Goal: Task Accomplishment & Management: Use online tool/utility

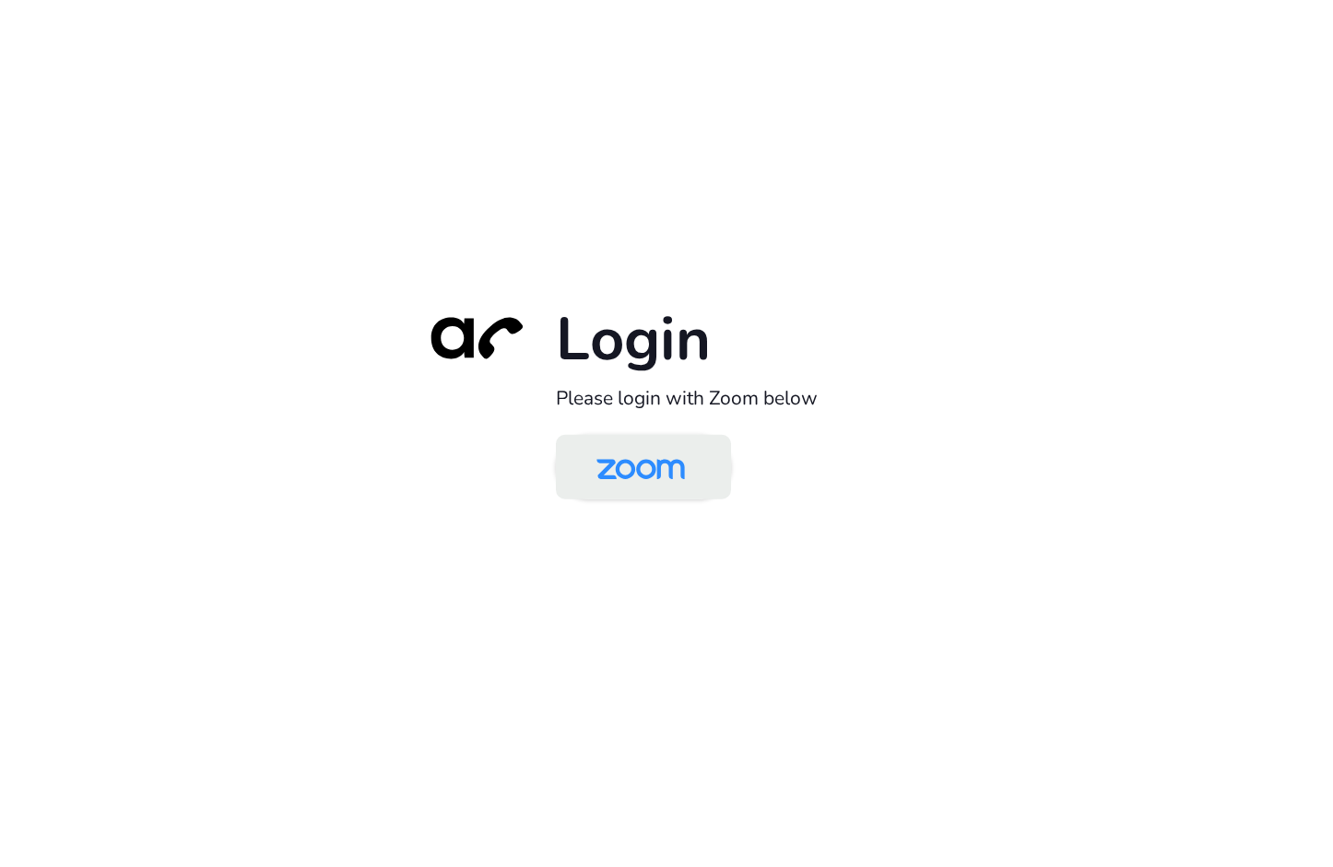
click at [654, 473] on img at bounding box center [640, 469] width 127 height 60
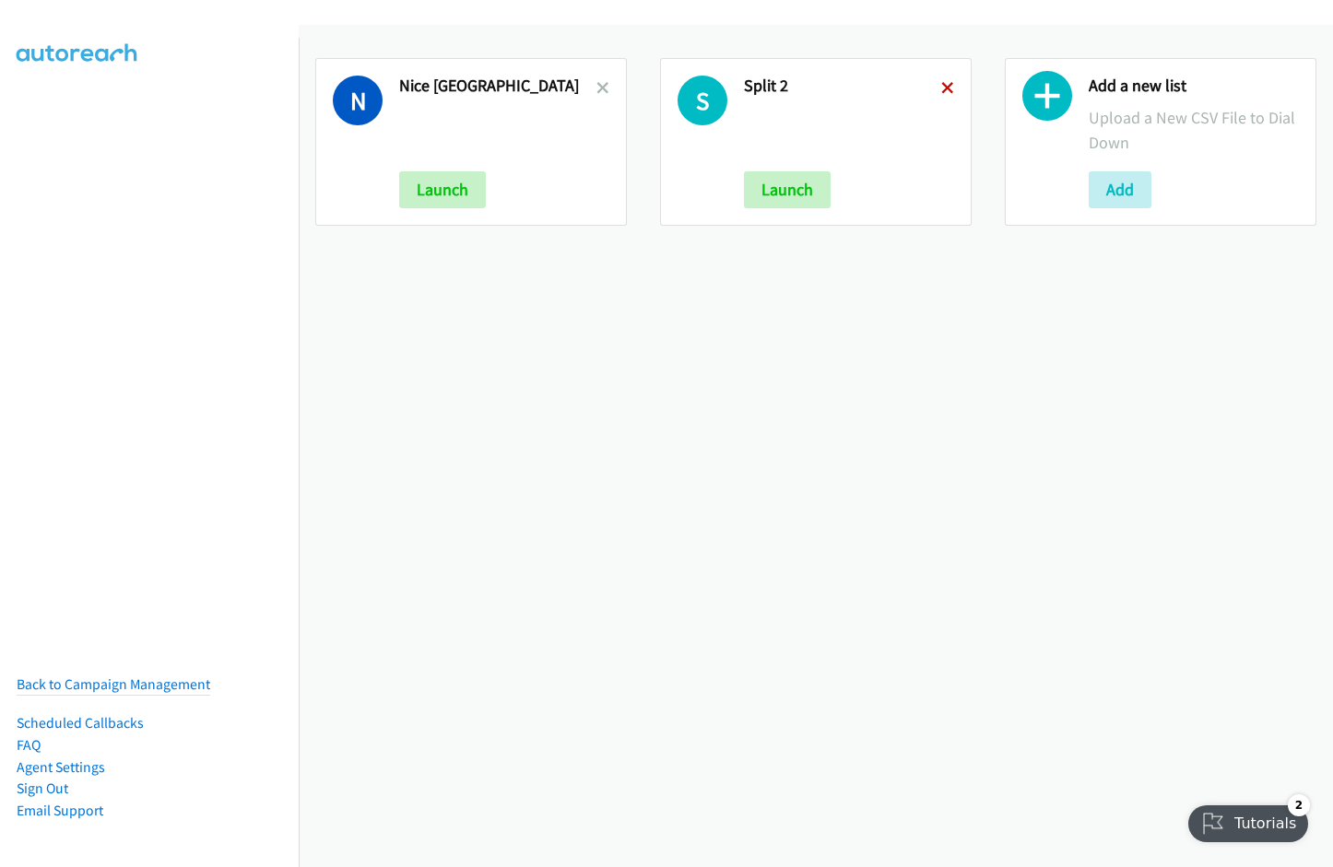
click at [941, 87] on icon at bounding box center [947, 89] width 13 height 13
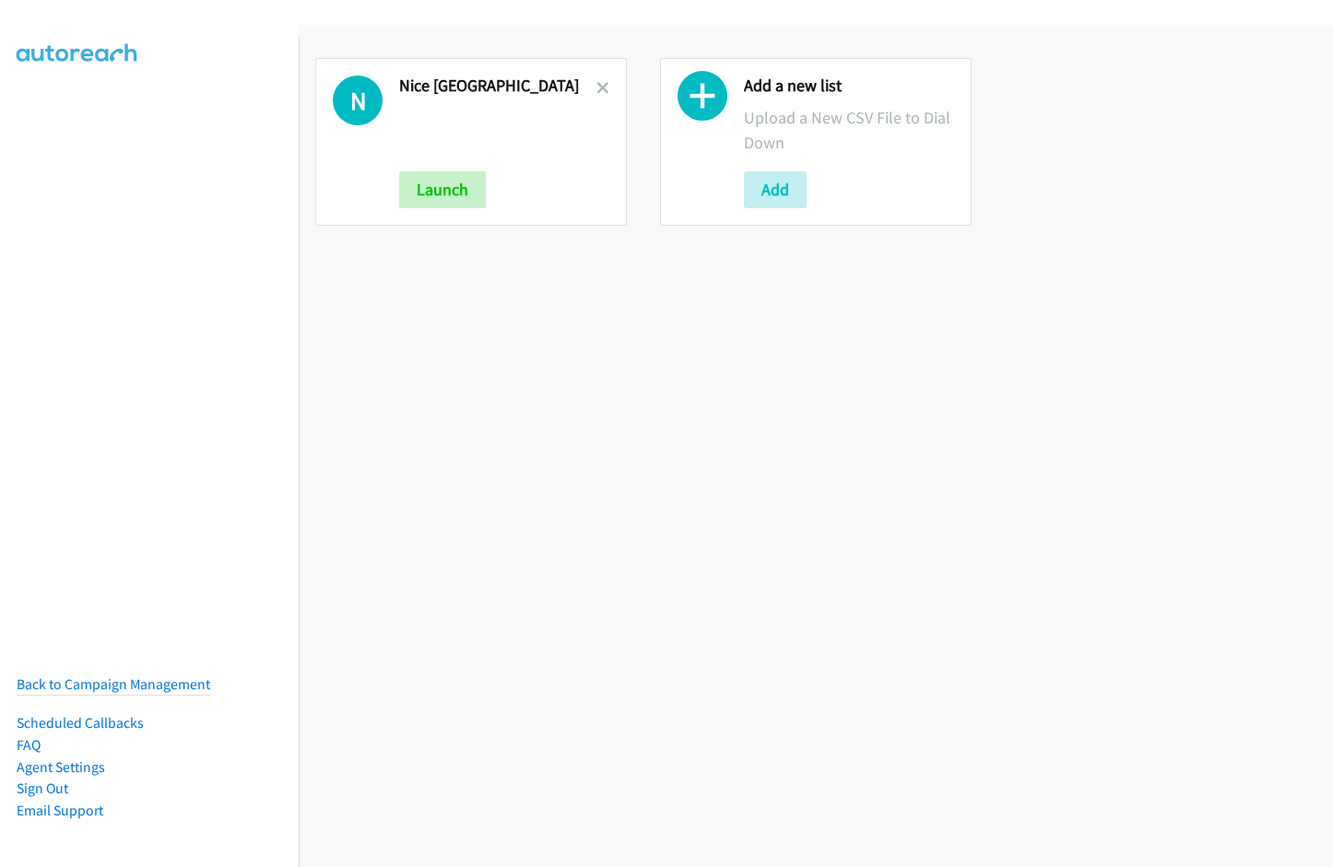
click at [600, 85] on icon at bounding box center [602, 89] width 13 height 13
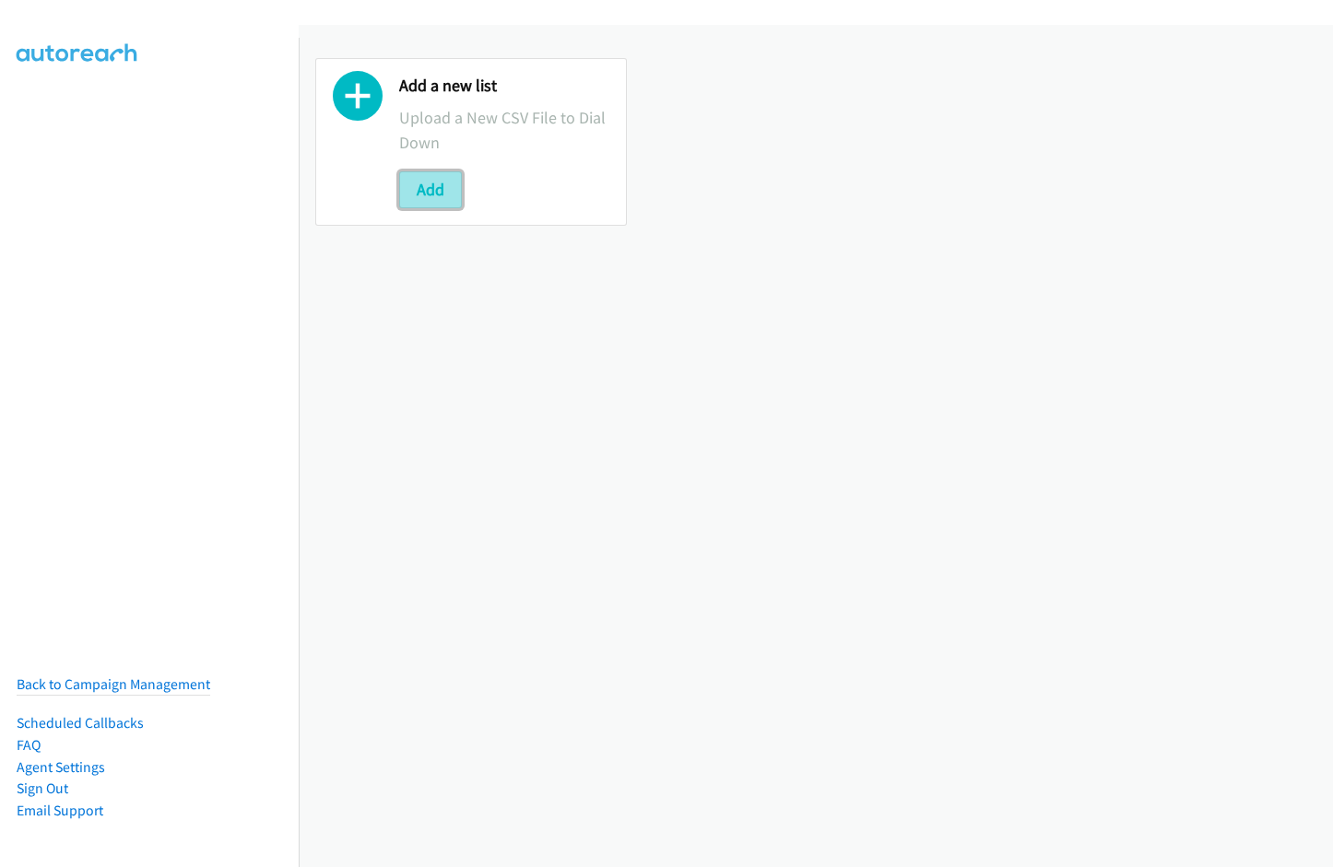
click at [434, 192] on button "Add" at bounding box center [430, 189] width 63 height 37
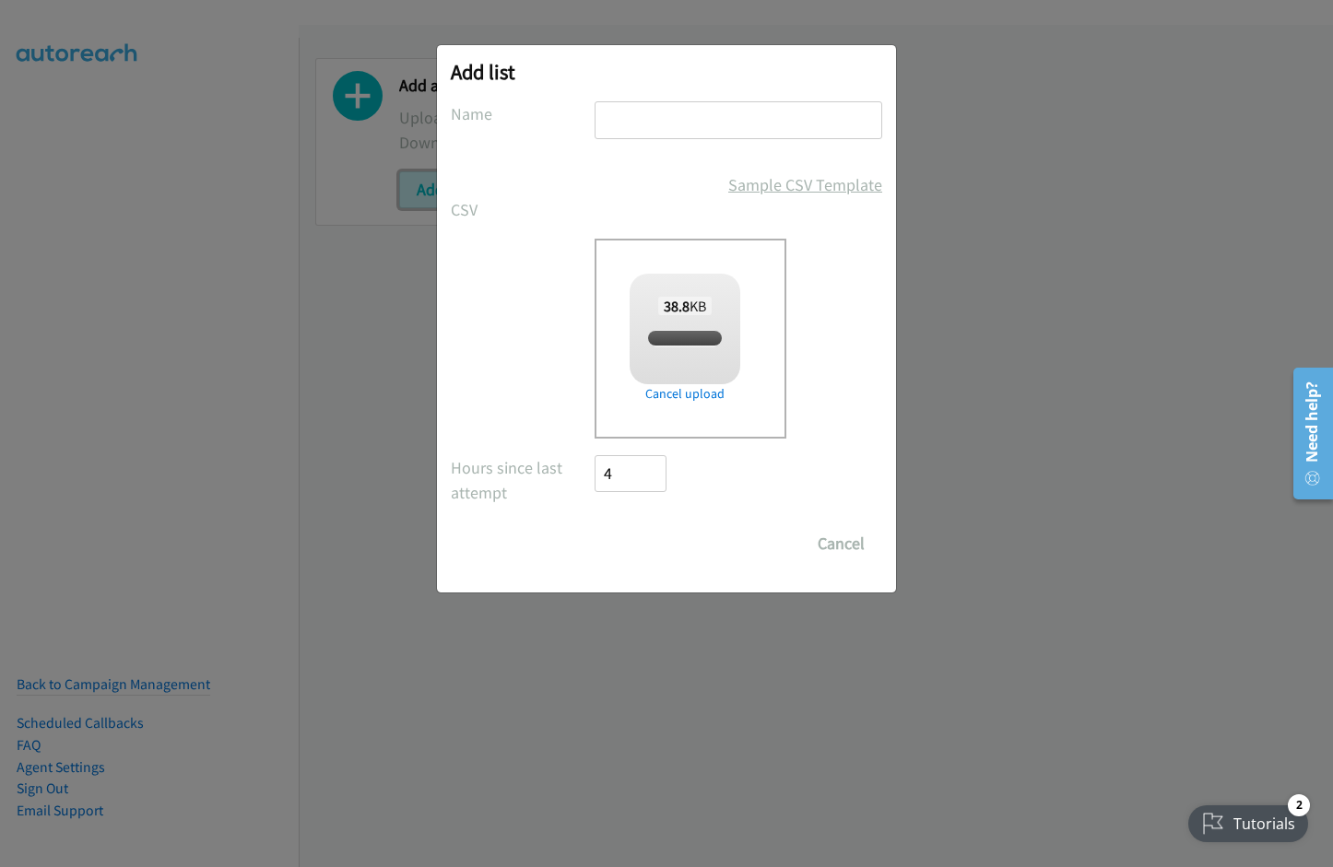
checkbox input "true"
click at [726, 125] on input "text" at bounding box center [738, 120] width 288 height 38
type input "MY"
click at [1014, 276] on div "Add list No phone fields were returned for that Report or List View Please uplo…" at bounding box center [666, 442] width 1333 height 851
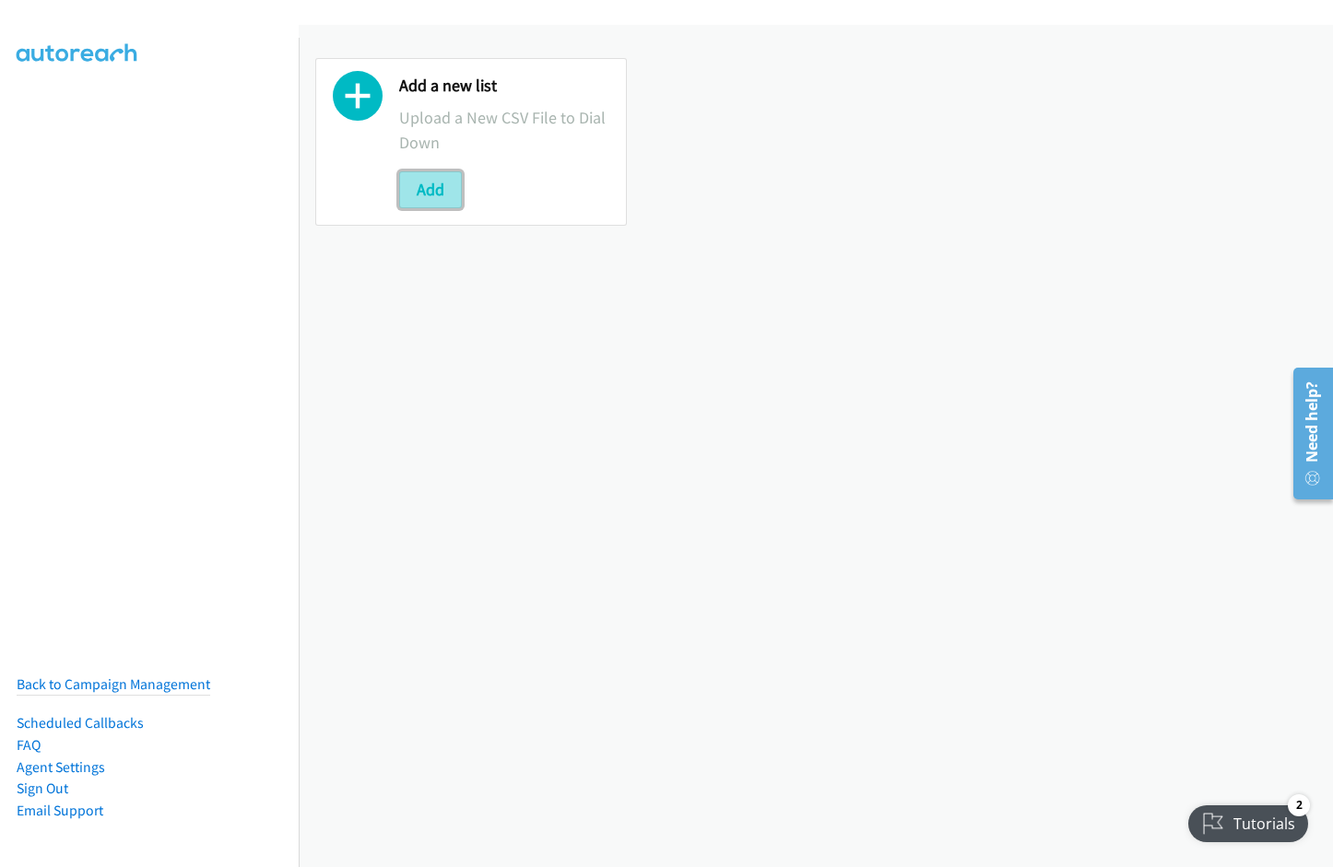
click at [449, 193] on button "Add" at bounding box center [430, 189] width 63 height 37
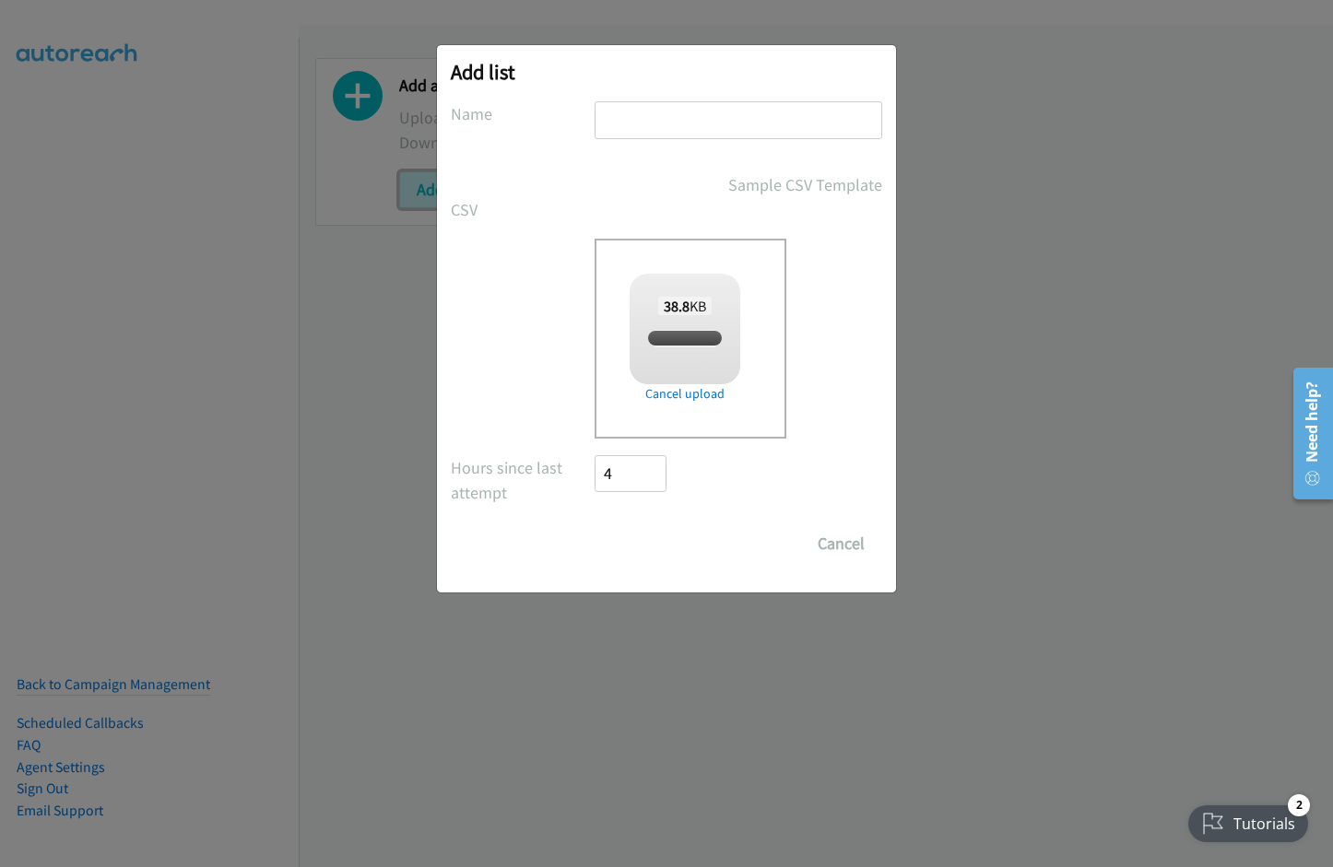
checkbox input "true"
click at [671, 116] on input "text" at bounding box center [738, 120] width 288 height 38
type input "MY Cisco"
click at [594, 525] on input "Save List" at bounding box center [642, 543] width 97 height 37
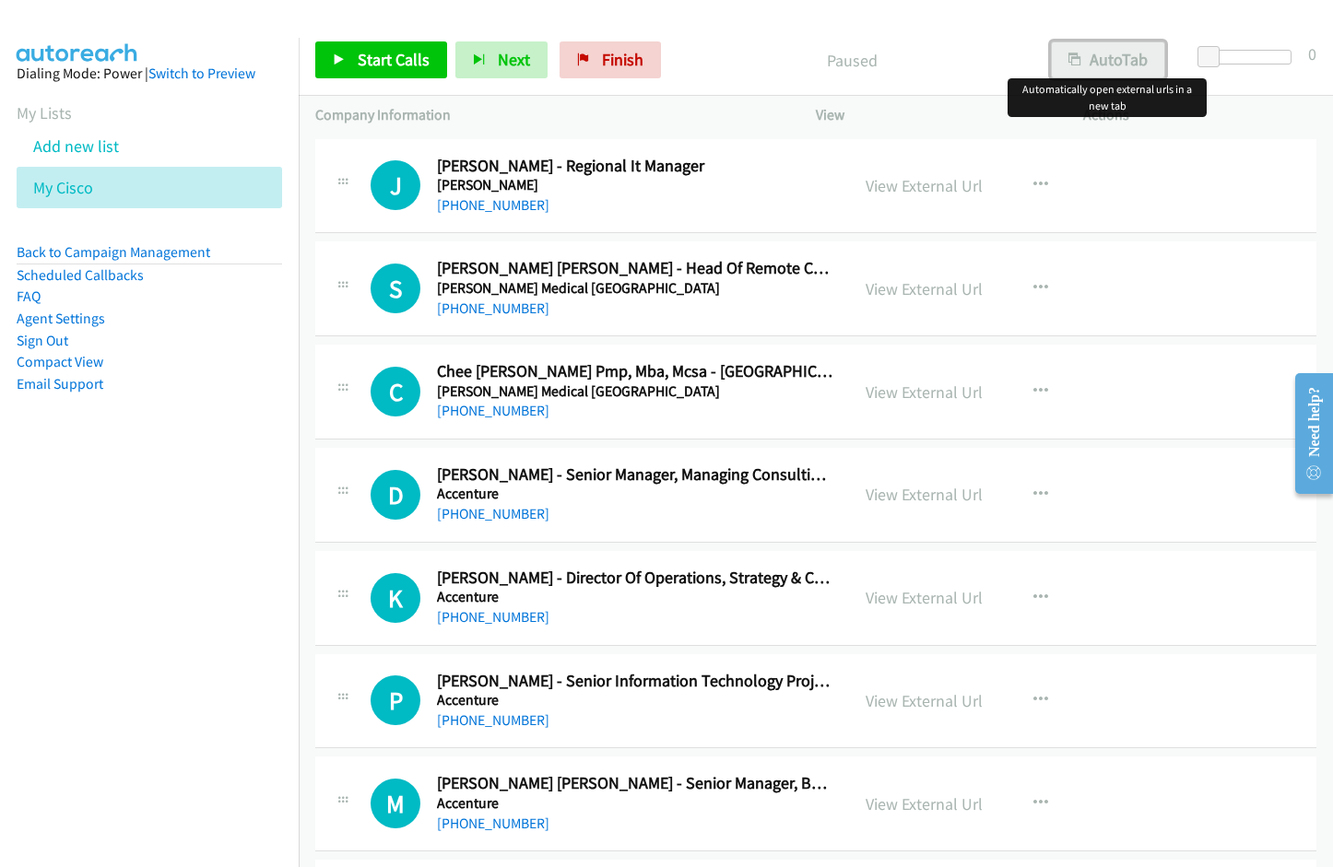
click at [1097, 62] on button "AutoTab" at bounding box center [1108, 59] width 114 height 37
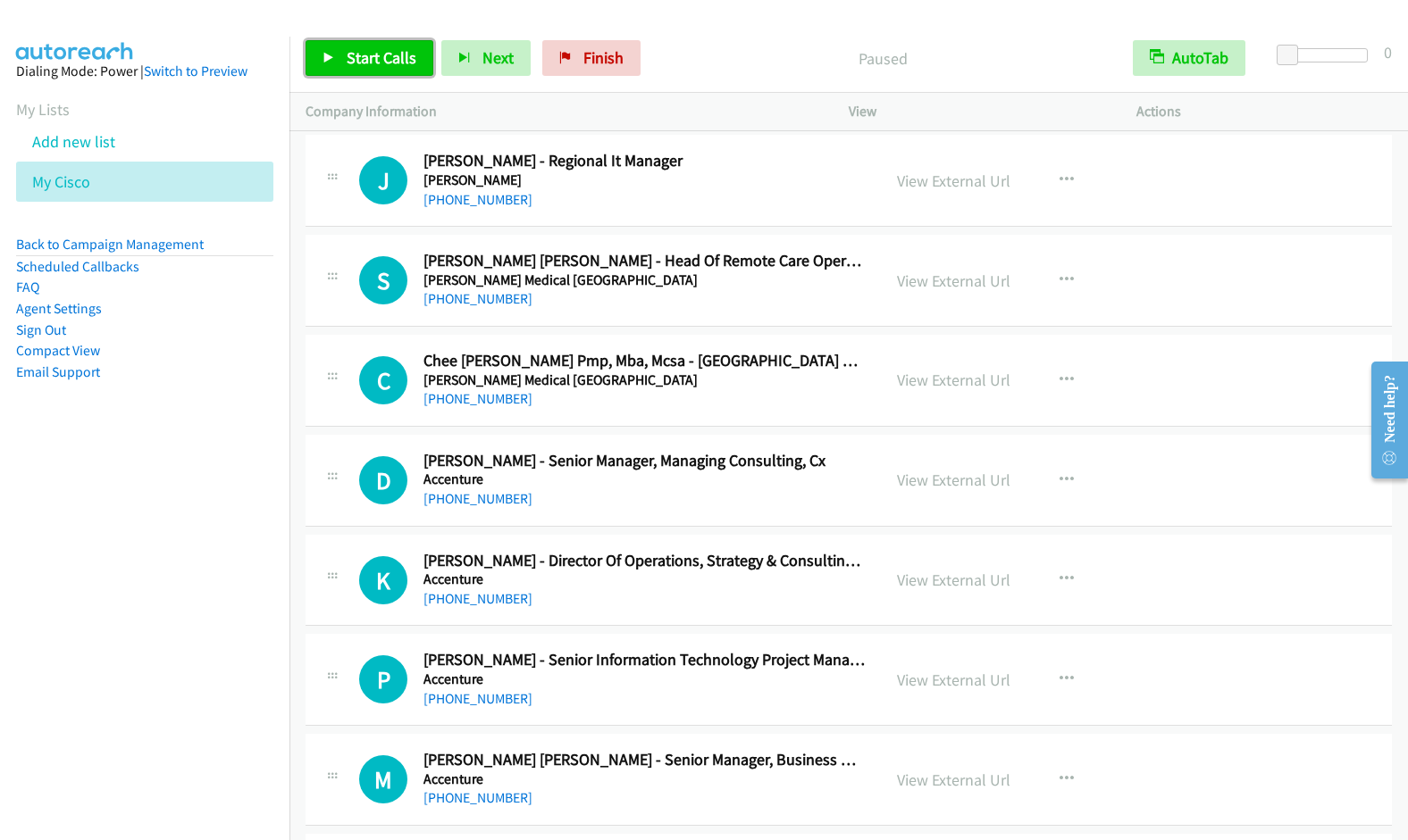
click at [361, 64] on span "Start Calls" at bounding box center [382, 57] width 70 height 20
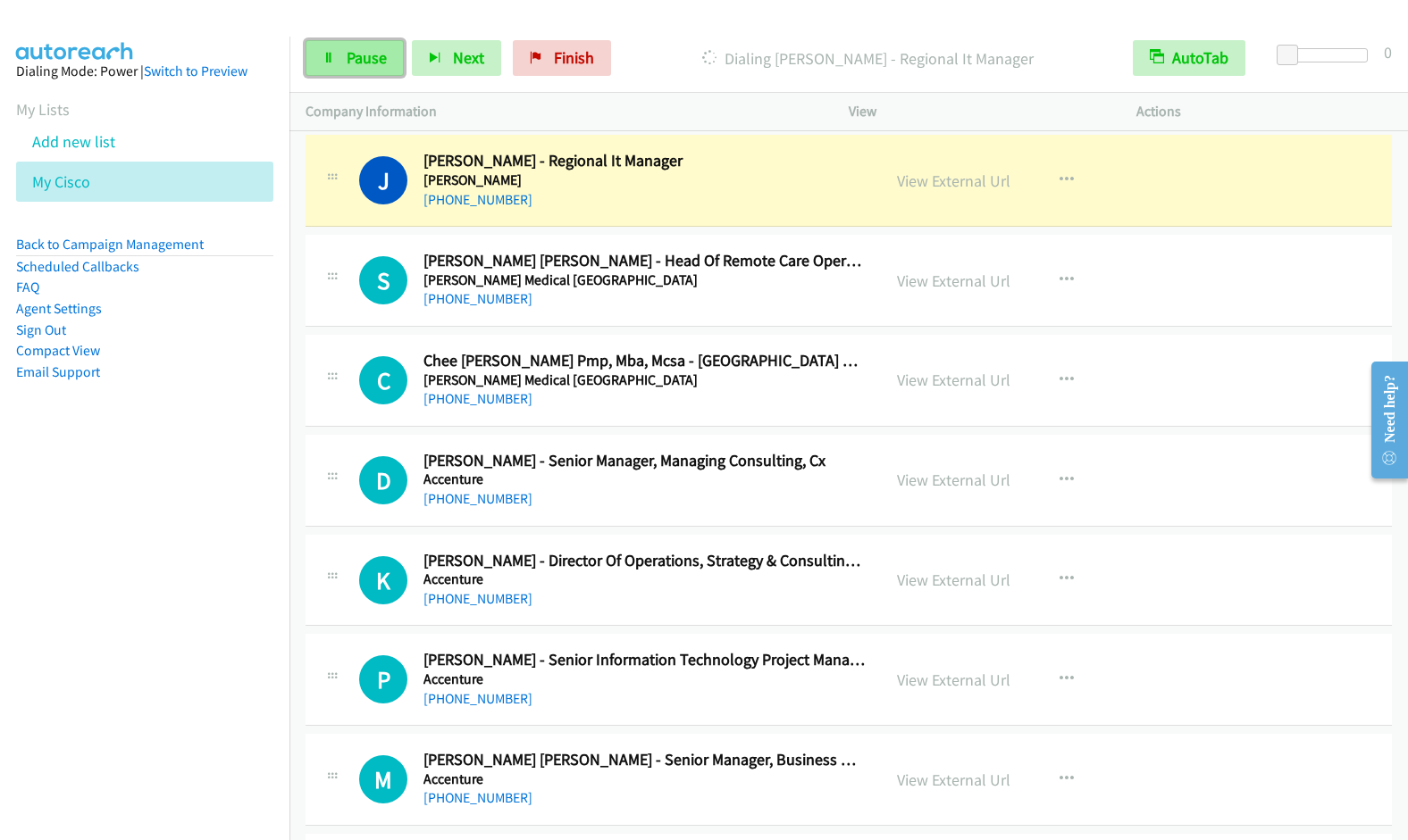
click at [359, 67] on span "Pause" at bounding box center [366, 57] width 40 height 20
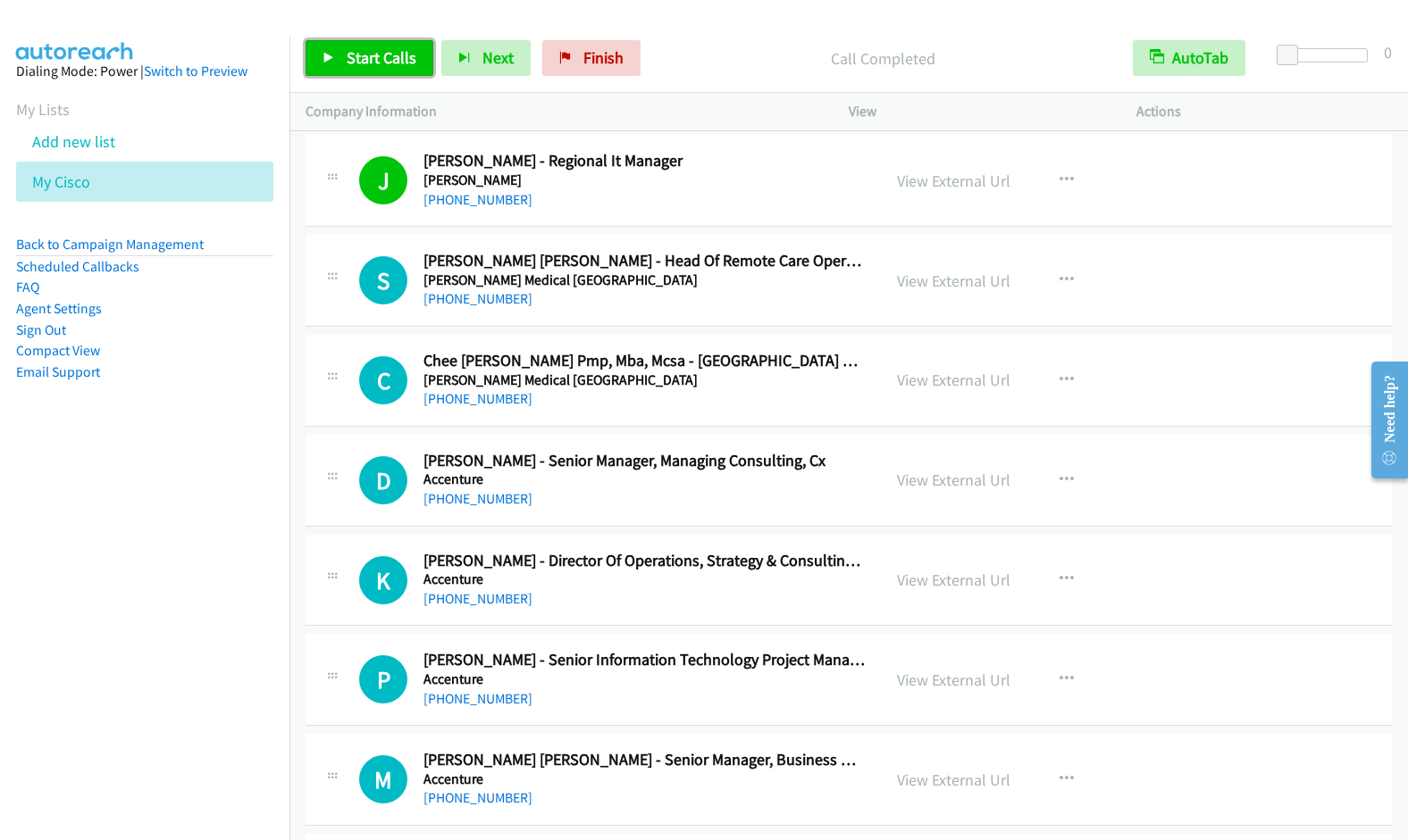
click at [351, 54] on span "Start Calls" at bounding box center [382, 57] width 70 height 20
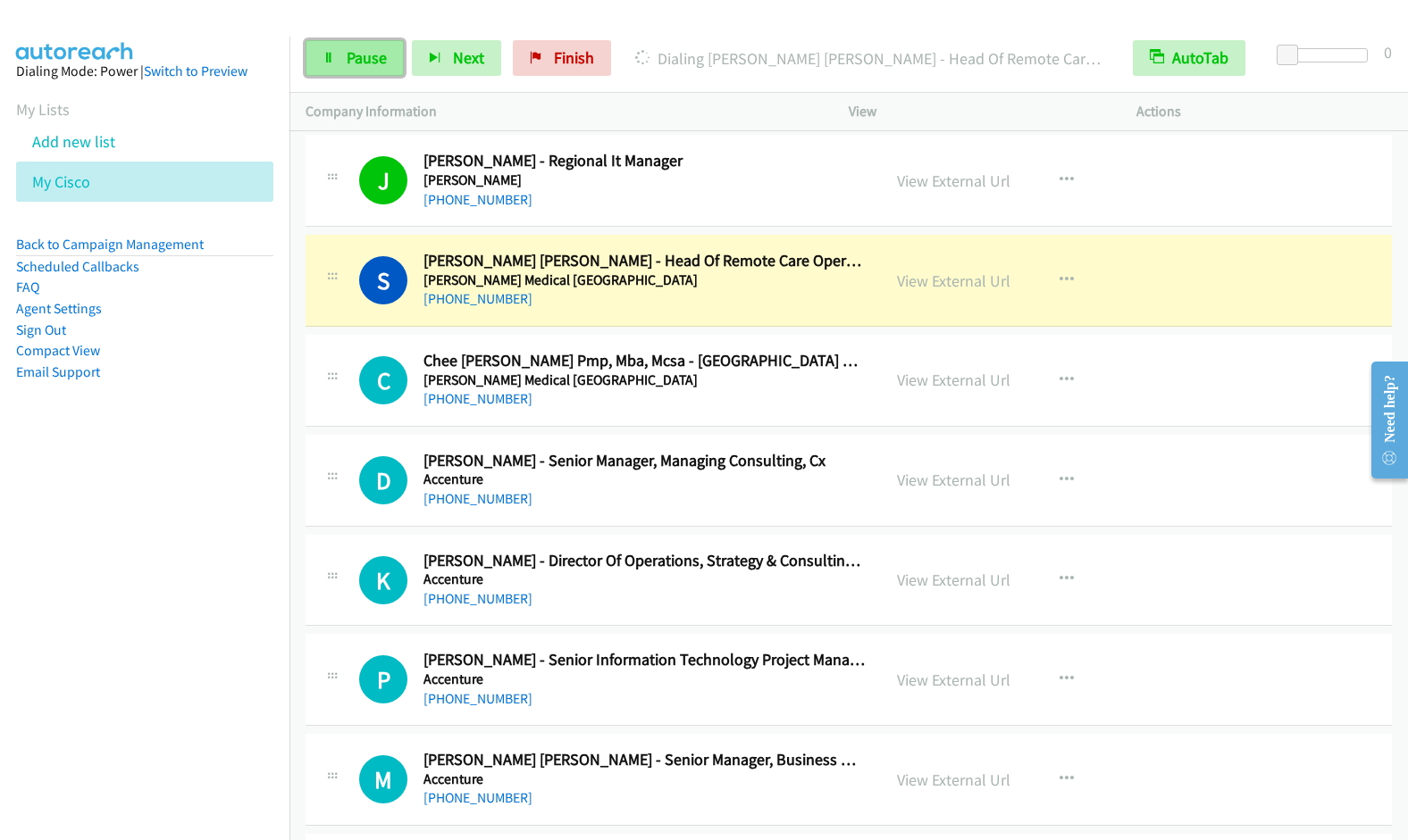
click at [342, 59] on link "Pause" at bounding box center [354, 57] width 98 height 36
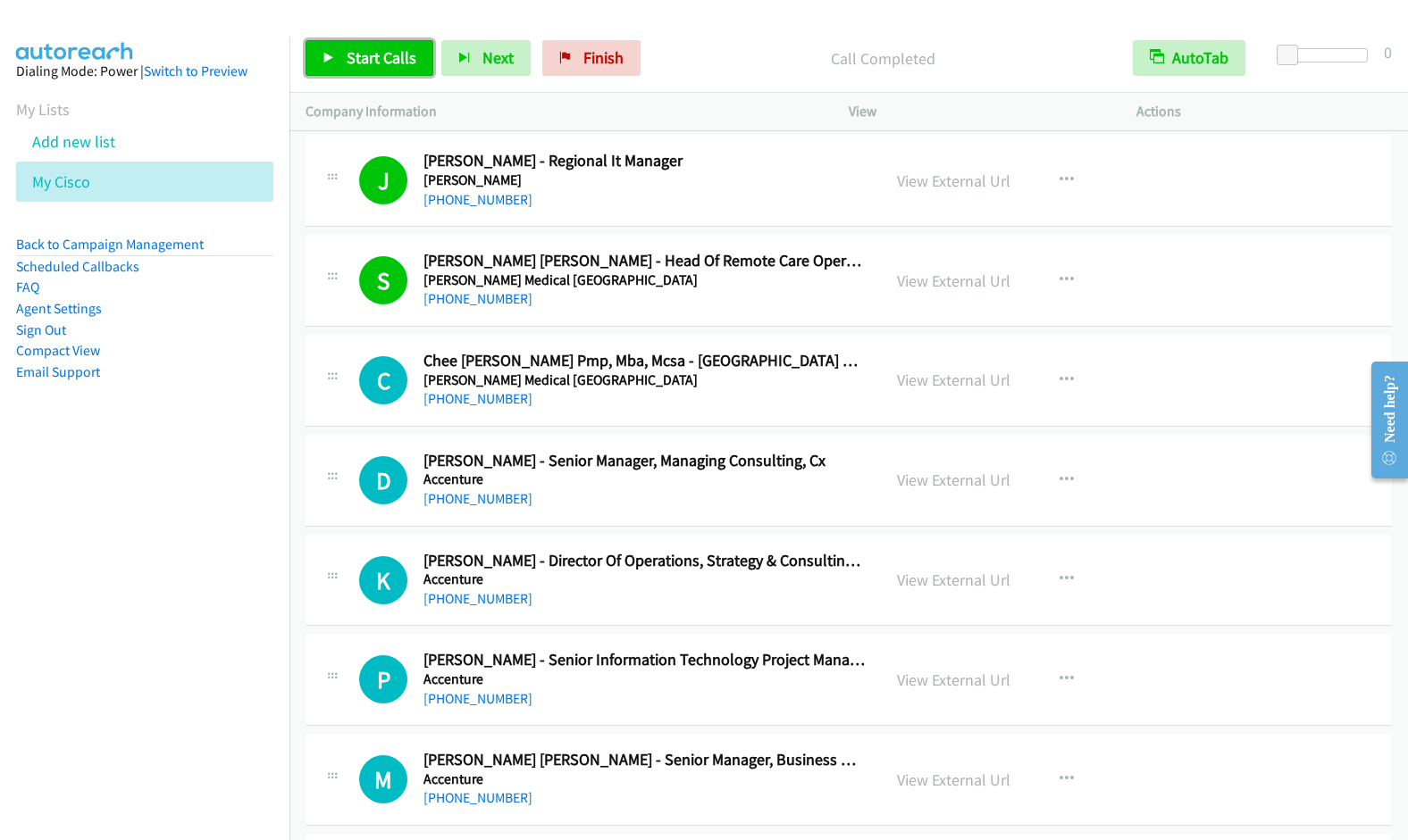
click at [374, 51] on span "Start Calls" at bounding box center [382, 57] width 70 height 20
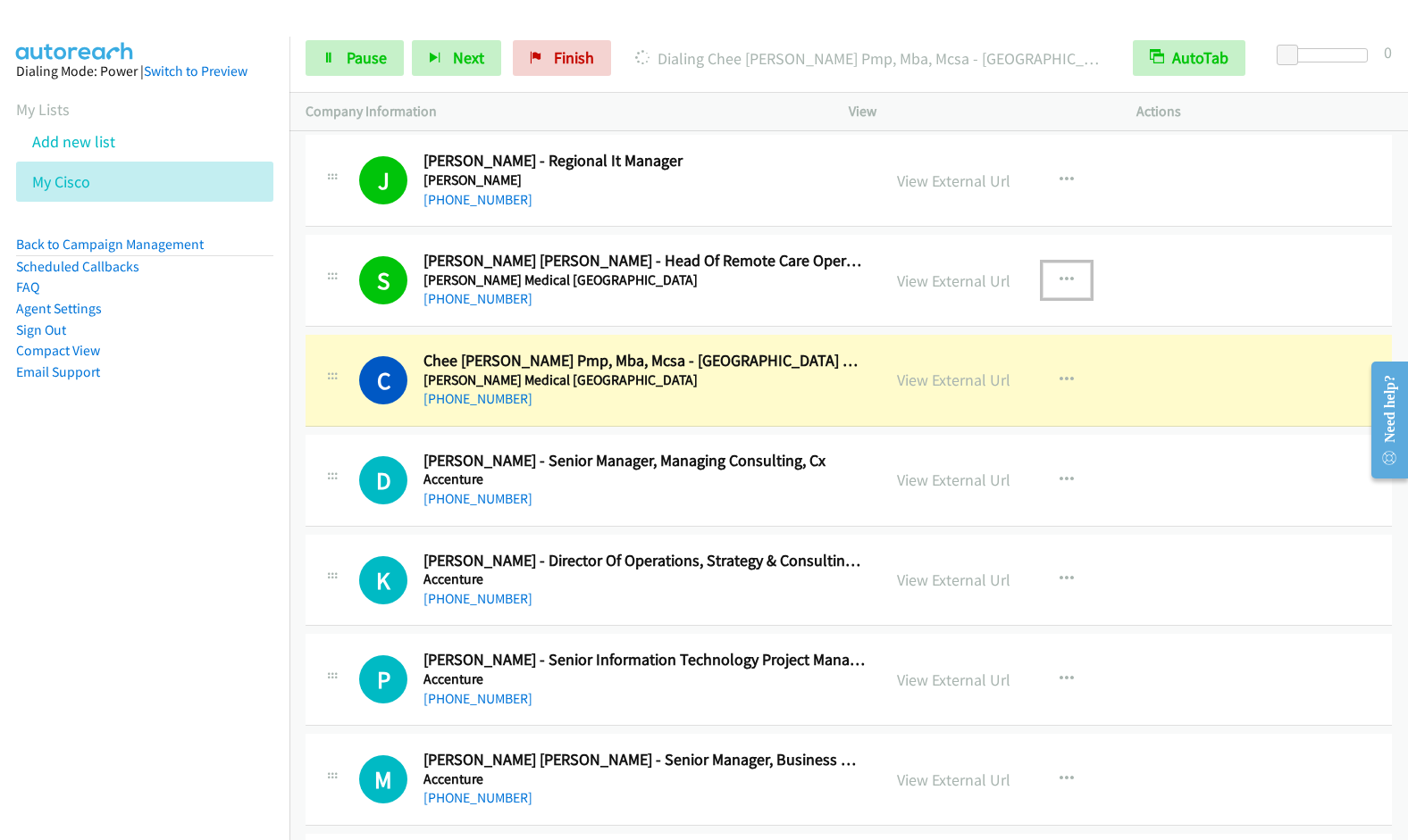
click at [1059, 279] on icon "button" at bounding box center [1066, 280] width 15 height 15
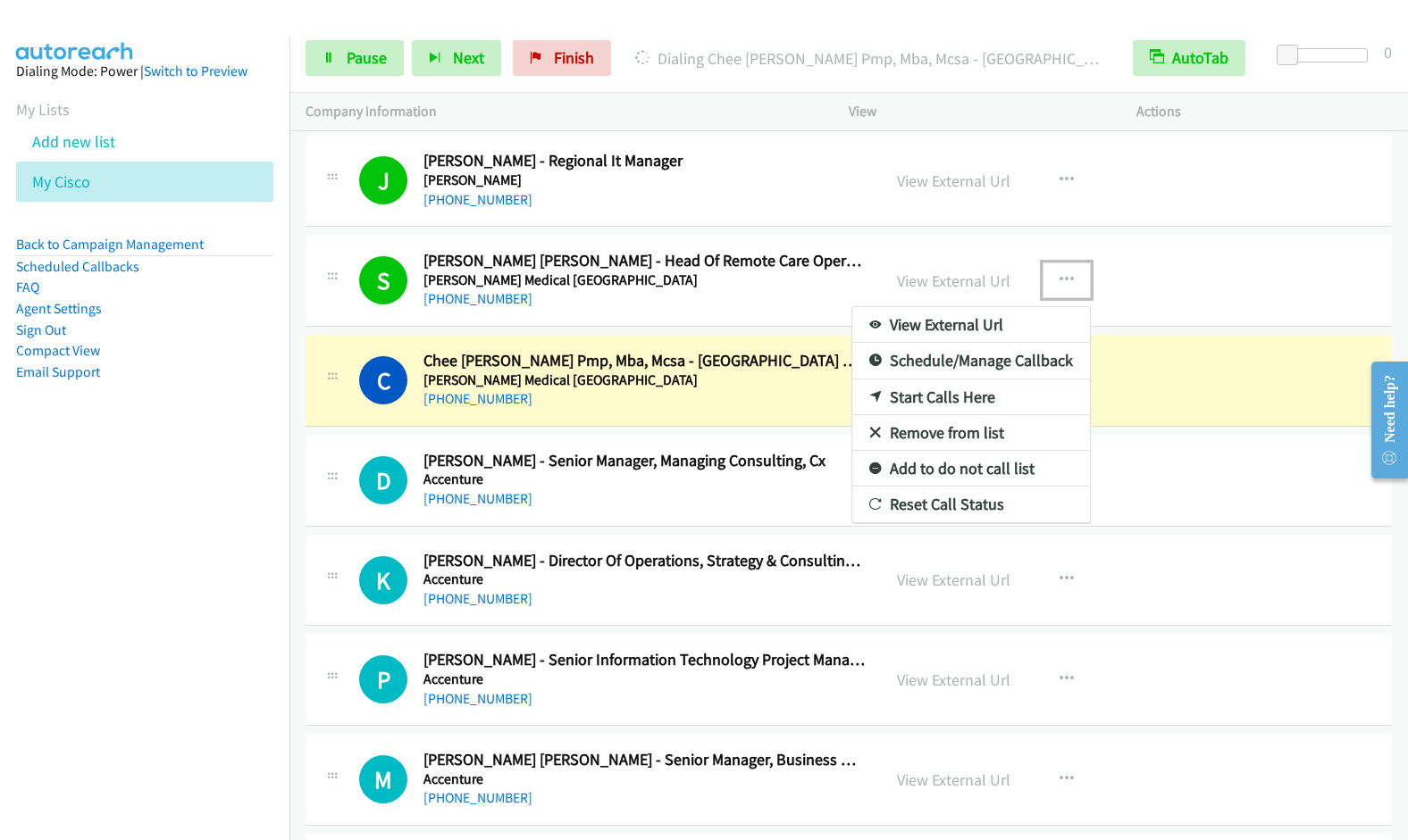
click at [952, 431] on link "Remove from list" at bounding box center [970, 433] width 237 height 36
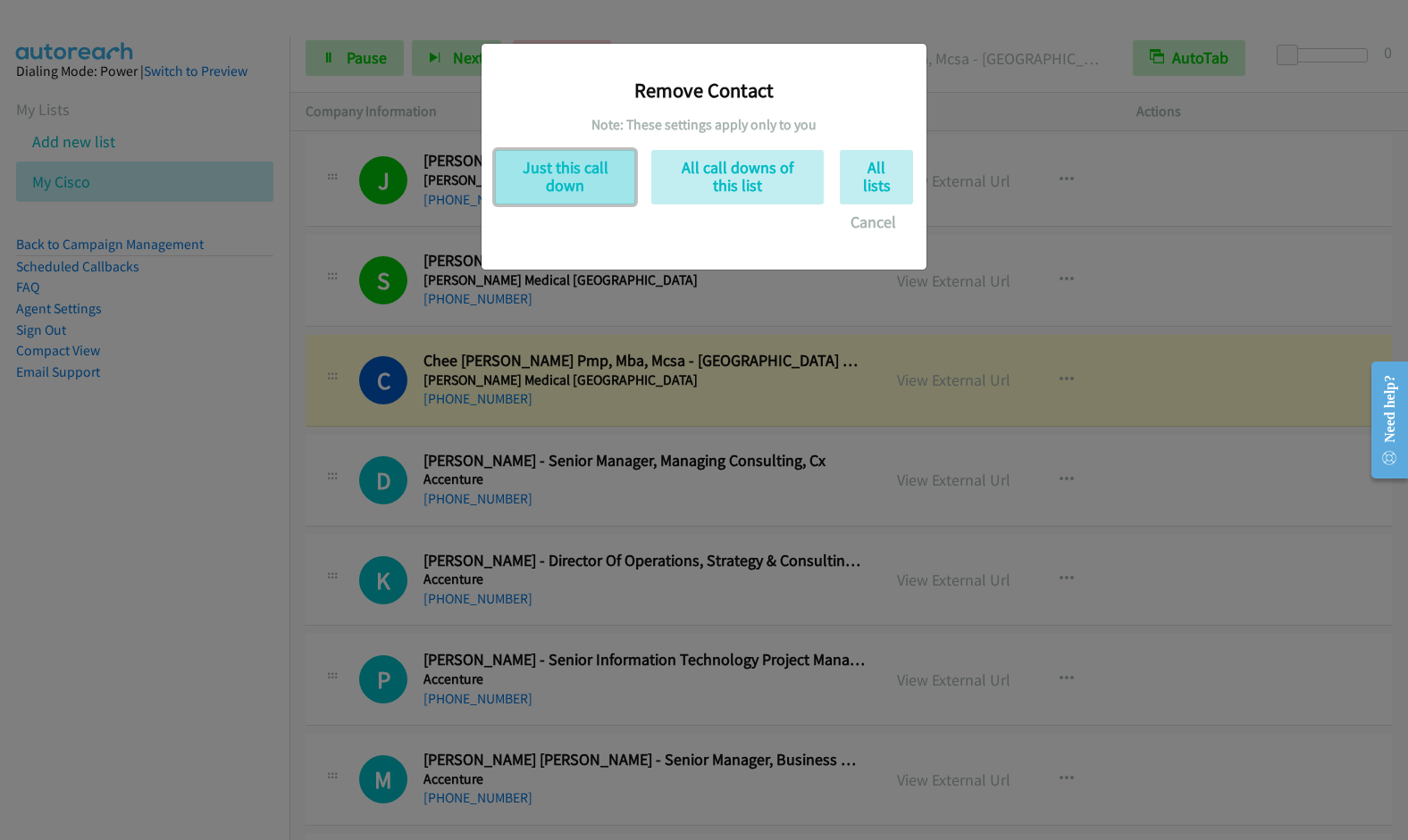
click at [554, 191] on button "Just this call down" at bounding box center [565, 177] width 141 height 54
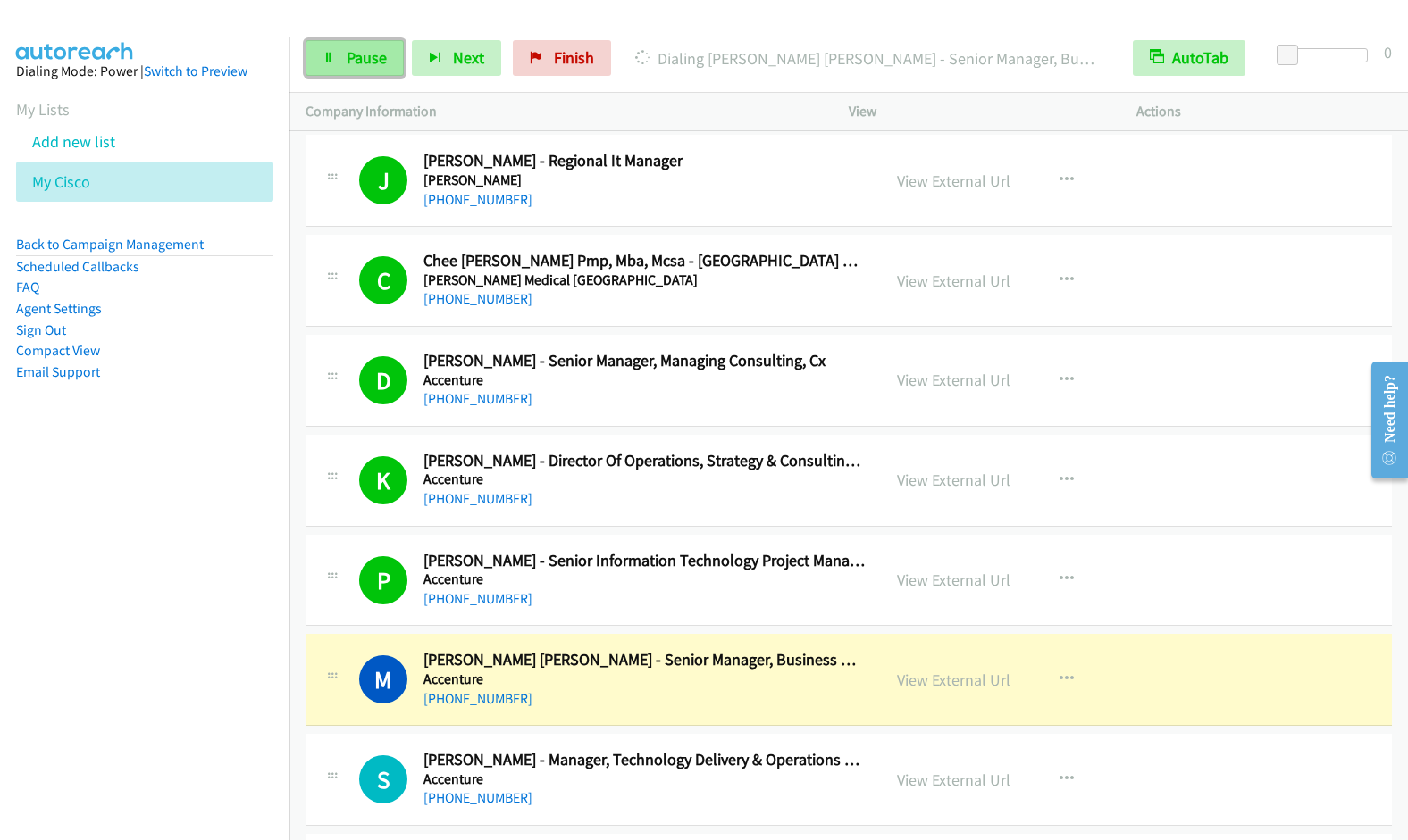
click at [338, 66] on link "Pause" at bounding box center [354, 57] width 98 height 36
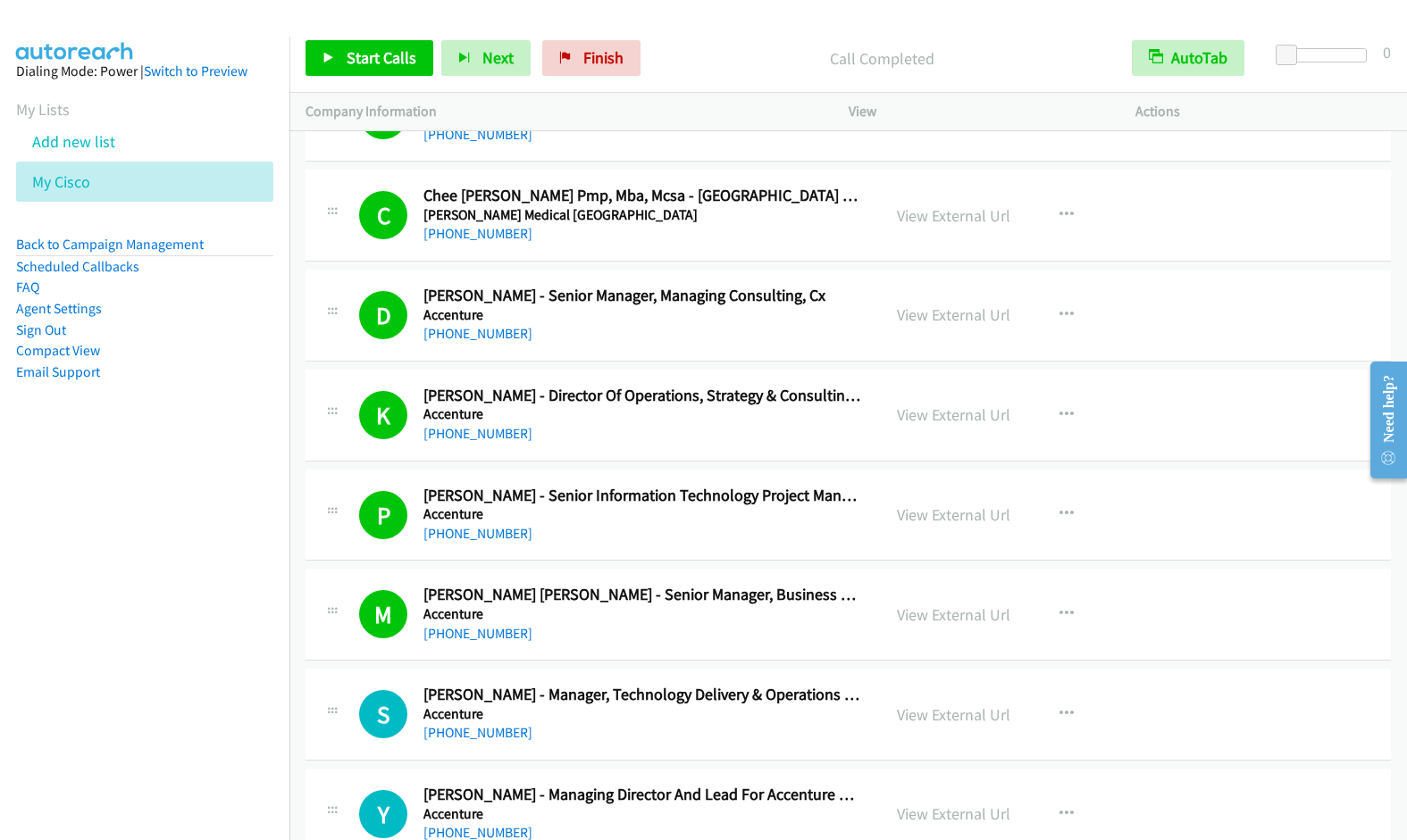
scroll to position [72, 0]
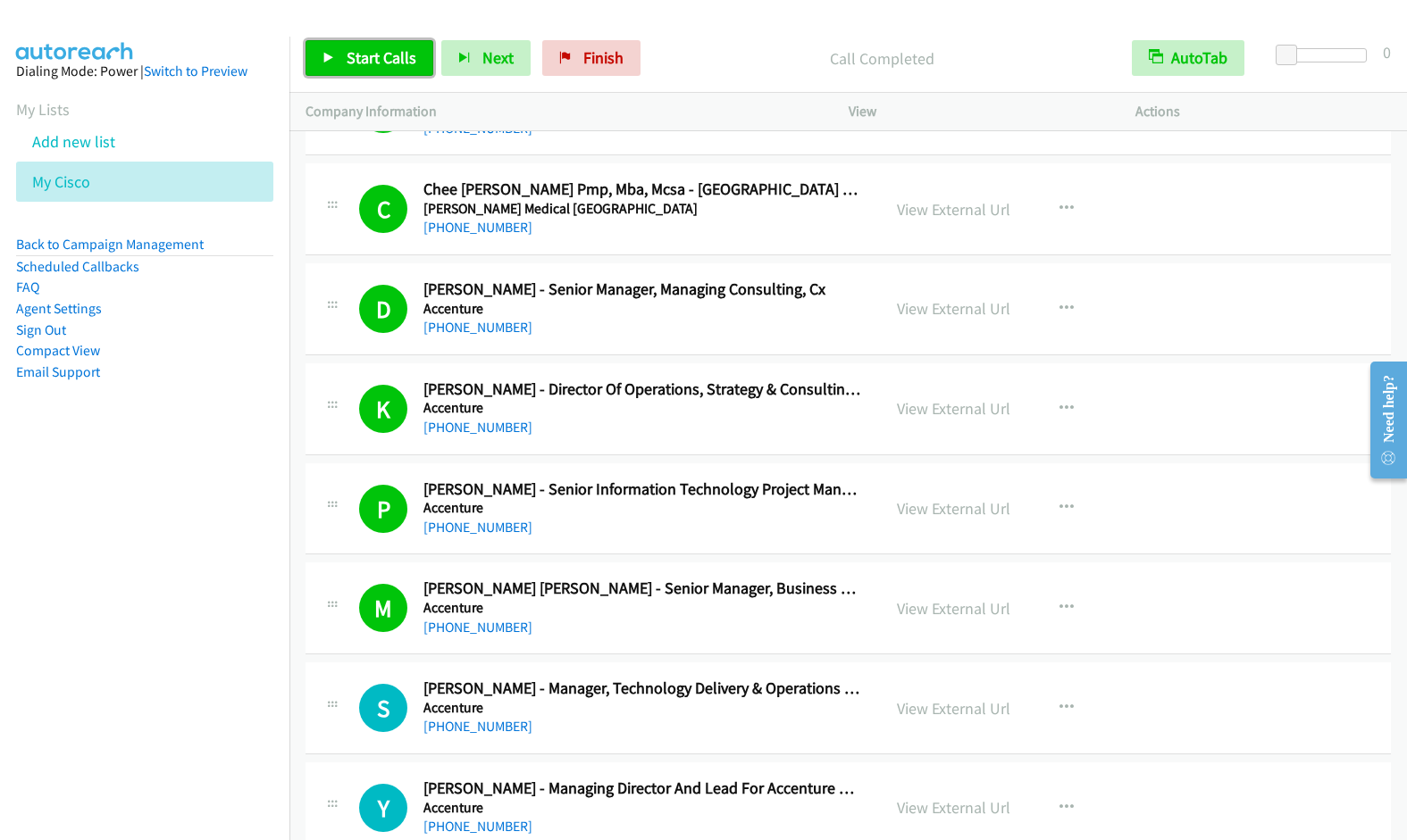
click at [360, 54] on span "Start Calls" at bounding box center [382, 57] width 70 height 20
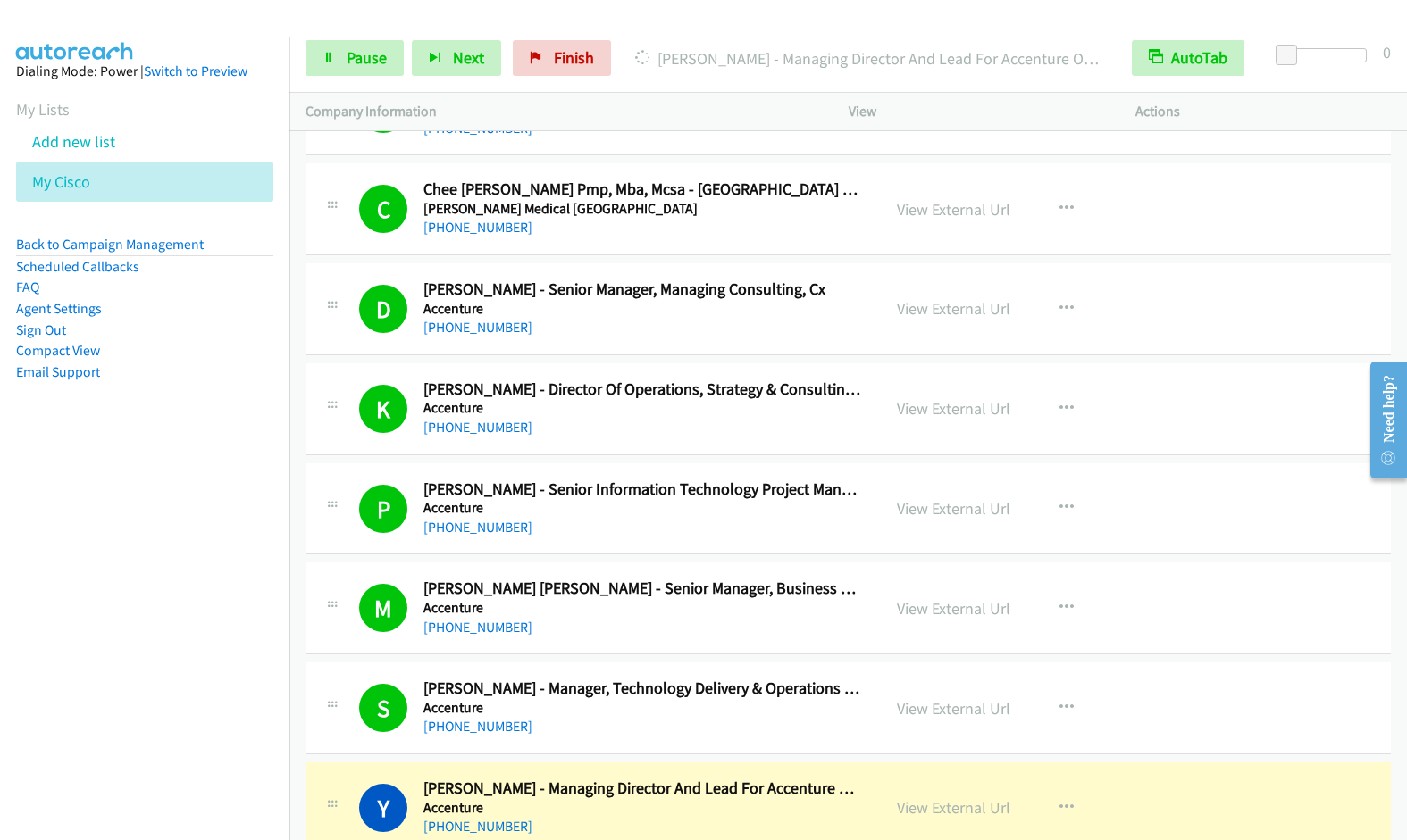
scroll to position [679, 0]
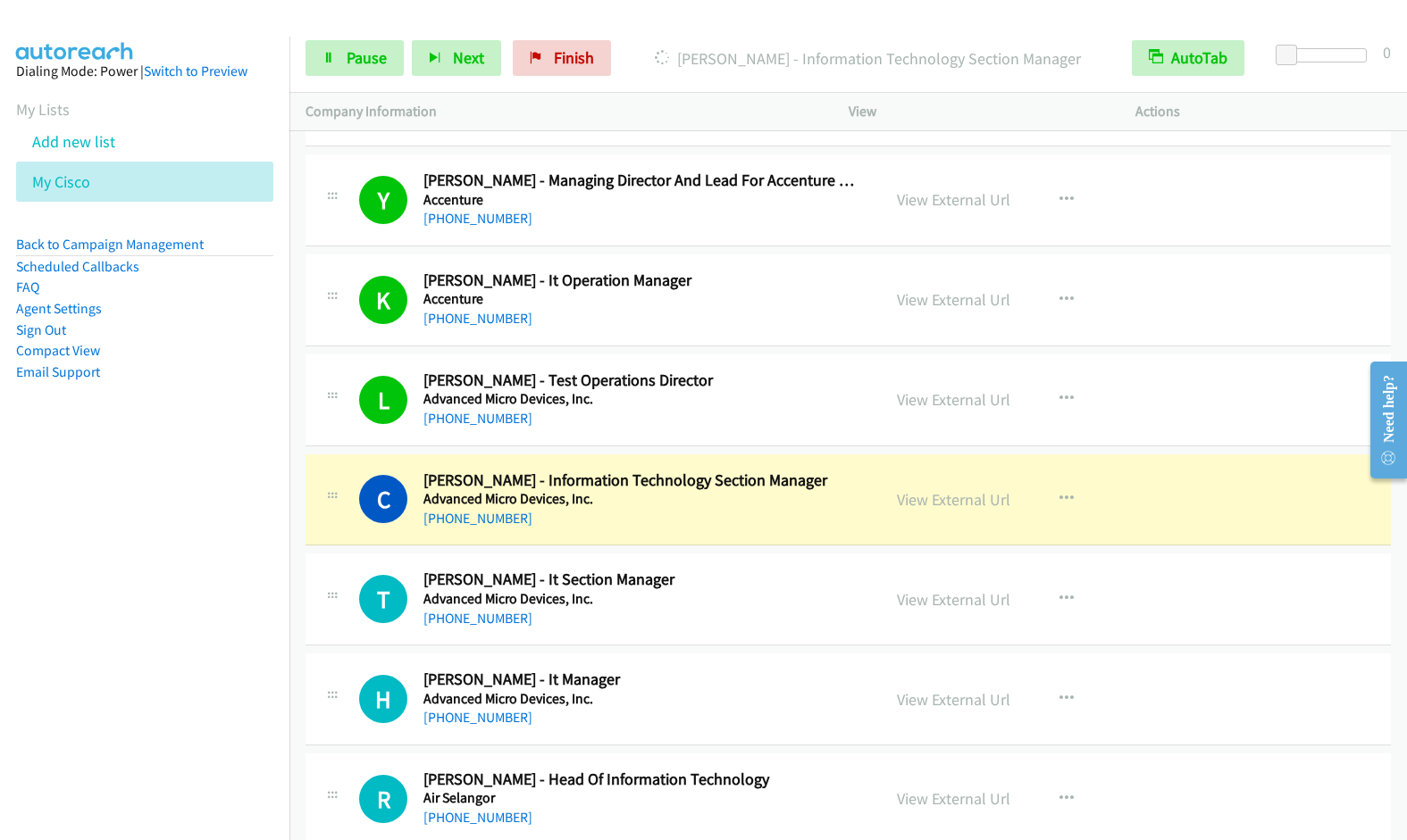
click at [351, 77] on div "Start Calls Pause Next Finish Dialing Cheng Hau Tan - Information Technology Se…" at bounding box center [848, 58] width 1117 height 69
click at [351, 69] on link "Pause" at bounding box center [354, 57] width 98 height 36
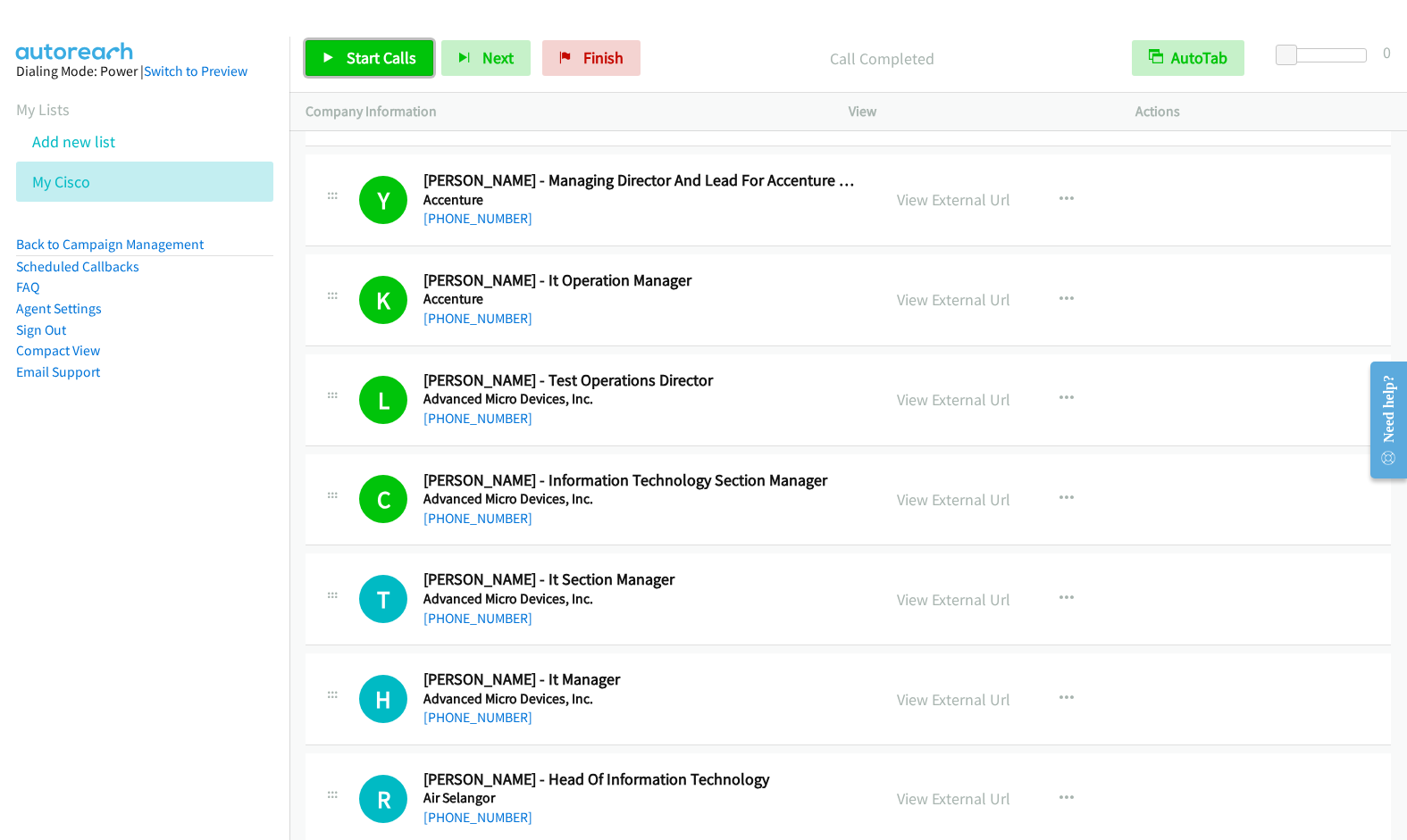
click at [366, 53] on span "Start Calls" at bounding box center [382, 57] width 70 height 20
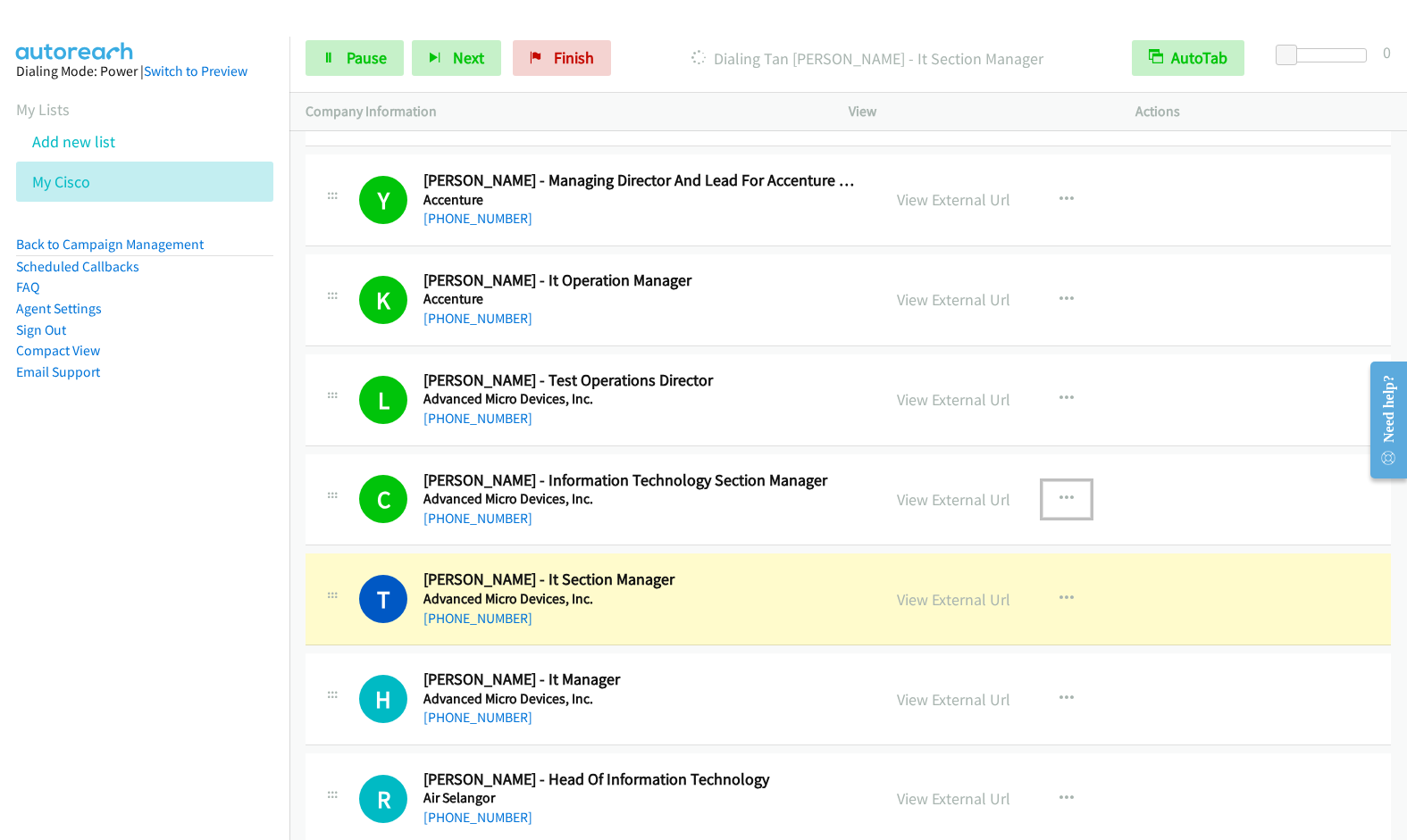
click at [1060, 493] on icon "button" at bounding box center [1066, 499] width 15 height 15
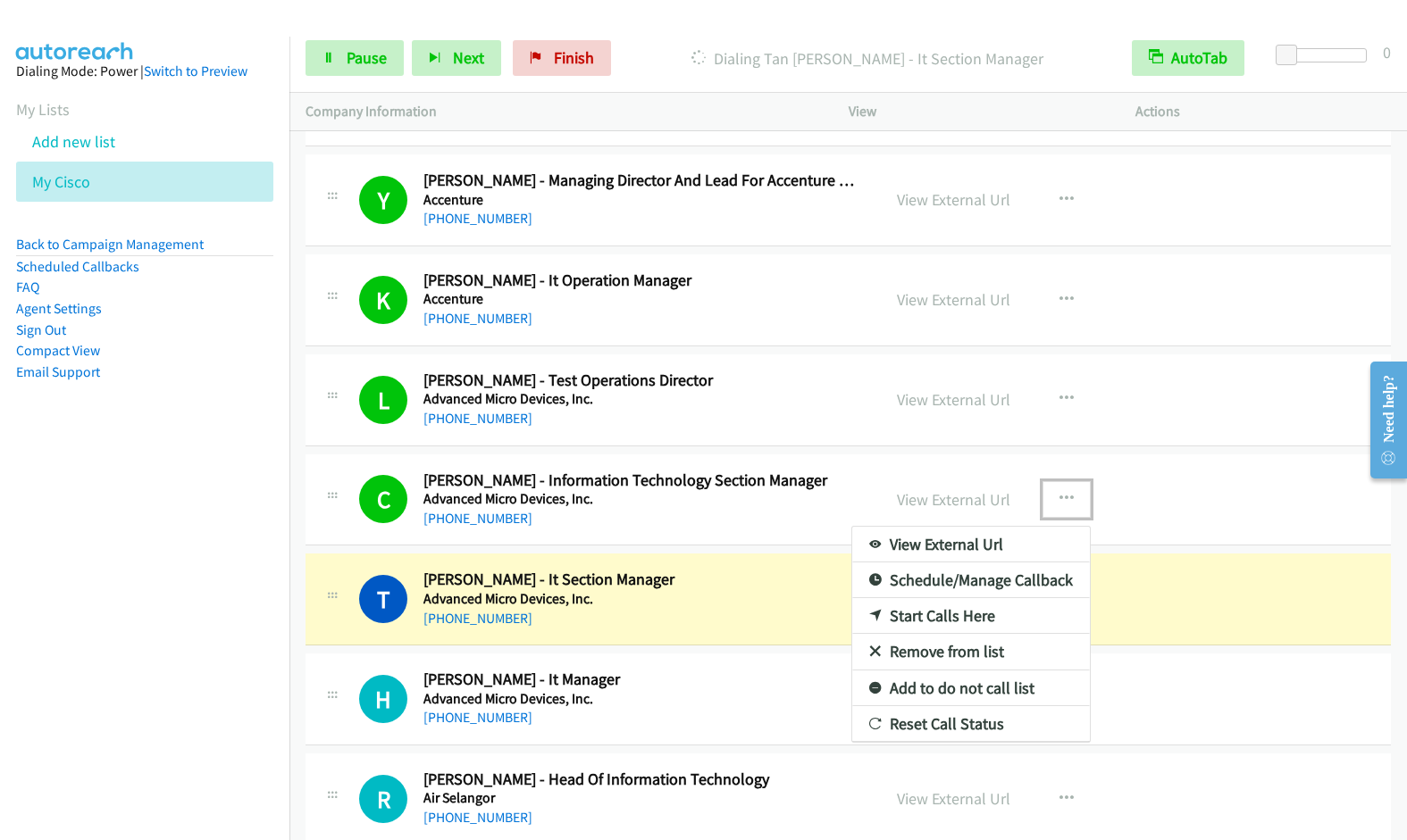
click at [955, 652] on link "Remove from list" at bounding box center [970, 651] width 237 height 36
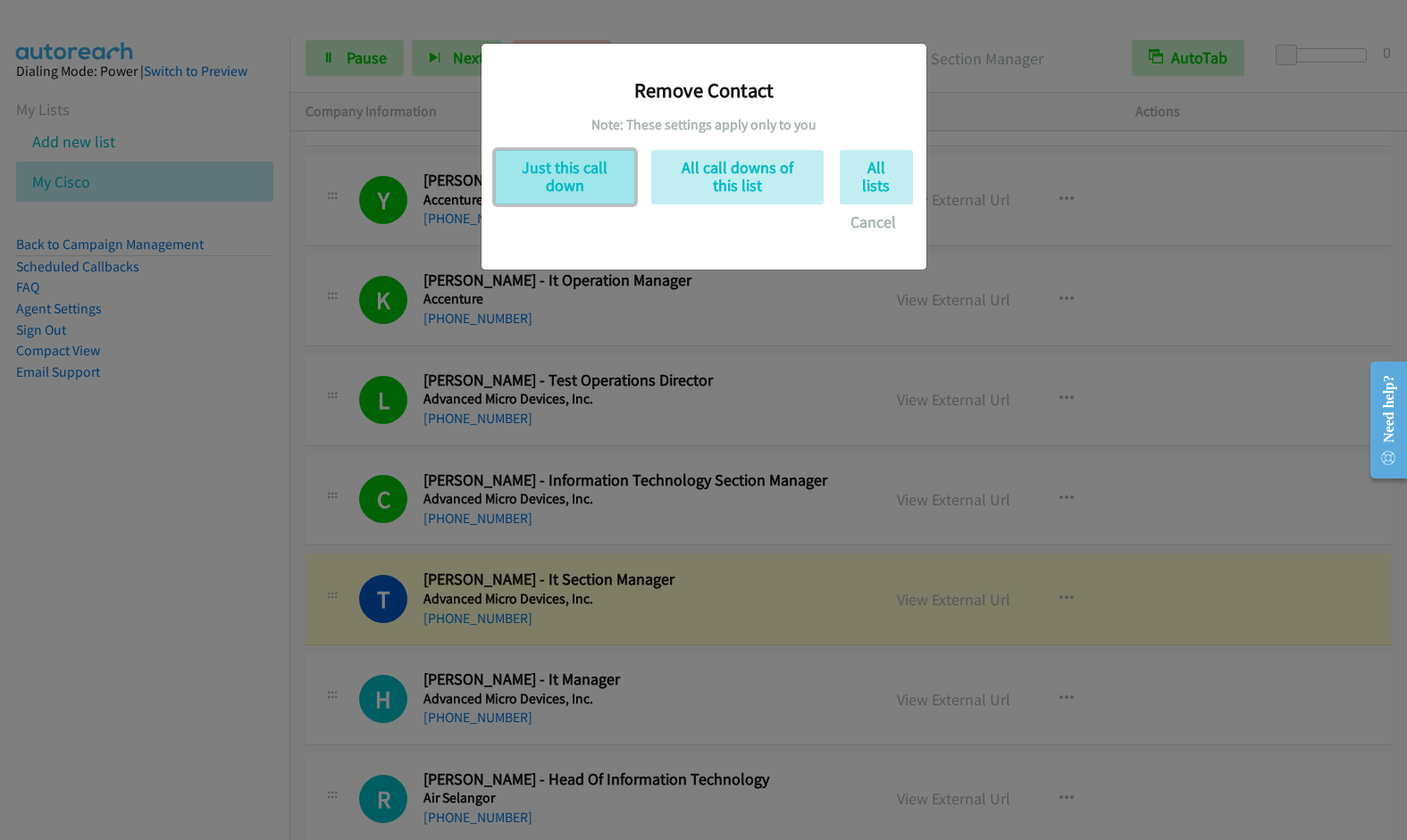
click at [549, 186] on button "Just this call down" at bounding box center [565, 177] width 141 height 54
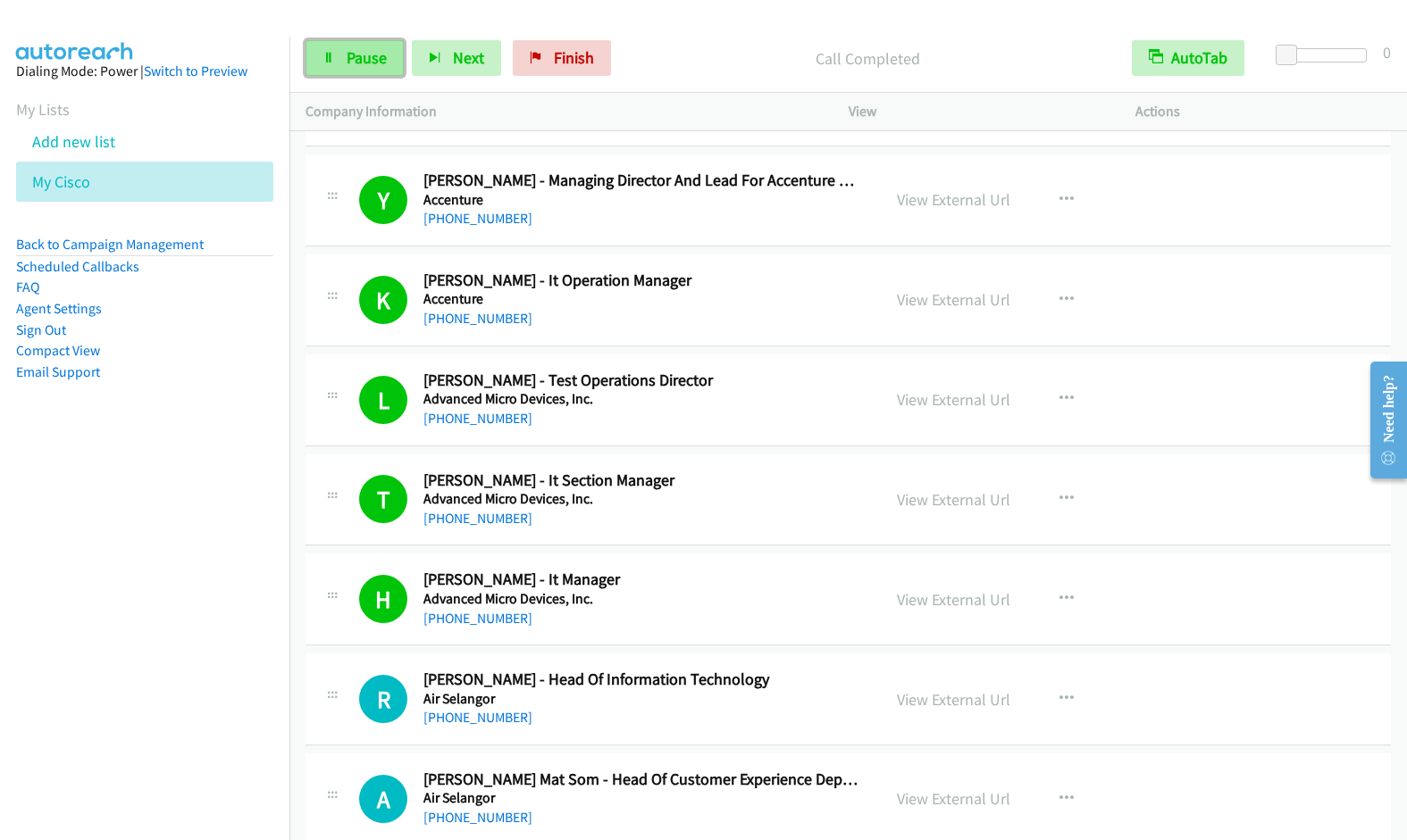
click at [360, 59] on span "Pause" at bounding box center [366, 57] width 40 height 20
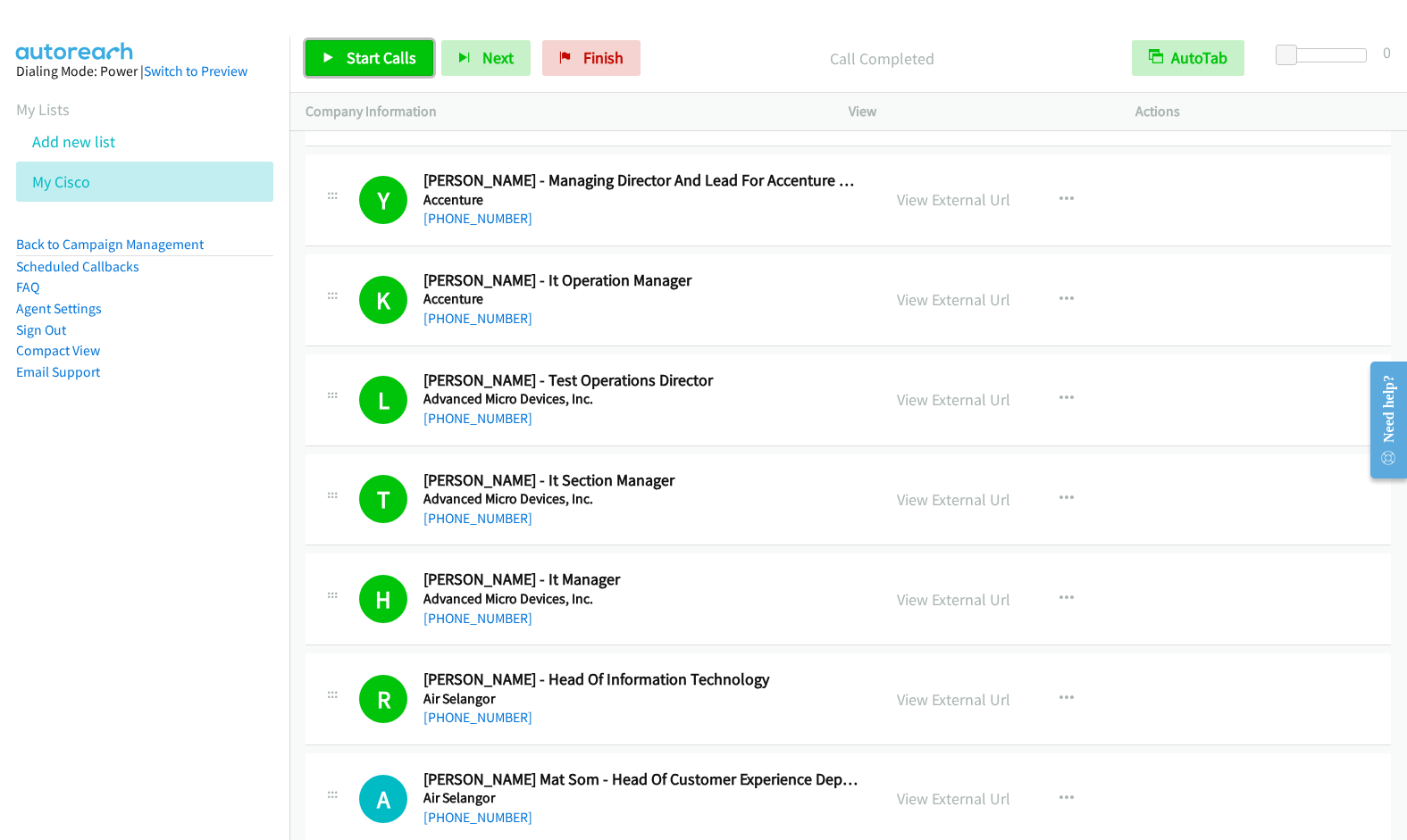
click at [371, 63] on span "Start Calls" at bounding box center [382, 57] width 70 height 20
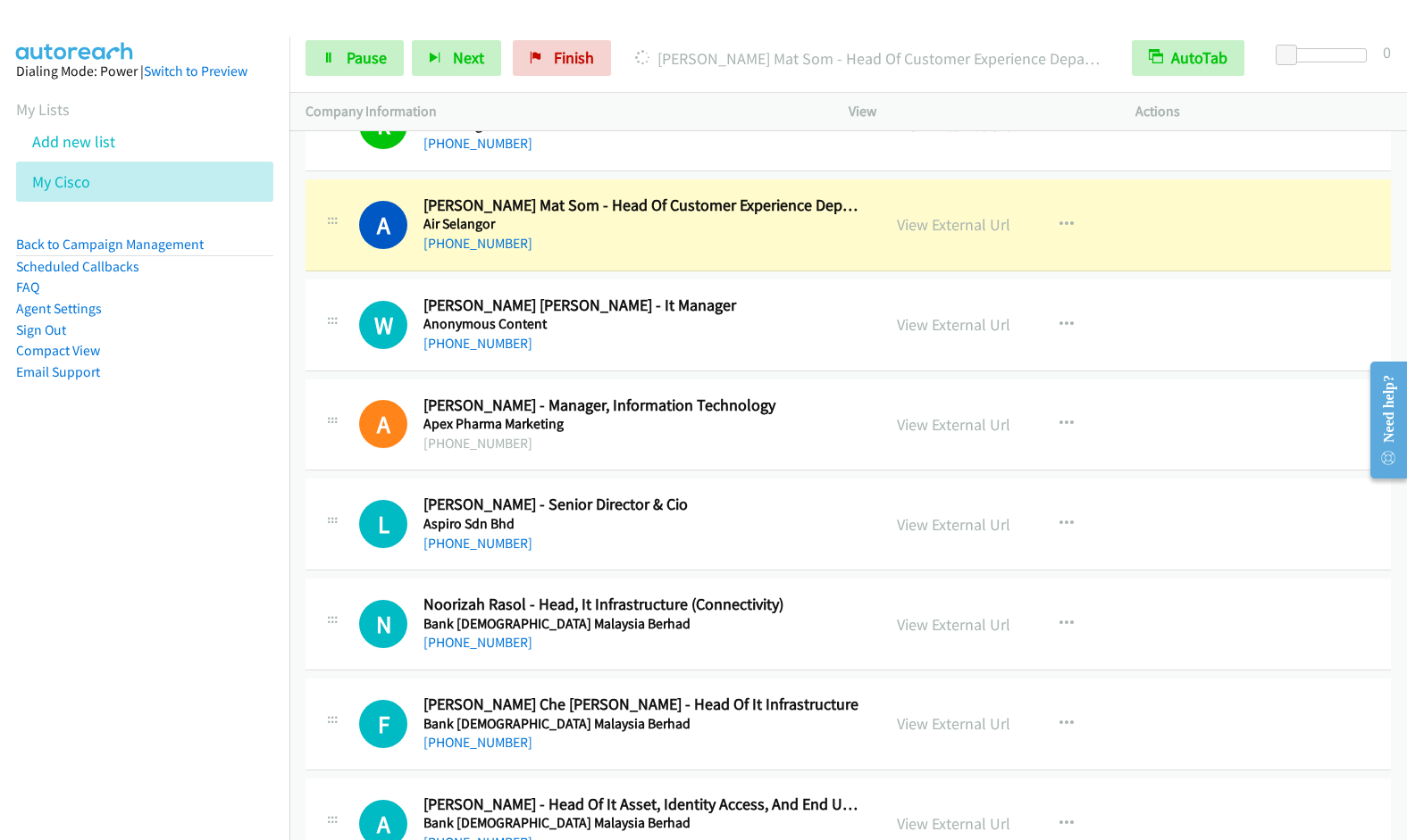
scroll to position [1301, 0]
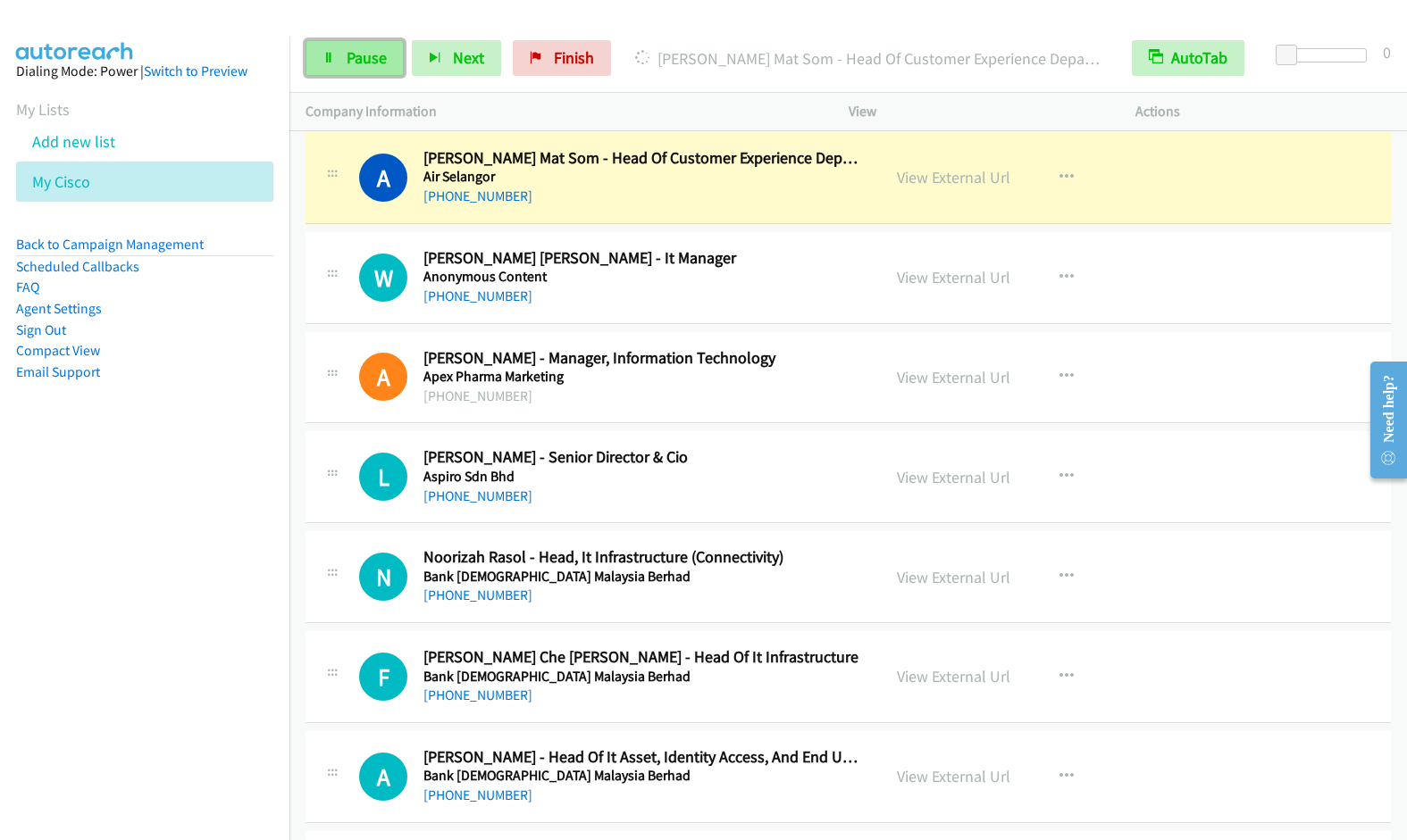
click at [349, 65] on span "Pause" at bounding box center [366, 57] width 40 height 20
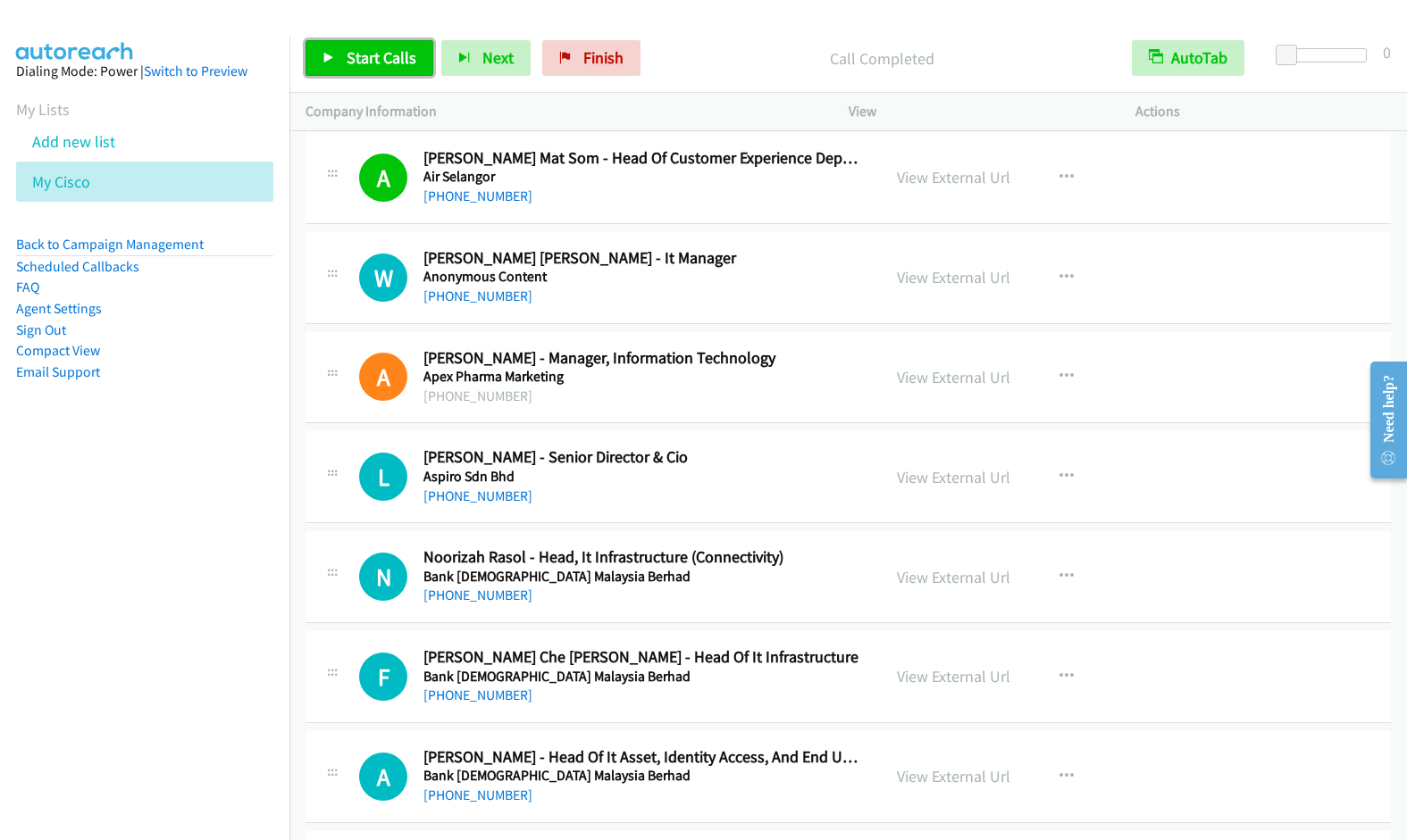
click at [382, 60] on span "Start Calls" at bounding box center [382, 57] width 70 height 20
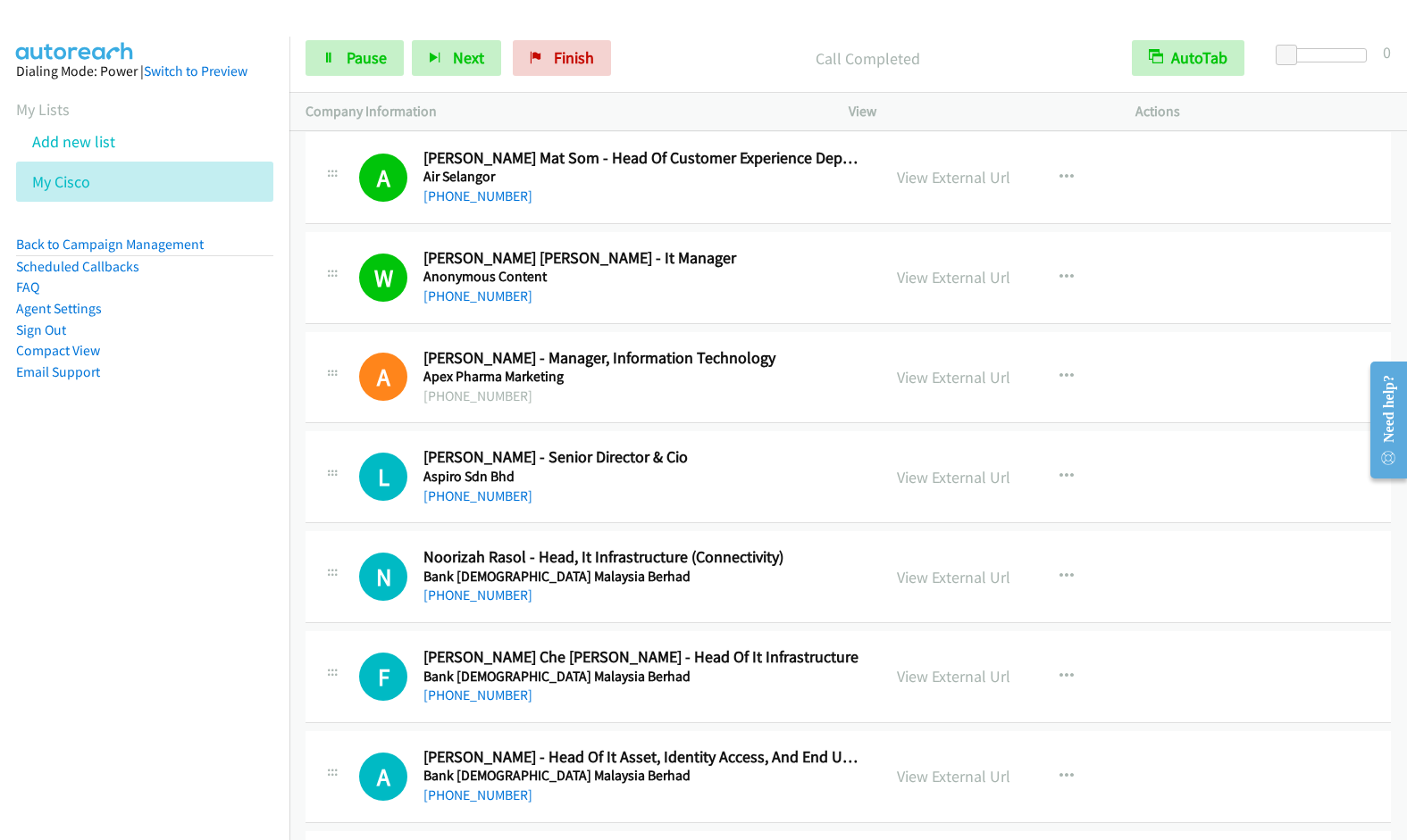
drag, startPoint x: 179, startPoint y: 508, endPoint x: 201, endPoint y: 465, distance: 48.3
click at [178, 508] on nav "Dialing Mode: Power | Switch to Preview My Lists Add new list My Cisco Back to …" at bounding box center [145, 456] width 291 height 840
click at [353, 52] on span "Pause" at bounding box center [366, 57] width 40 height 20
click at [355, 70] on link "Start Calls" at bounding box center [369, 57] width 128 height 36
click at [354, 50] on span "Pause" at bounding box center [366, 57] width 40 height 20
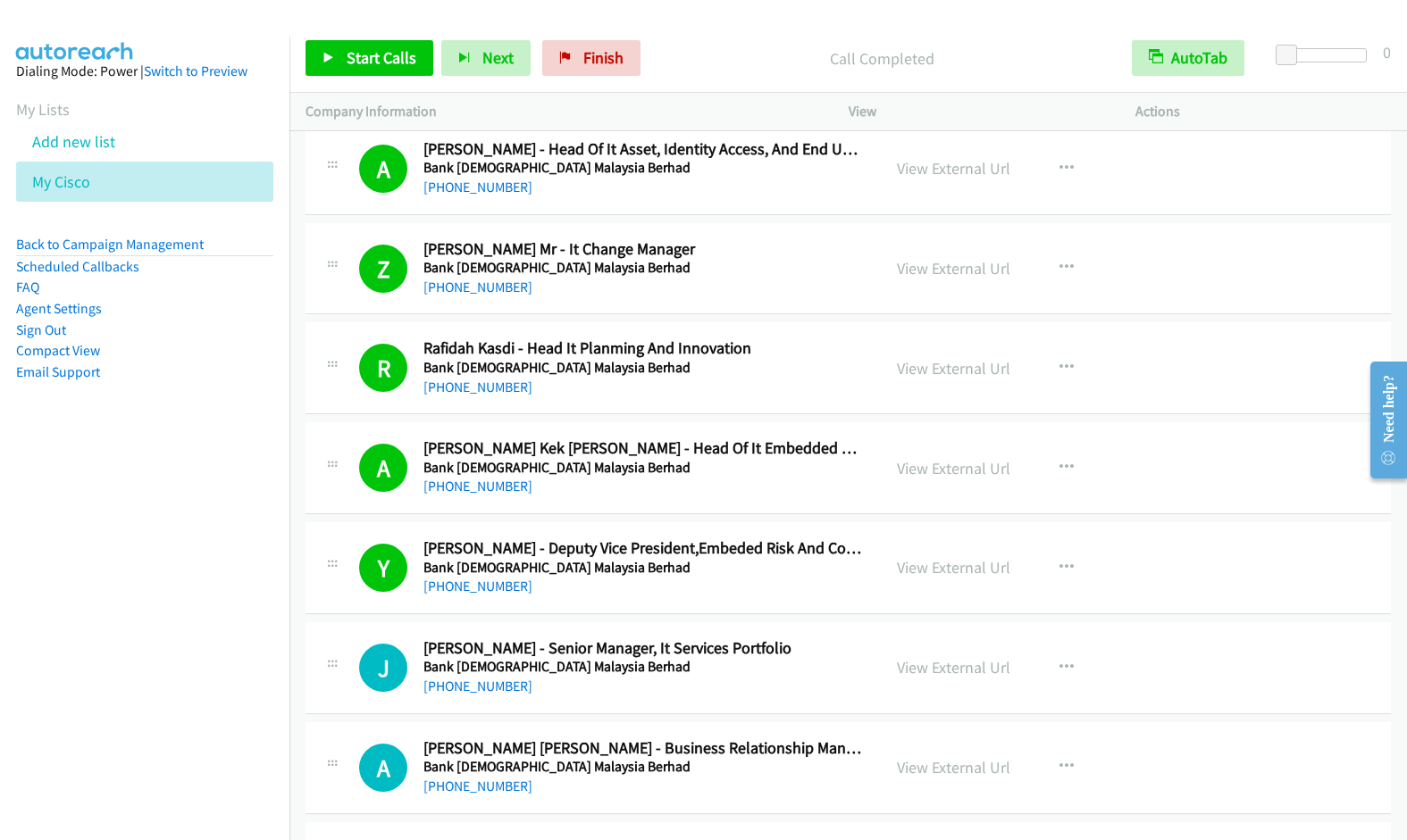
scroll to position [2517, 0]
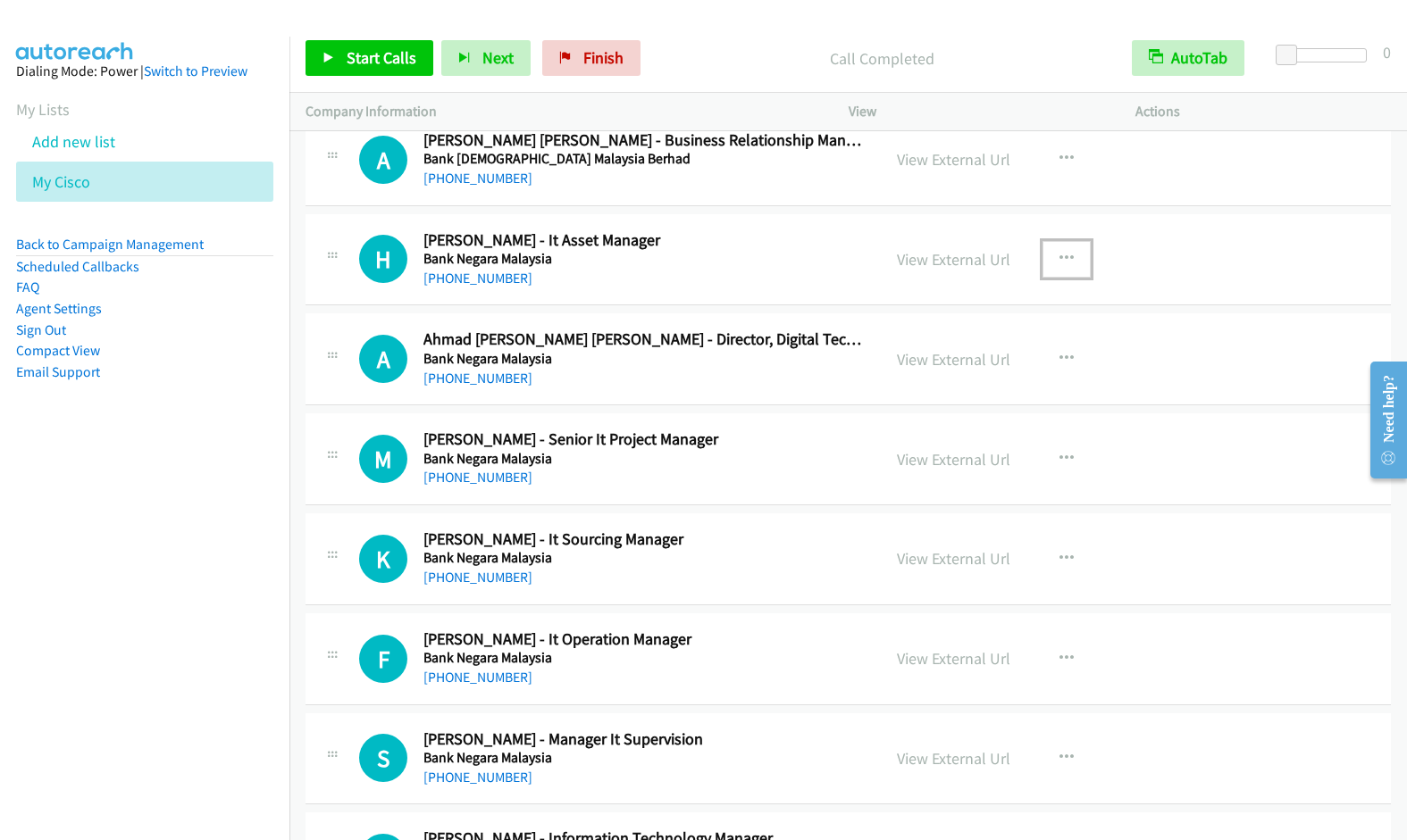
click at [1059, 256] on icon "button" at bounding box center [1066, 259] width 15 height 15
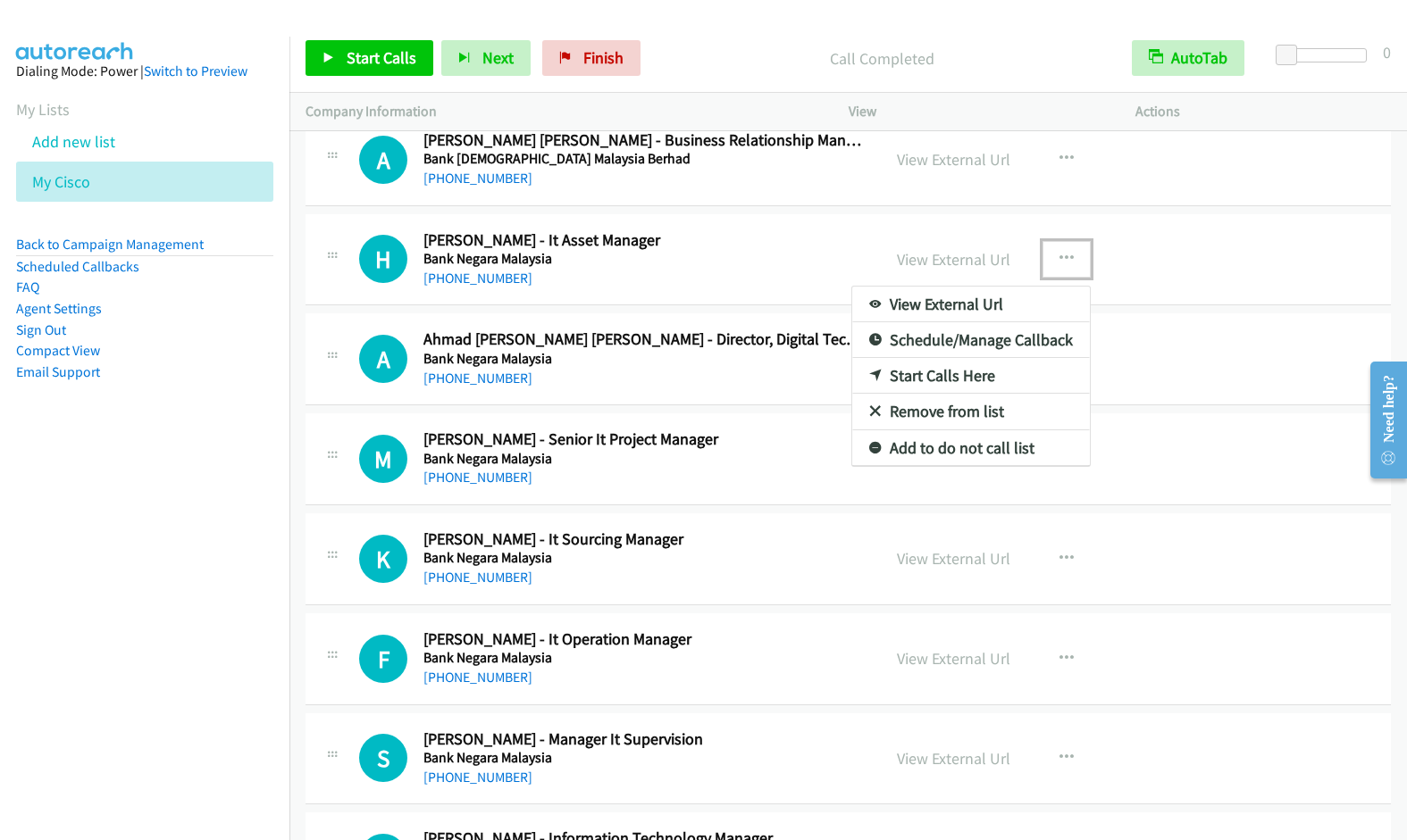
click at [961, 372] on link "Start Calls Here" at bounding box center [970, 376] width 237 height 36
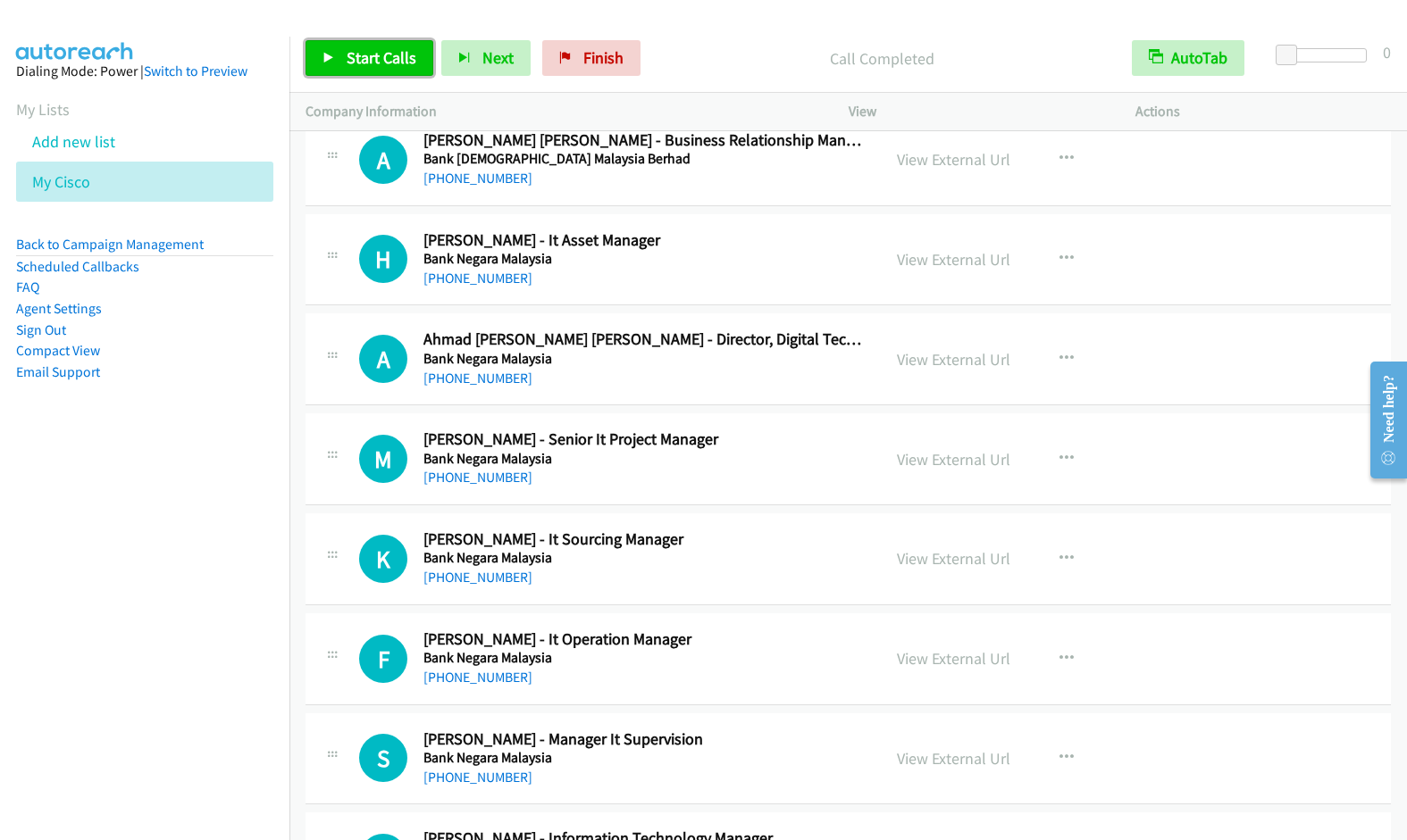
click at [380, 52] on span "Start Calls" at bounding box center [382, 57] width 70 height 20
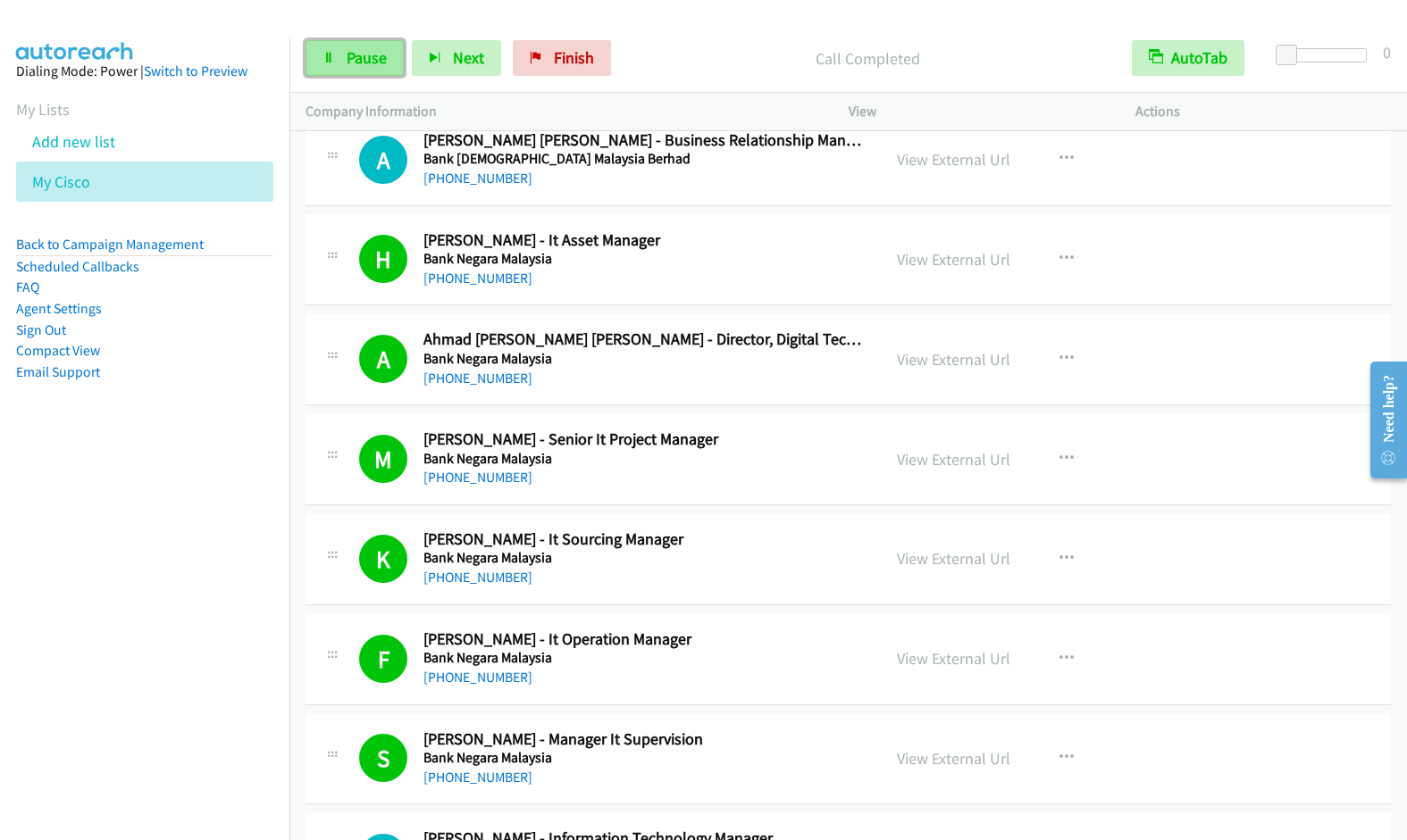
click at [349, 63] on span "Pause" at bounding box center [366, 57] width 40 height 20
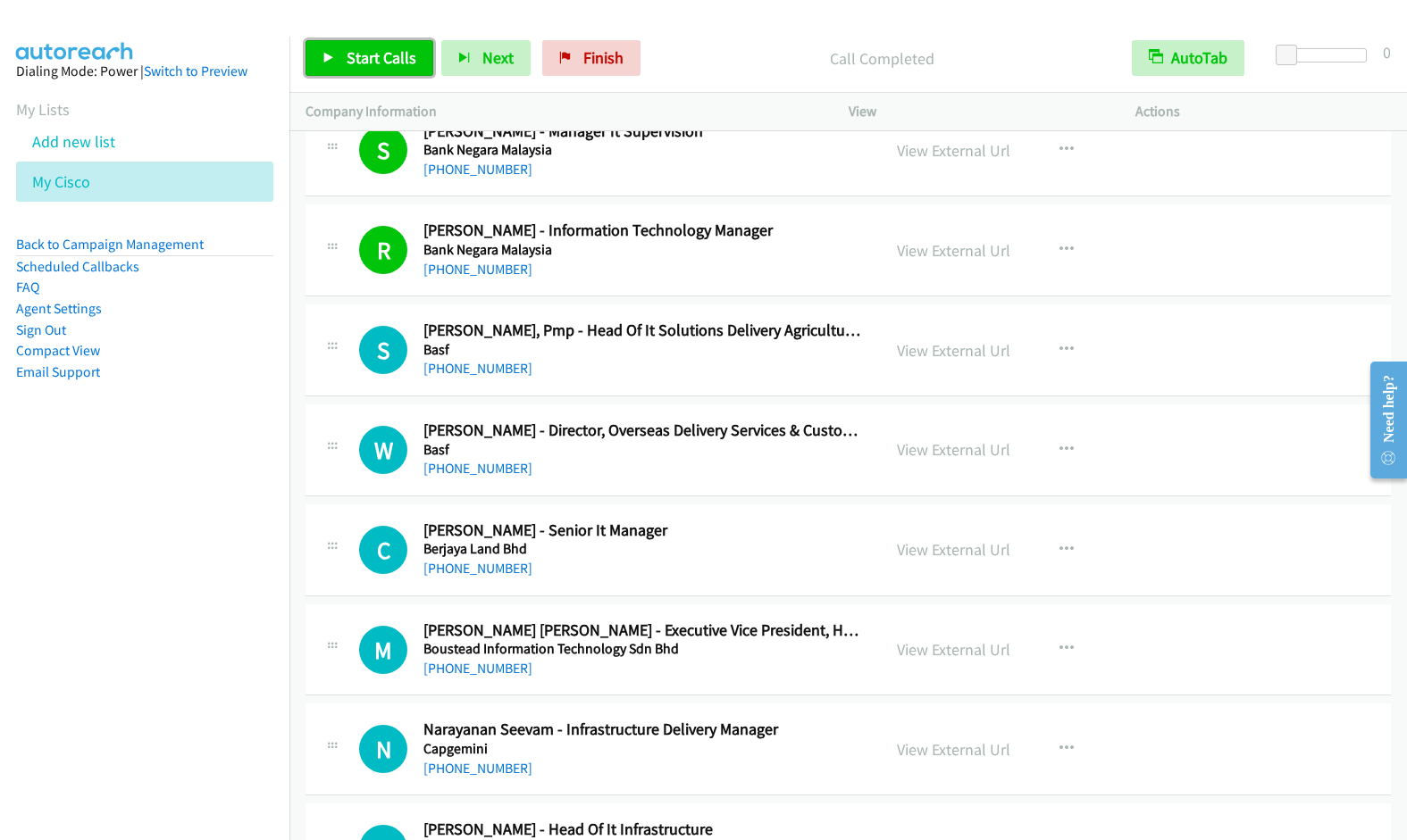
click at [348, 58] on span "Start Calls" at bounding box center [382, 57] width 70 height 20
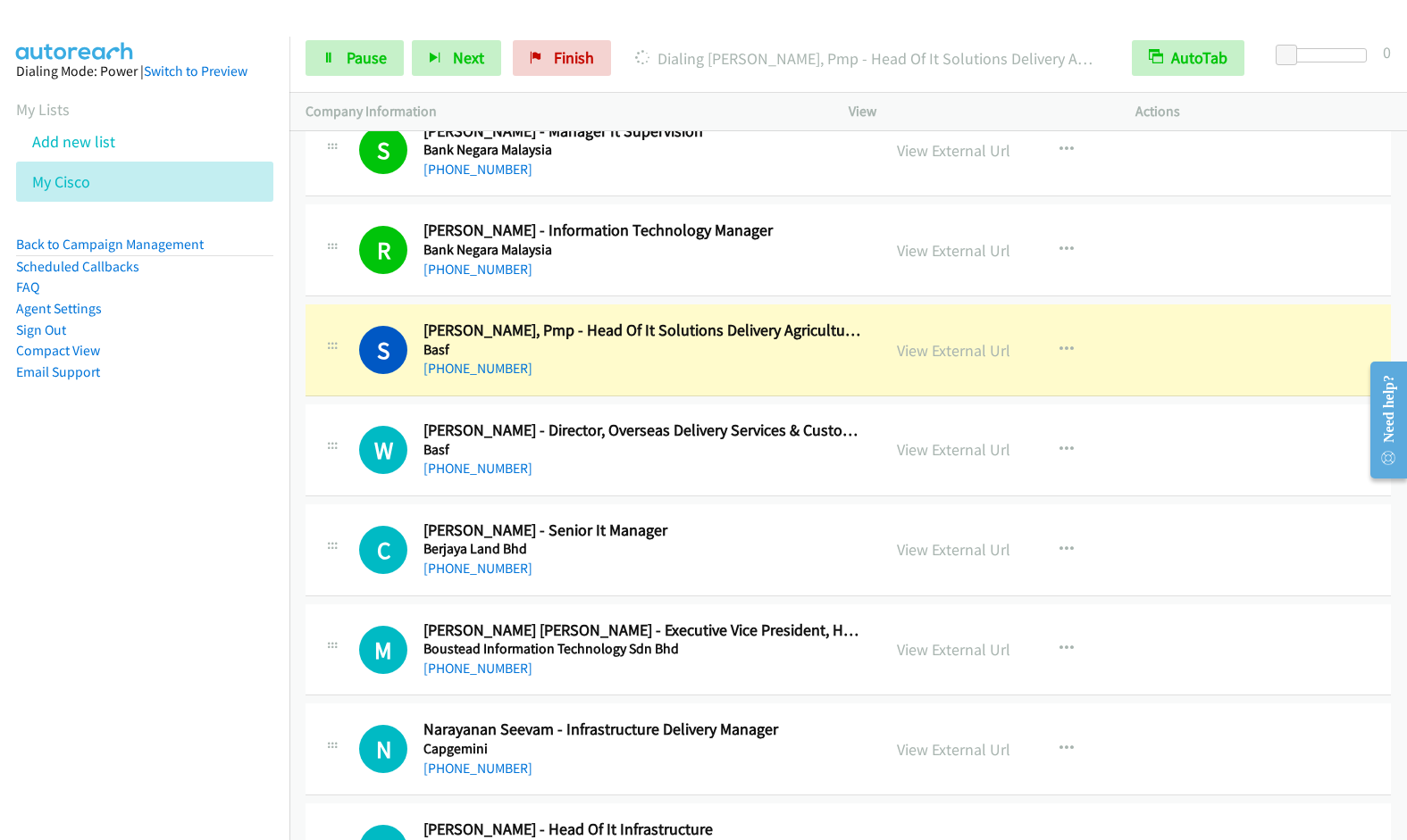
click at [82, 607] on nav "Dialing Mode: Power | Switch to Preview My Lists Add new list My Cisco Back to …" at bounding box center [145, 456] width 291 height 840
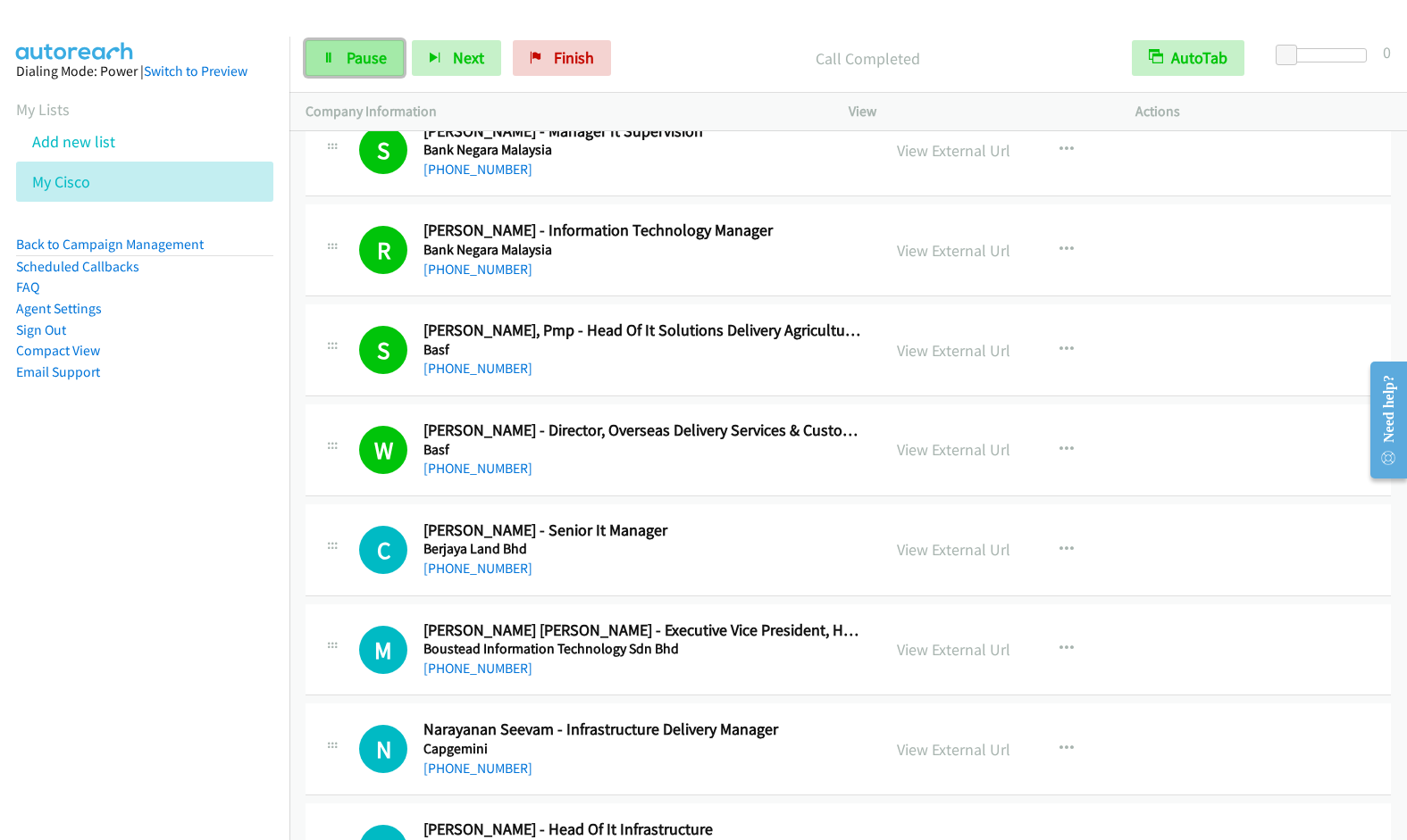
click at [354, 56] on span "Pause" at bounding box center [366, 57] width 40 height 20
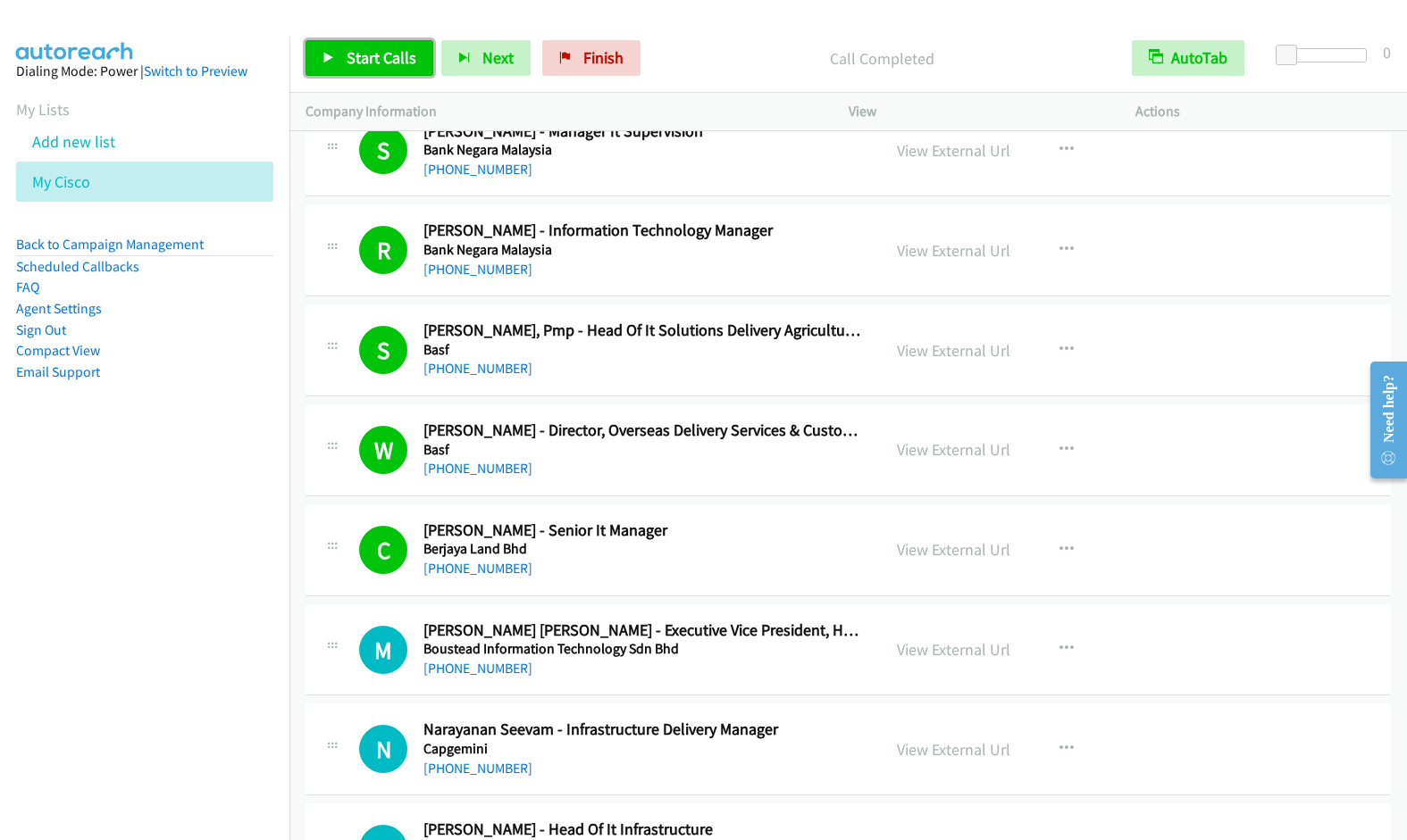
click at [340, 63] on link "Start Calls" at bounding box center [369, 57] width 128 height 36
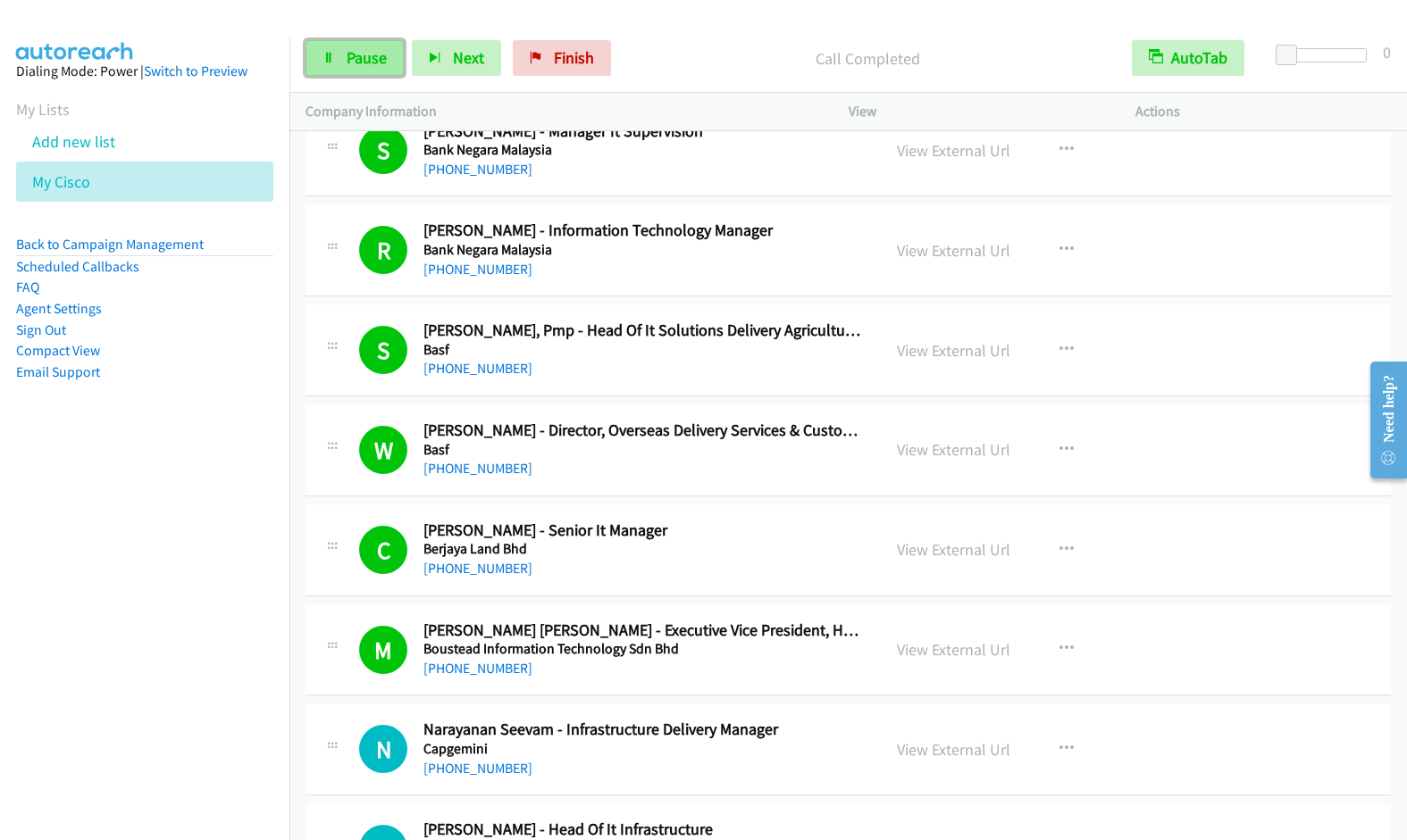
click at [342, 66] on link "Pause" at bounding box center [354, 57] width 98 height 36
click at [348, 61] on span "Start Calls" at bounding box center [382, 57] width 70 height 20
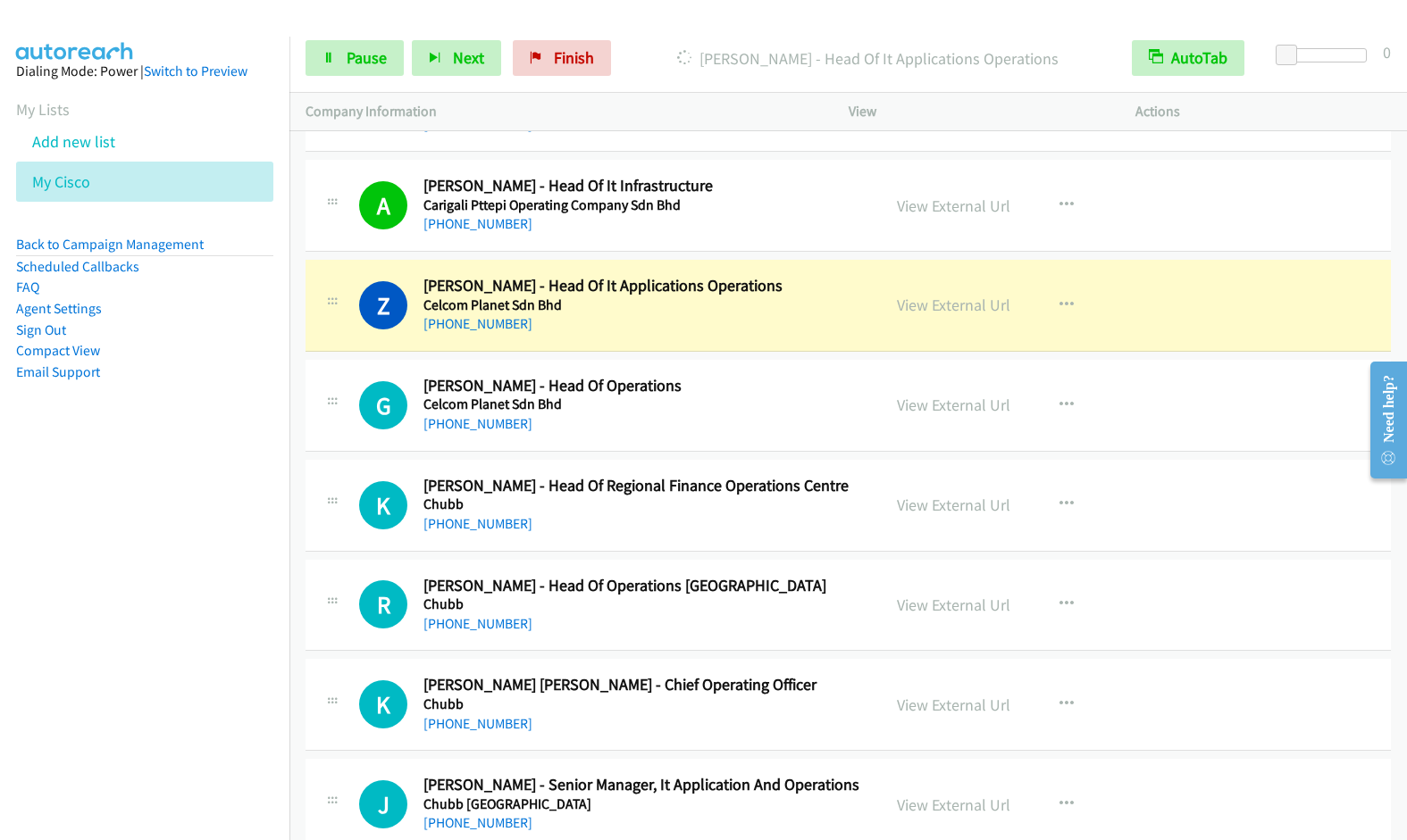
scroll to position [3837, 0]
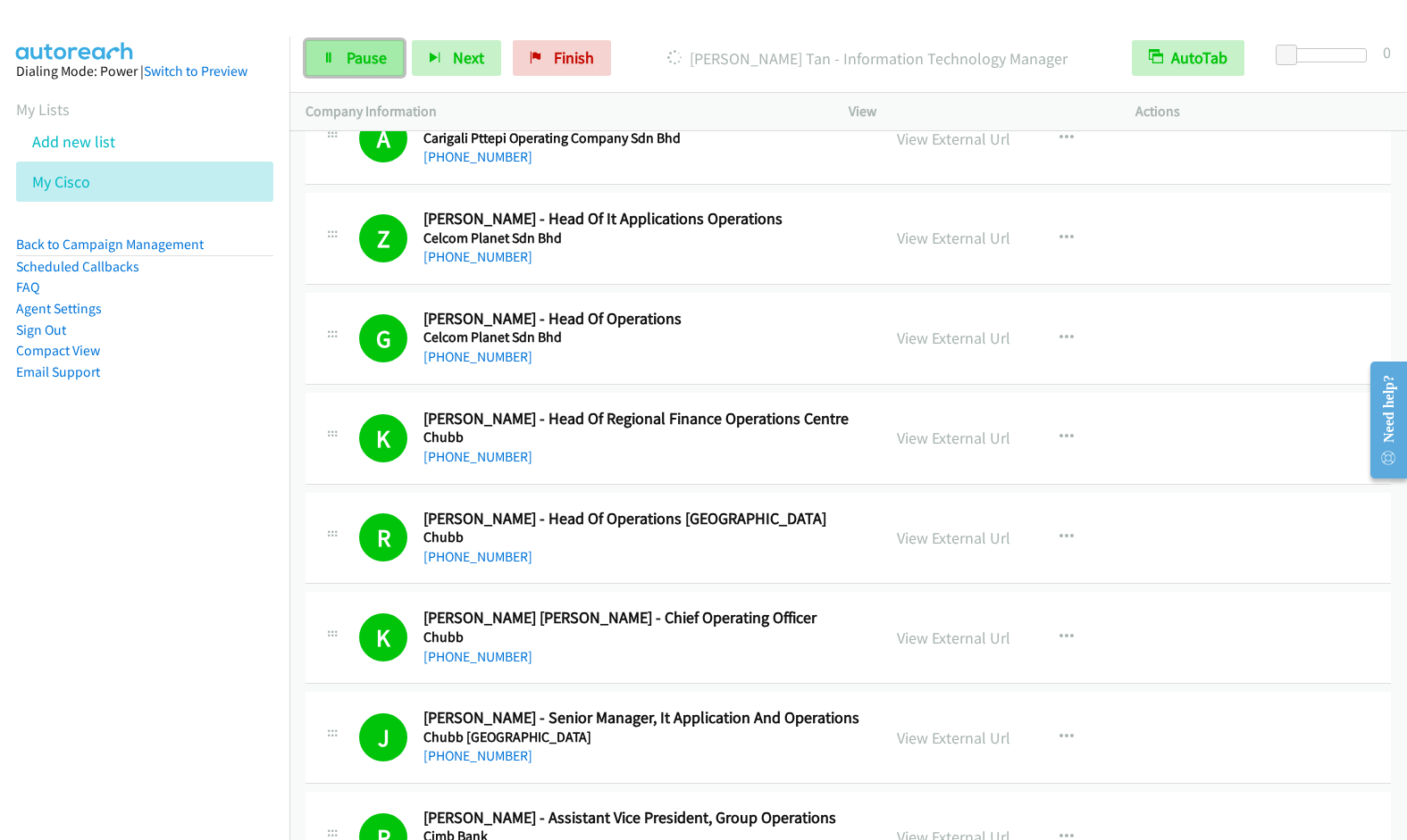
click at [360, 62] on span "Pause" at bounding box center [366, 57] width 40 height 20
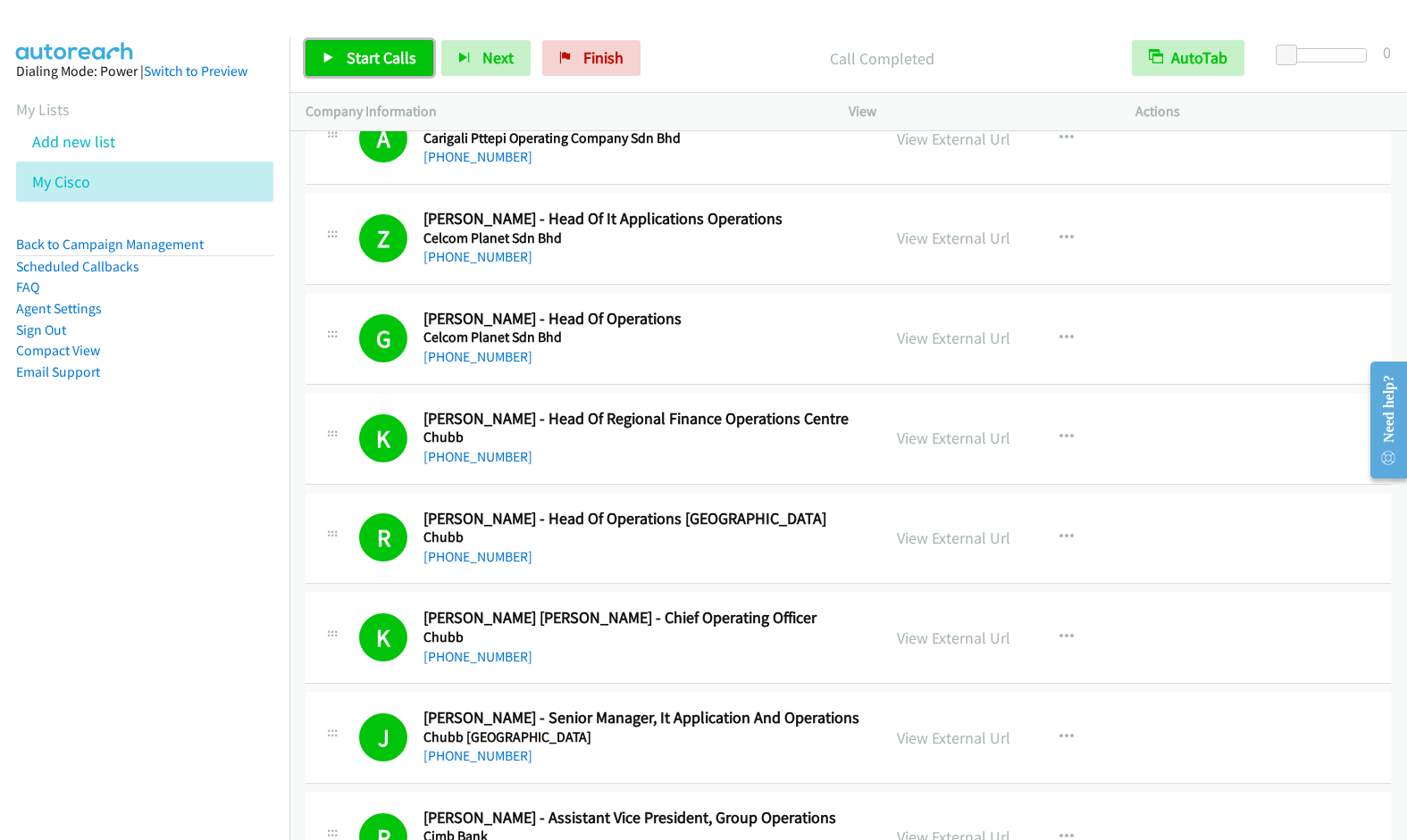
click at [360, 58] on span "Start Calls" at bounding box center [382, 57] width 70 height 20
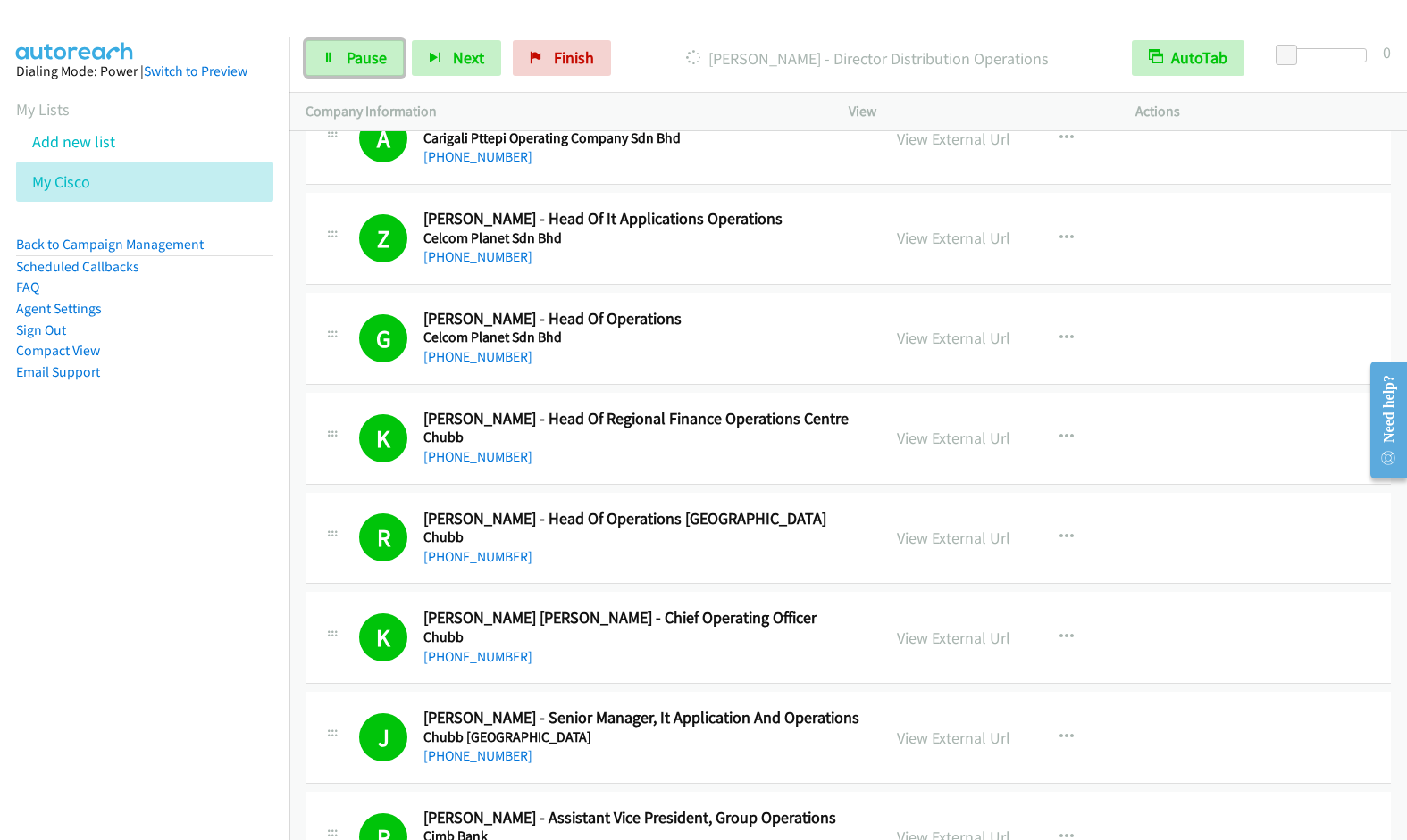
drag, startPoint x: 357, startPoint y: 72, endPoint x: 642, endPoint y: 6, distance: 292.5
click at [357, 71] on link "Pause" at bounding box center [354, 57] width 98 height 36
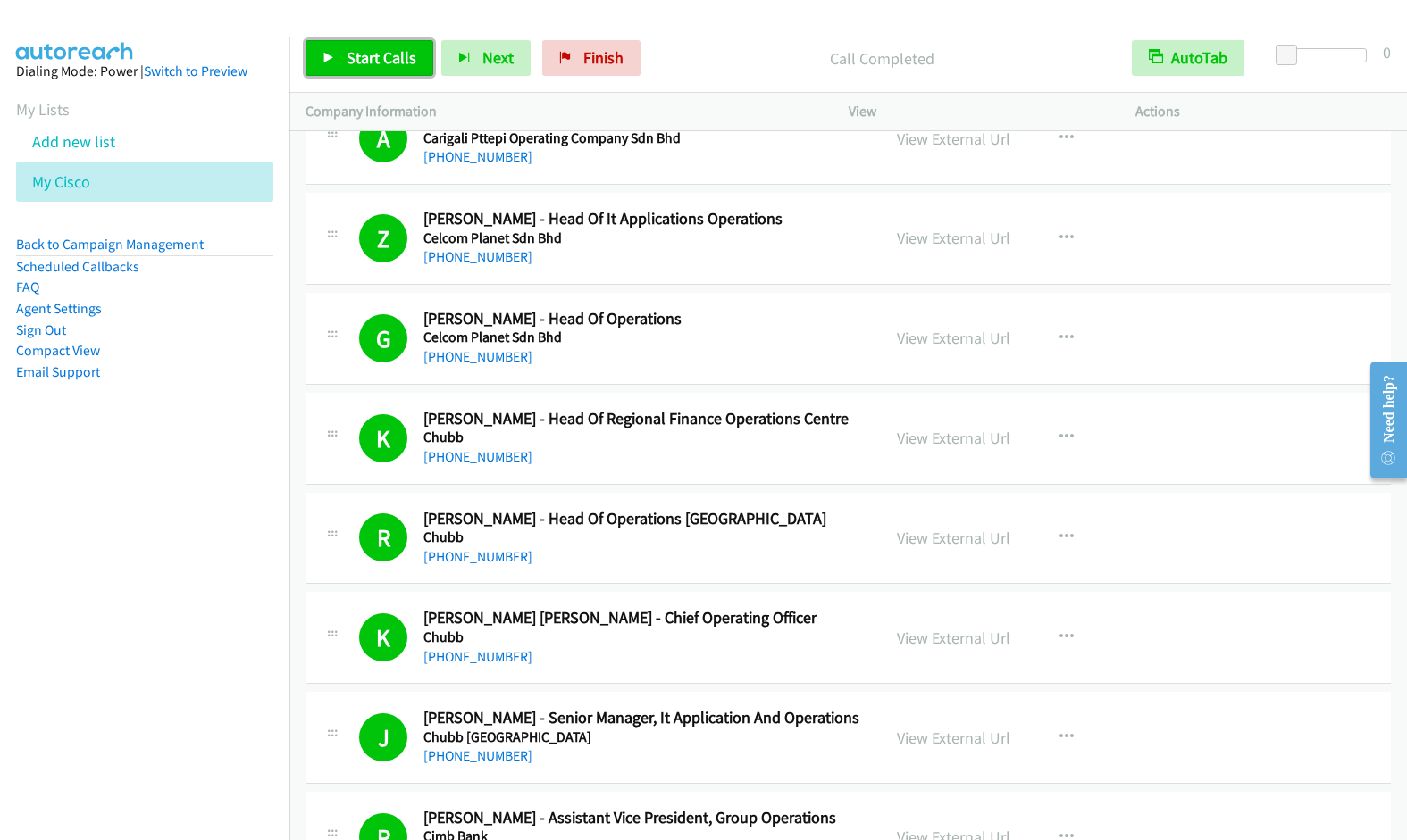
click at [362, 50] on span "Start Calls" at bounding box center [382, 57] width 70 height 20
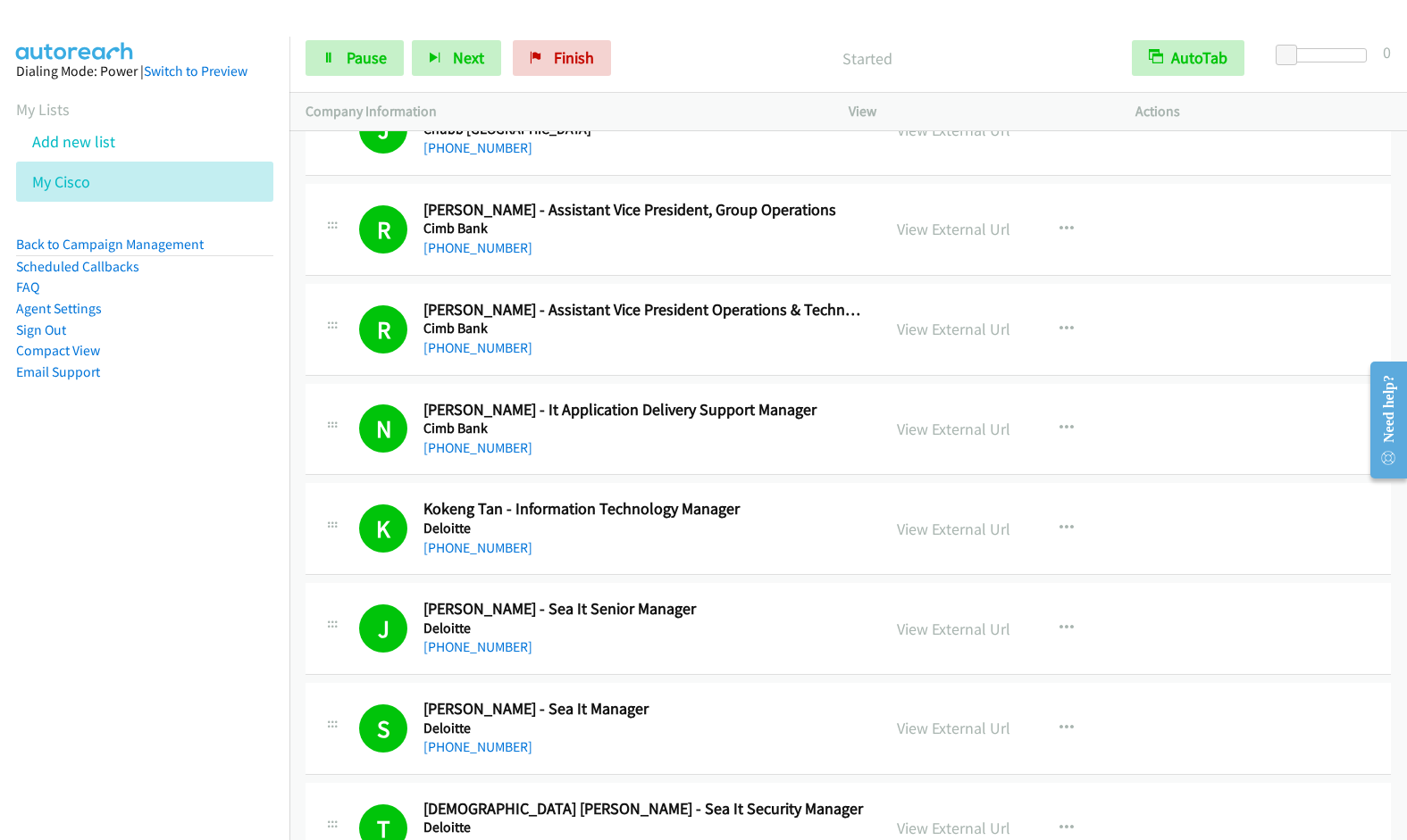
scroll to position [5053, 0]
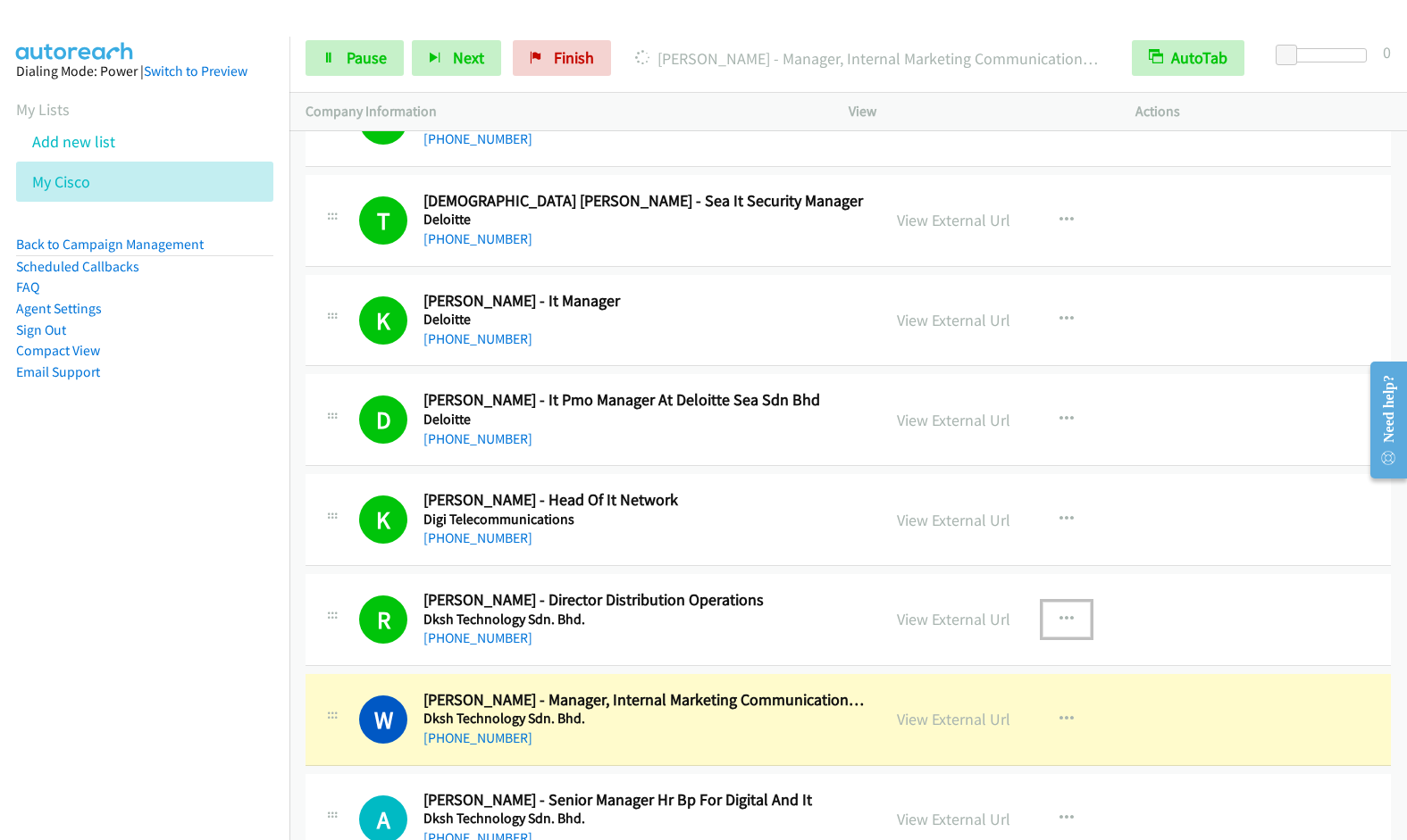
click at [1059, 615] on icon "button" at bounding box center [1066, 619] width 15 height 15
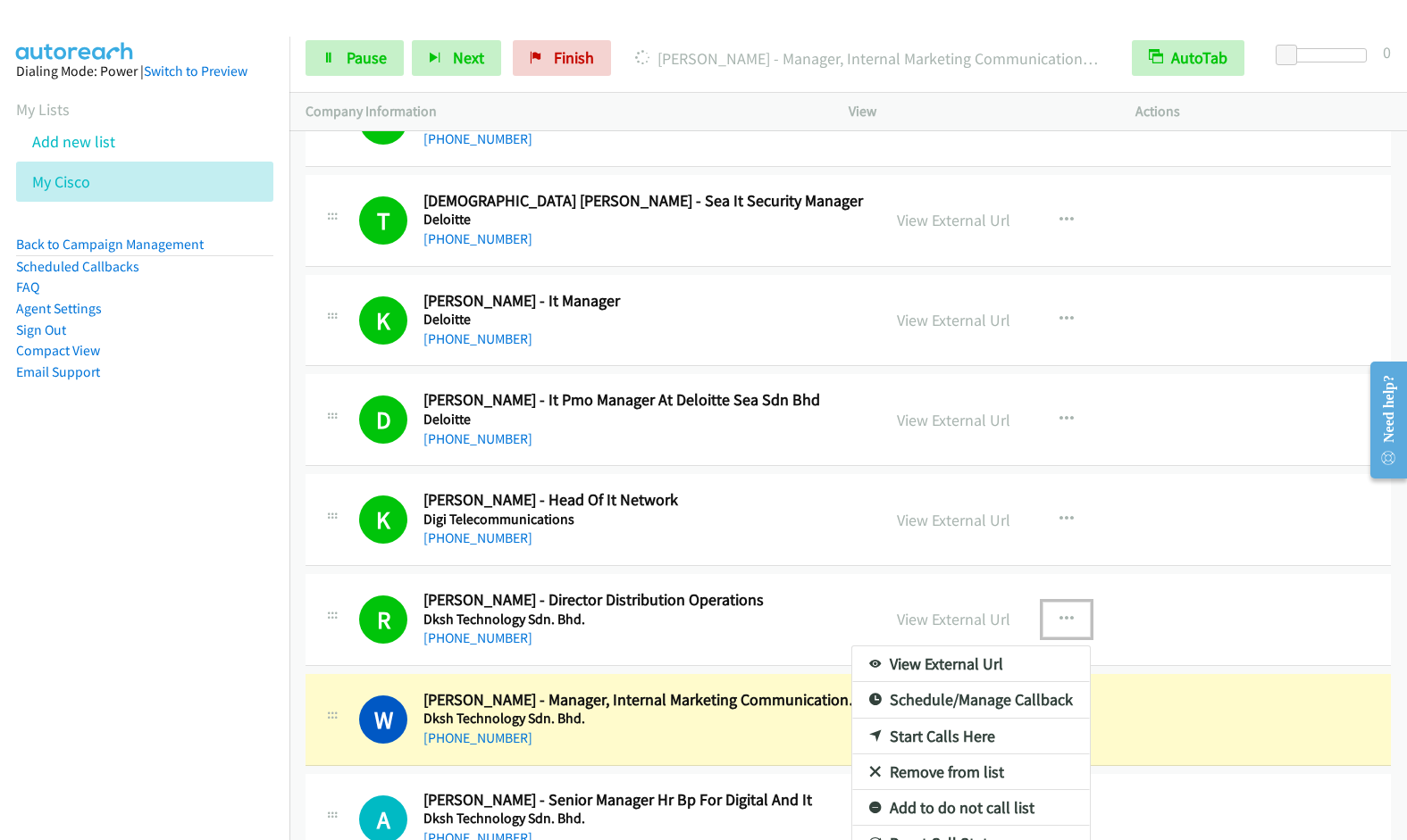
click at [941, 772] on link "Remove from list" at bounding box center [970, 772] width 237 height 36
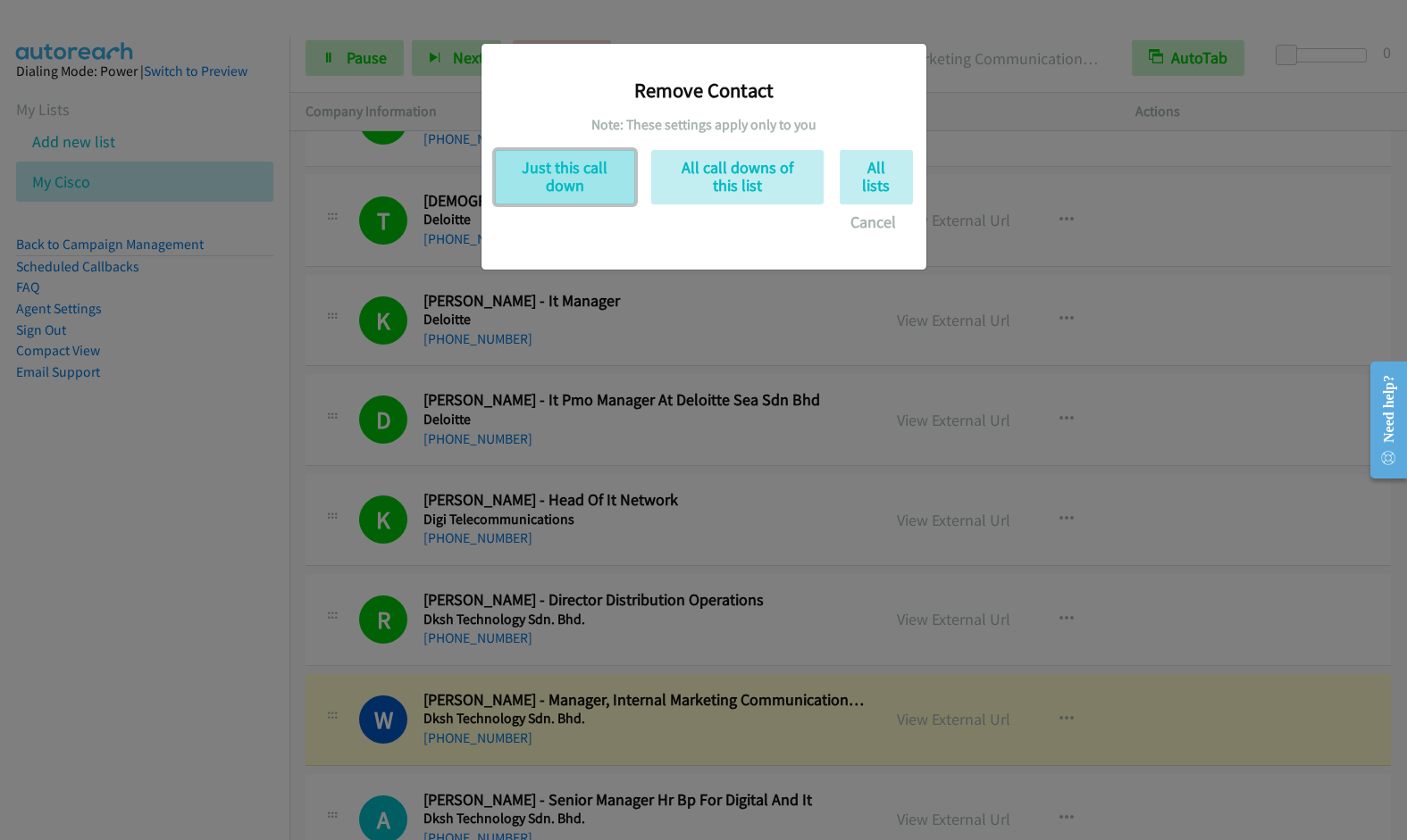
click at [571, 176] on button "Just this call down" at bounding box center [565, 177] width 141 height 54
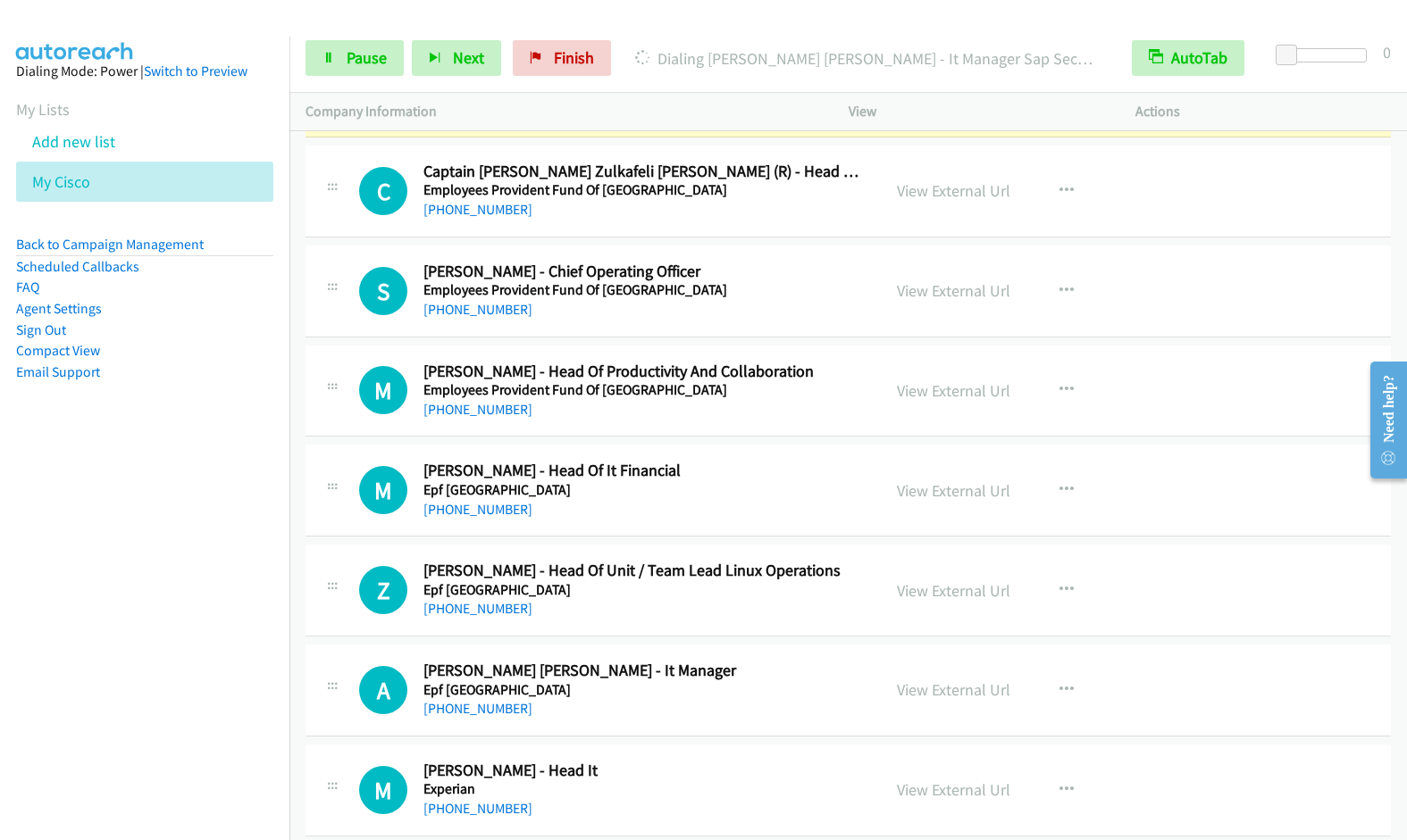
scroll to position [6051, 0]
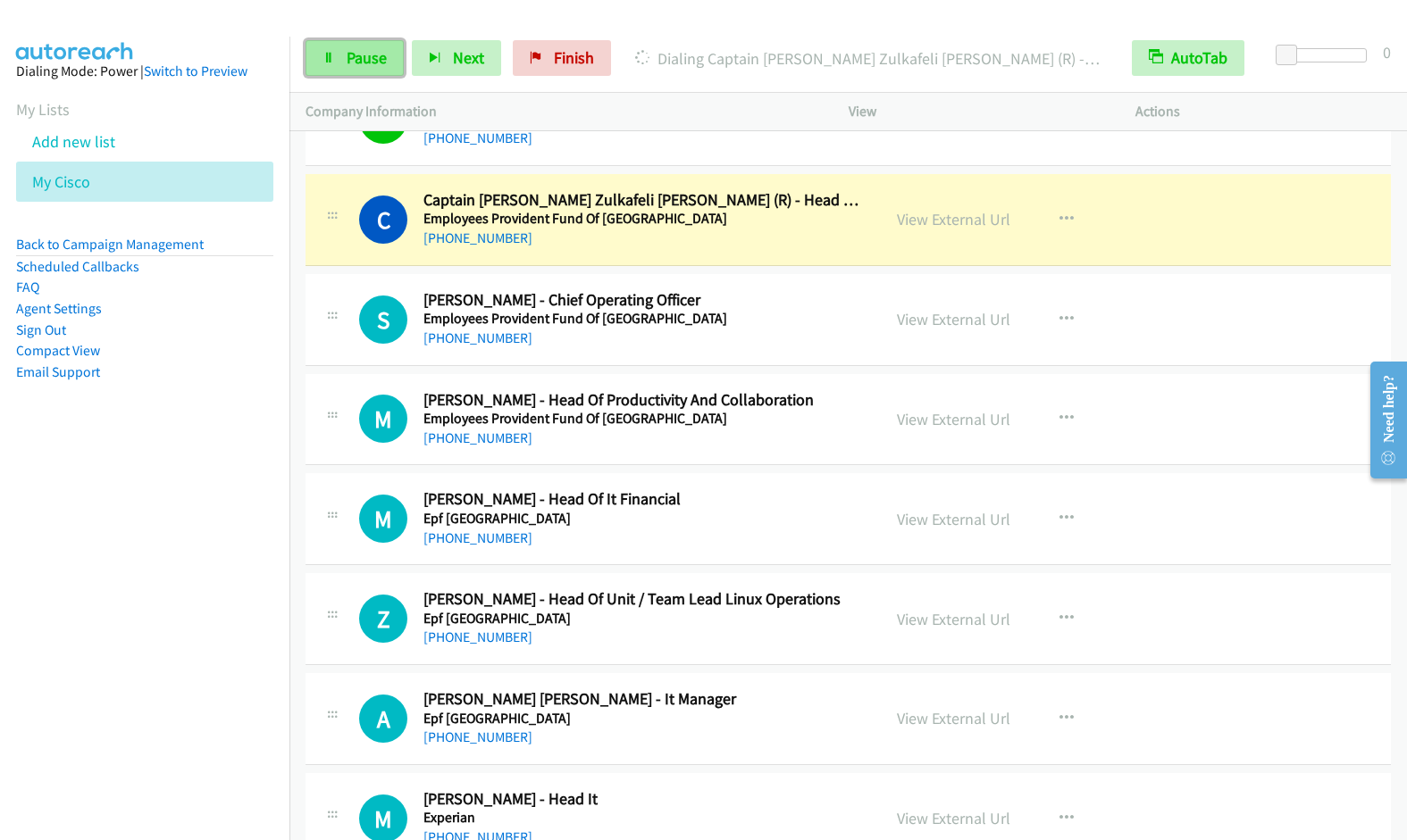
click at [339, 51] on link "Pause" at bounding box center [354, 57] width 98 height 36
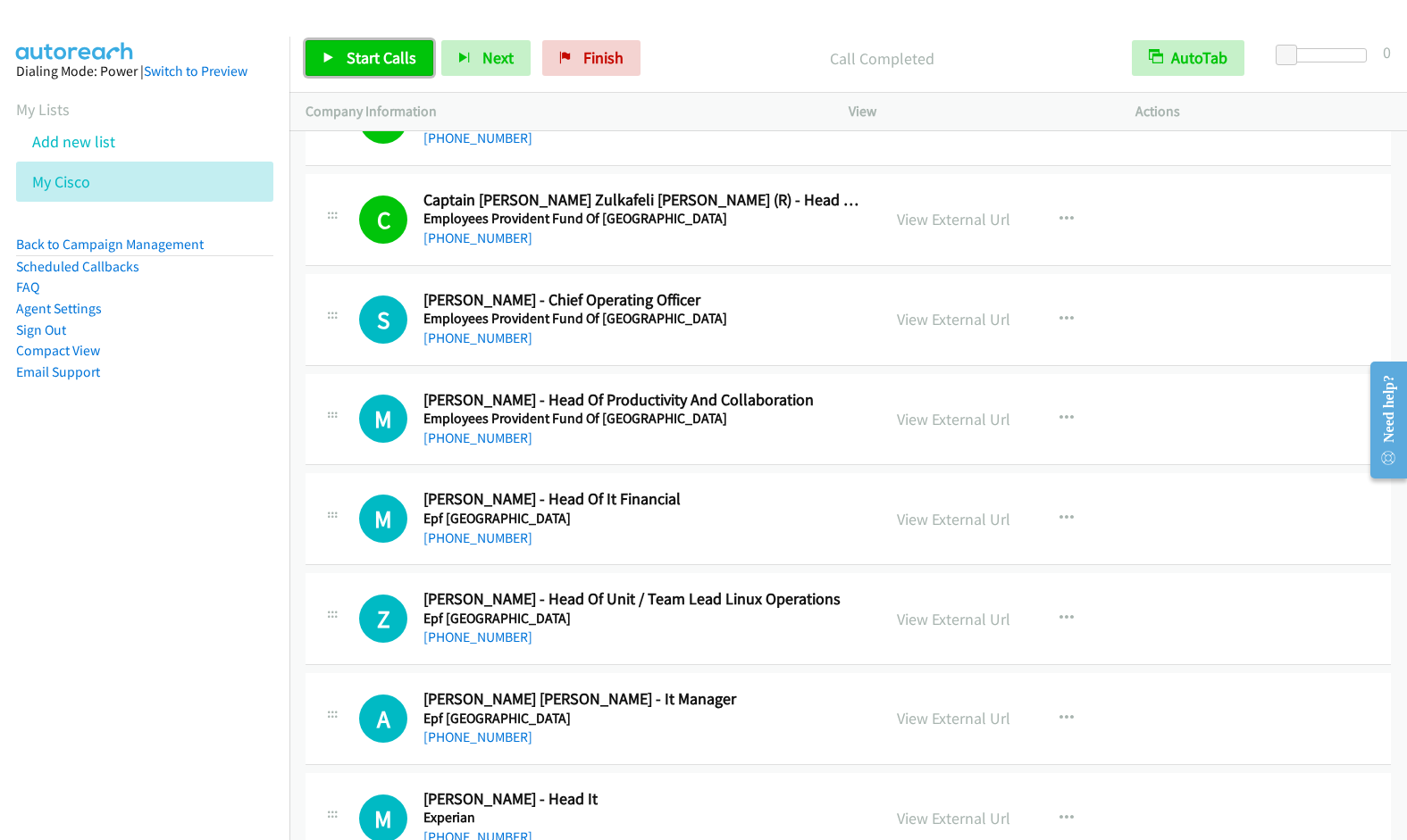
click at [382, 63] on span "Start Calls" at bounding box center [382, 57] width 70 height 20
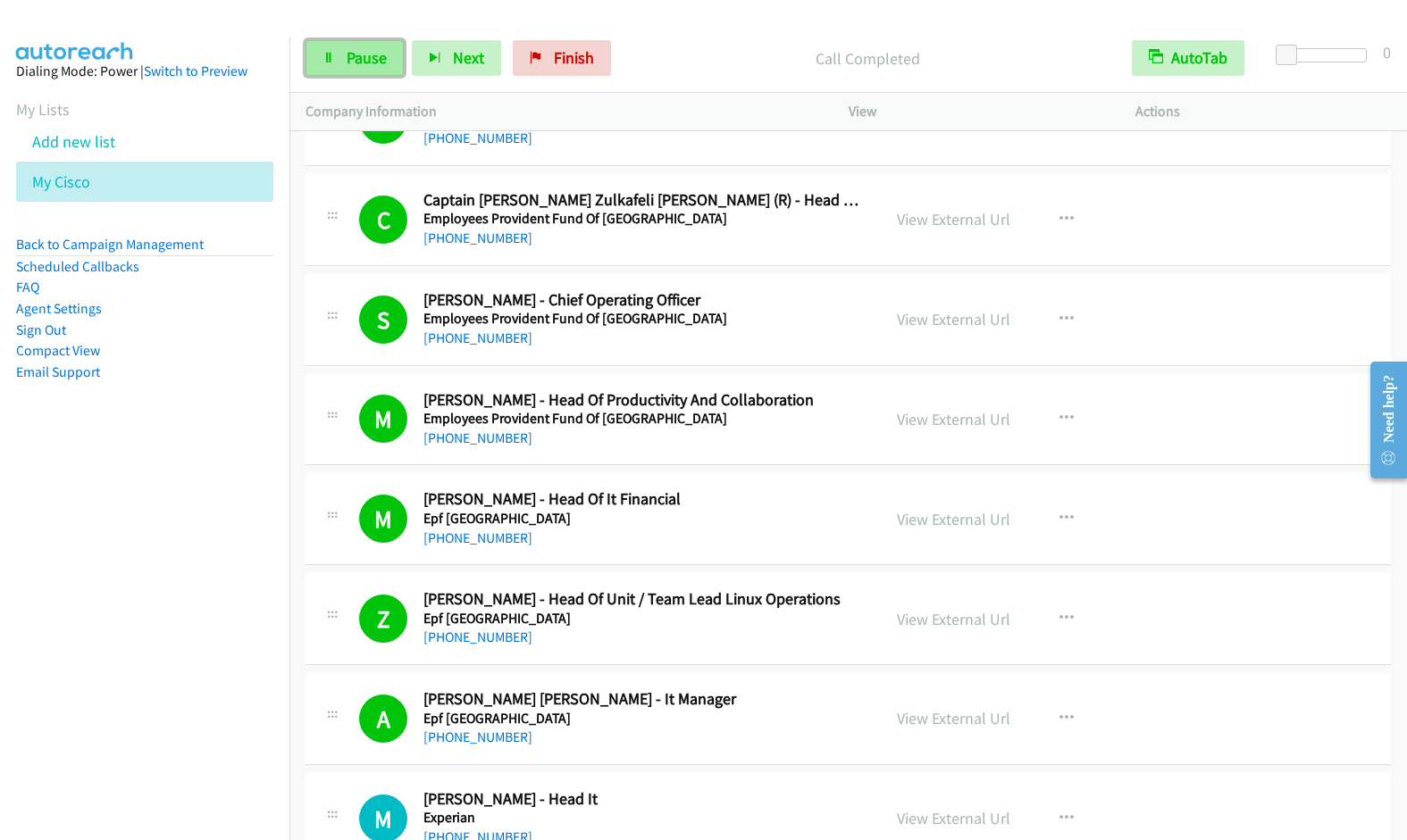
click at [377, 55] on span "Pause" at bounding box center [366, 57] width 40 height 20
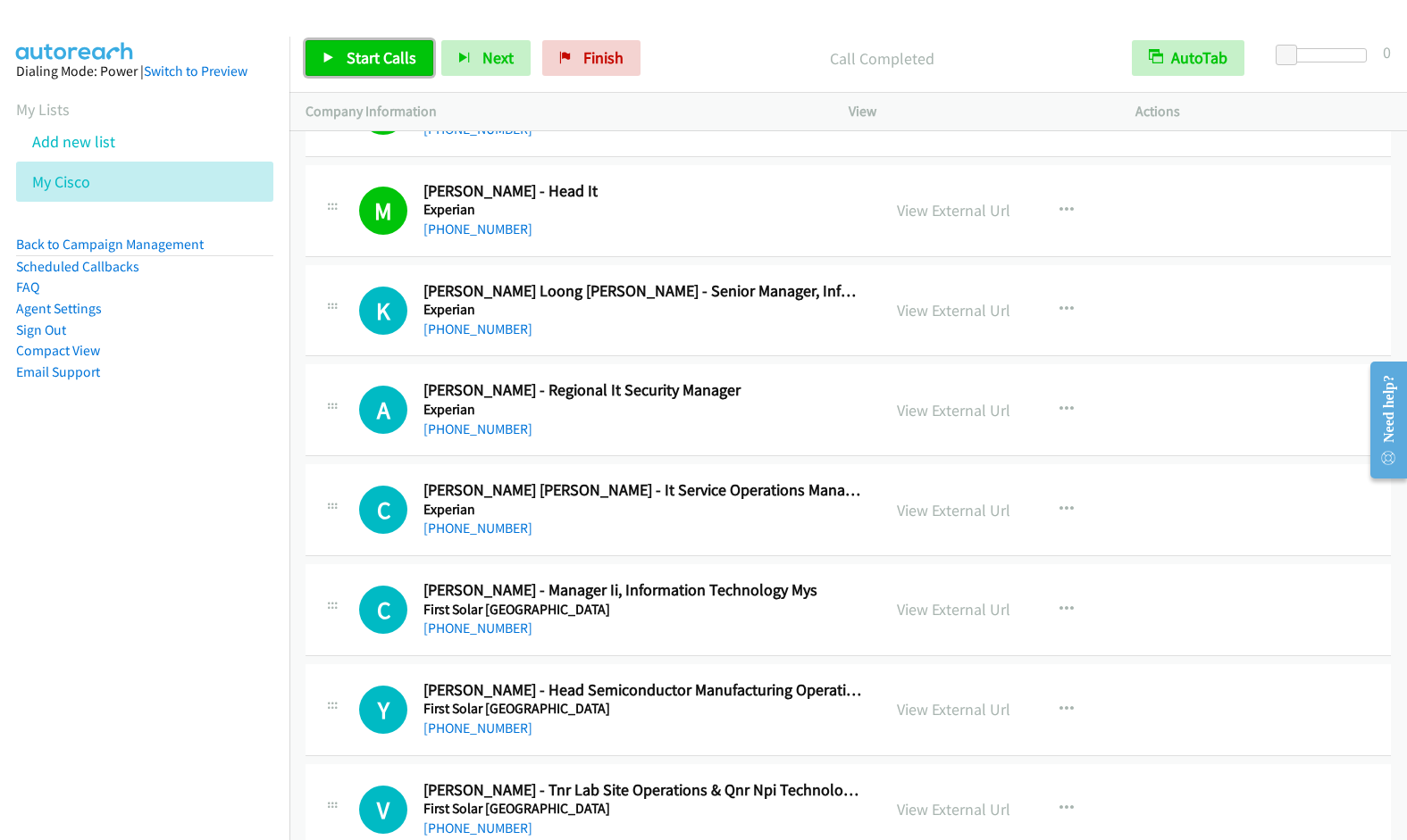
click at [355, 68] on link "Start Calls" at bounding box center [369, 57] width 128 height 36
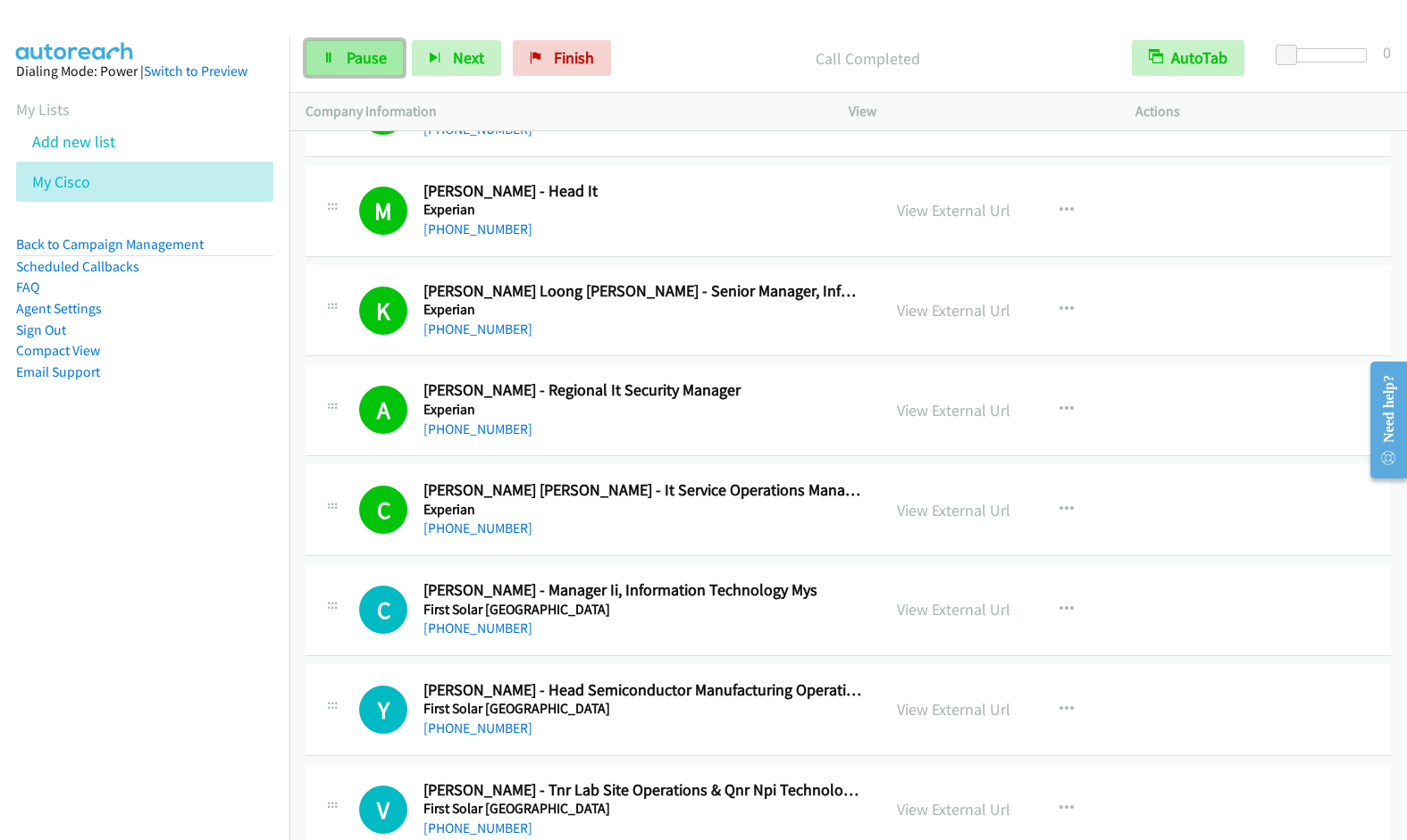
click at [341, 70] on link "Pause" at bounding box center [354, 57] width 98 height 36
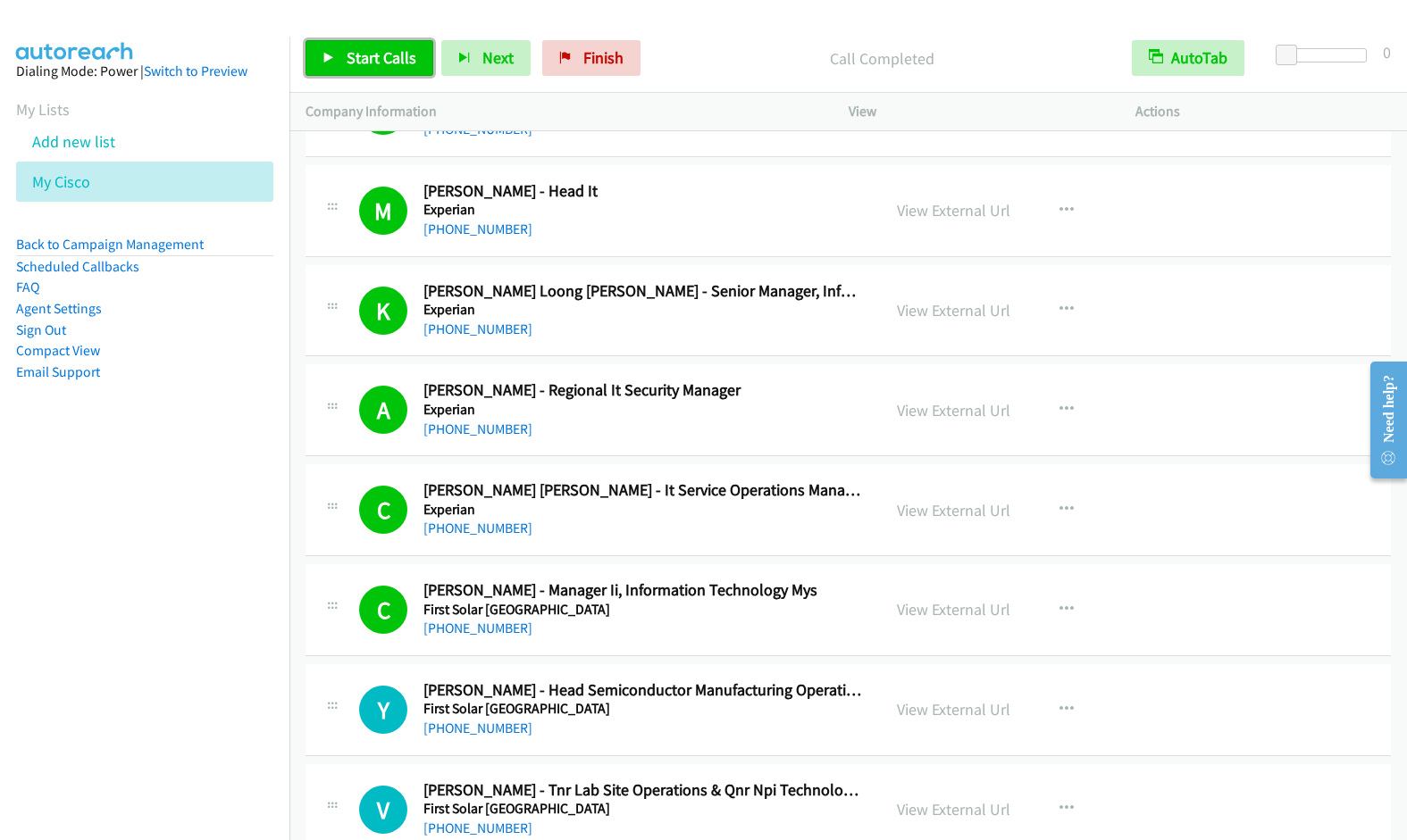
click at [361, 51] on span "Start Calls" at bounding box center [382, 57] width 70 height 20
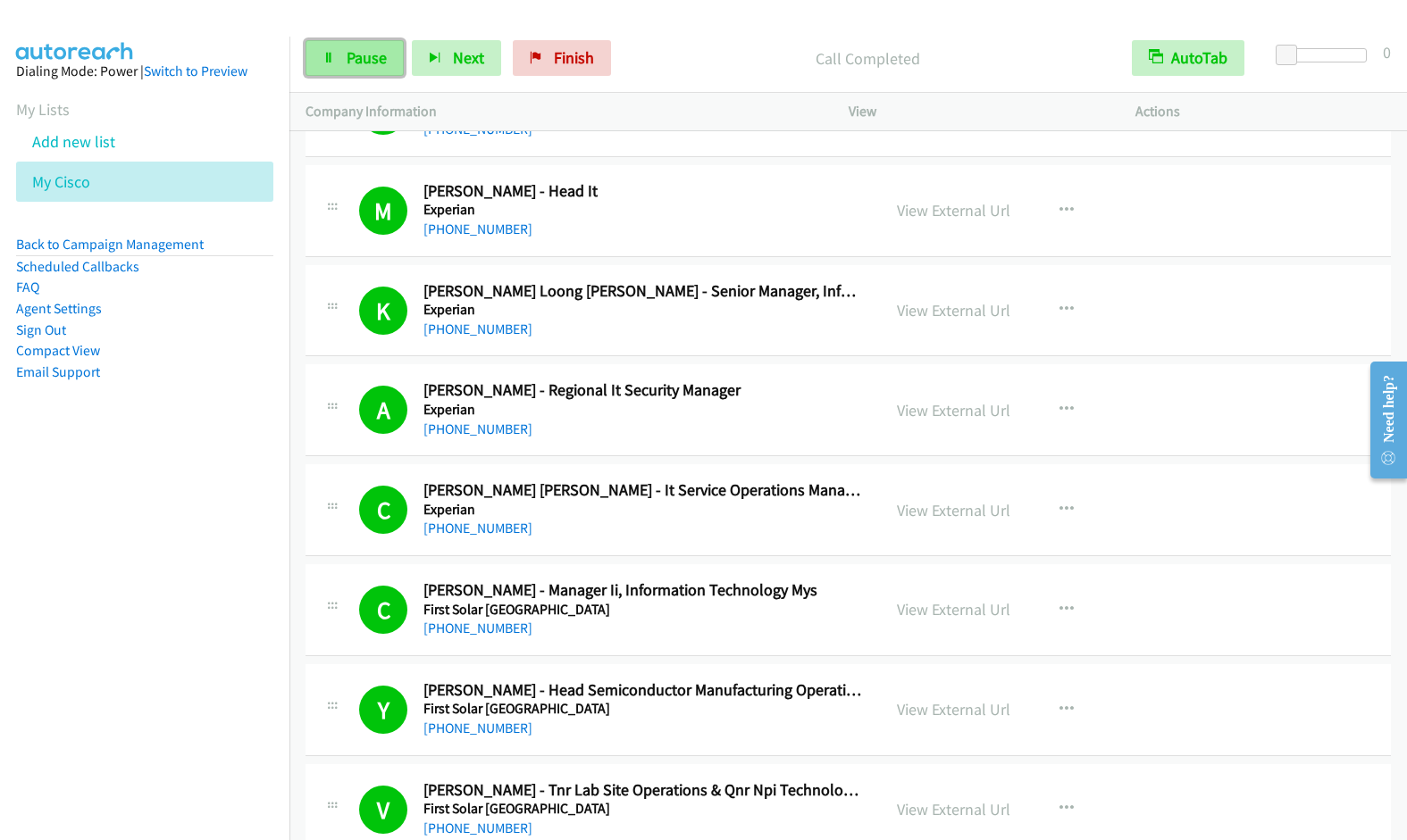
click at [360, 63] on span "Pause" at bounding box center [366, 57] width 40 height 20
click at [363, 63] on span "Start Calls" at bounding box center [382, 57] width 70 height 20
click at [345, 68] on link "Pause" at bounding box center [354, 57] width 98 height 36
click at [345, 67] on link "Start Calls" at bounding box center [369, 57] width 128 height 36
click at [193, 532] on nav "Dialing Mode: Power | Switch to Preview My Lists Add new list My Cisco Back to …" at bounding box center [145, 456] width 291 height 840
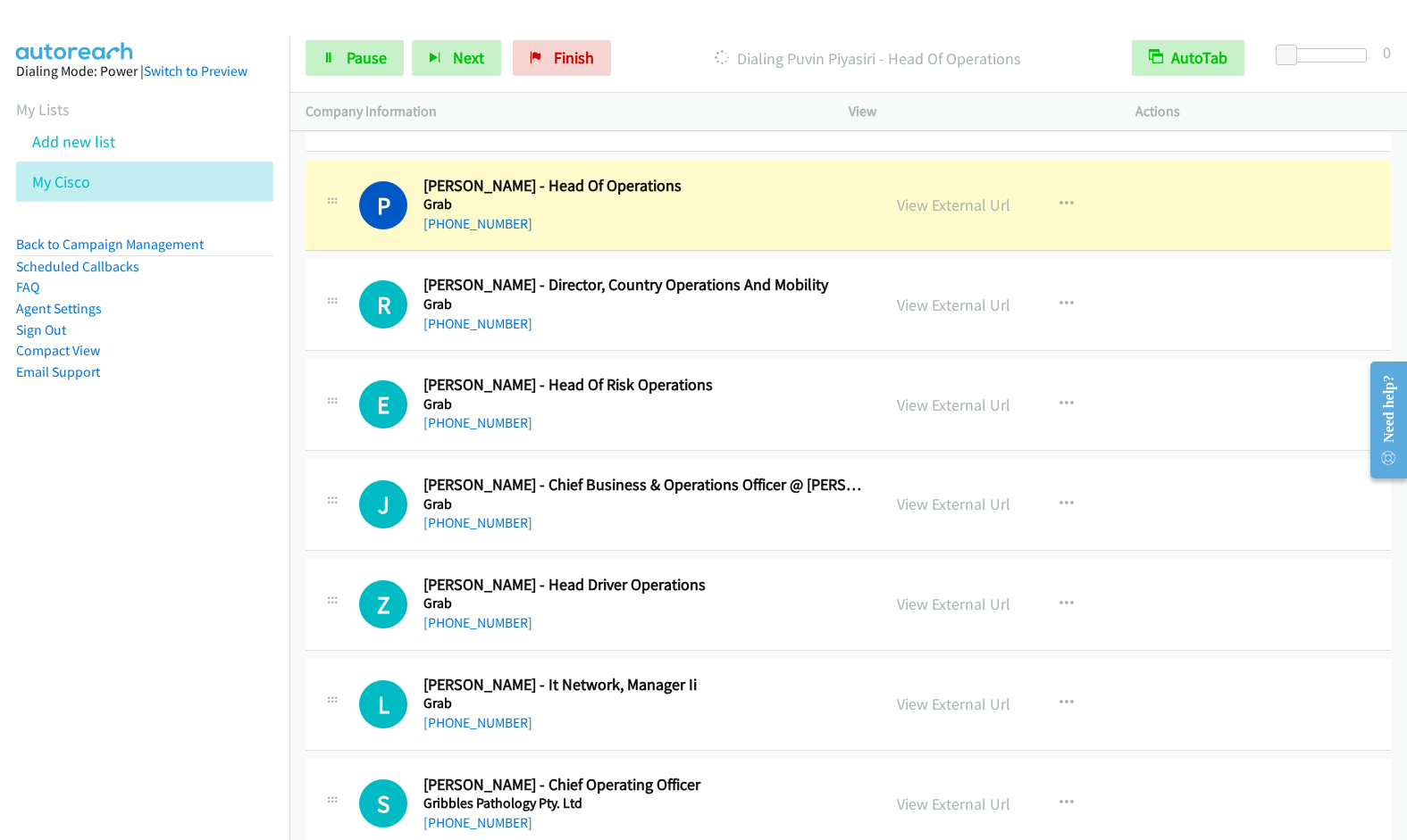
scroll to position [8295, 0]
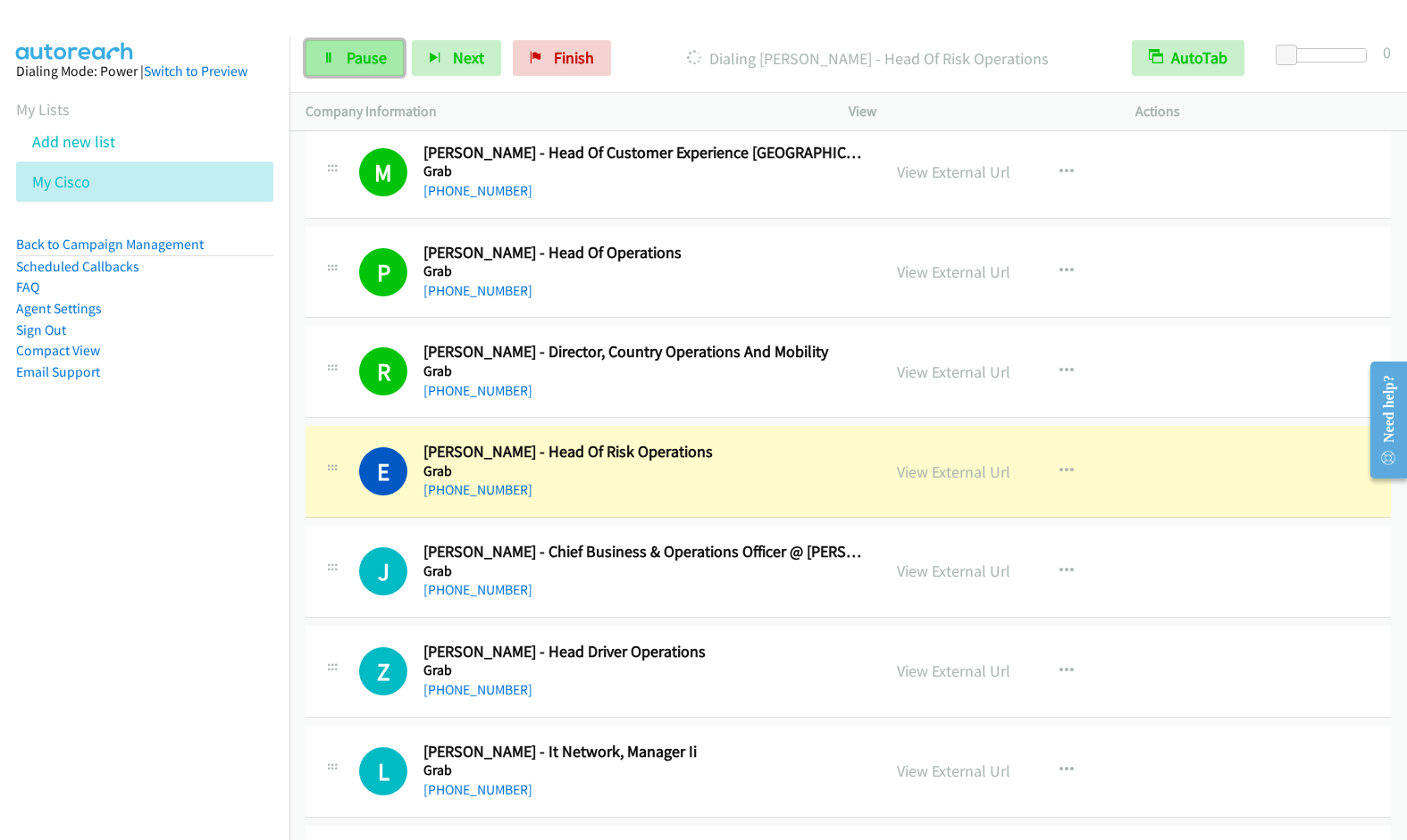
click at [342, 55] on link "Pause" at bounding box center [354, 57] width 98 height 36
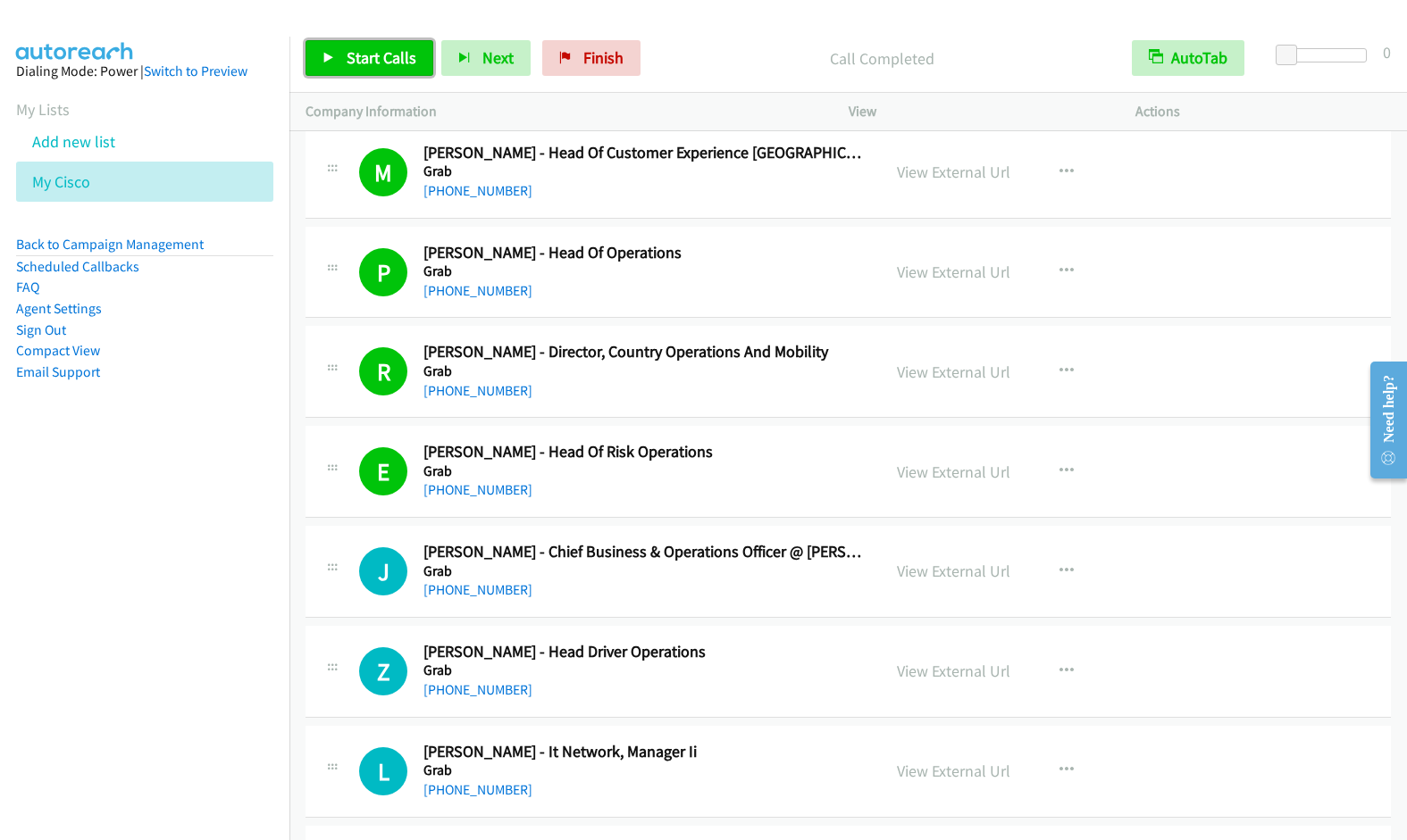
click at [333, 63] on icon at bounding box center [328, 58] width 13 height 13
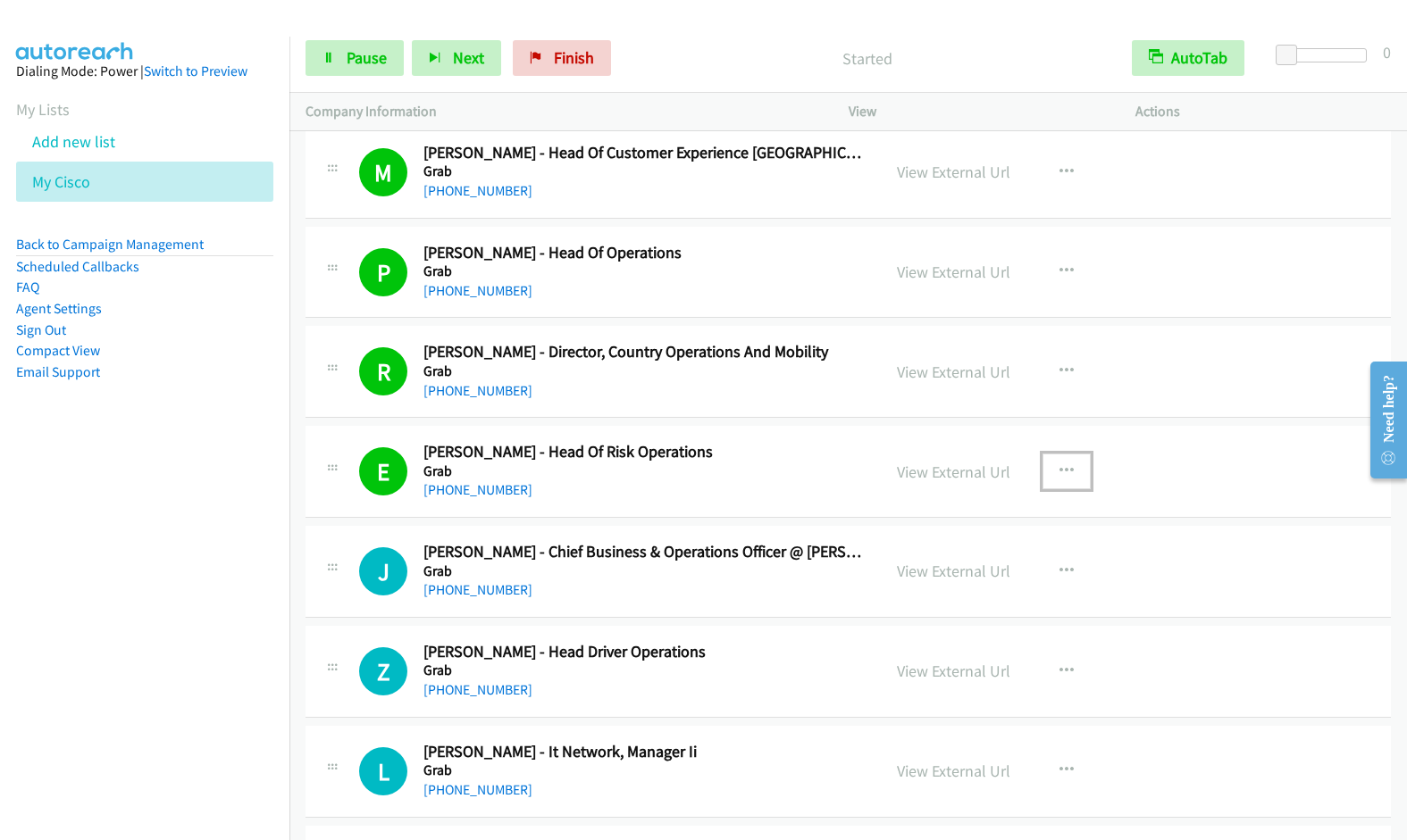
click at [1064, 468] on icon "button" at bounding box center [1066, 471] width 15 height 15
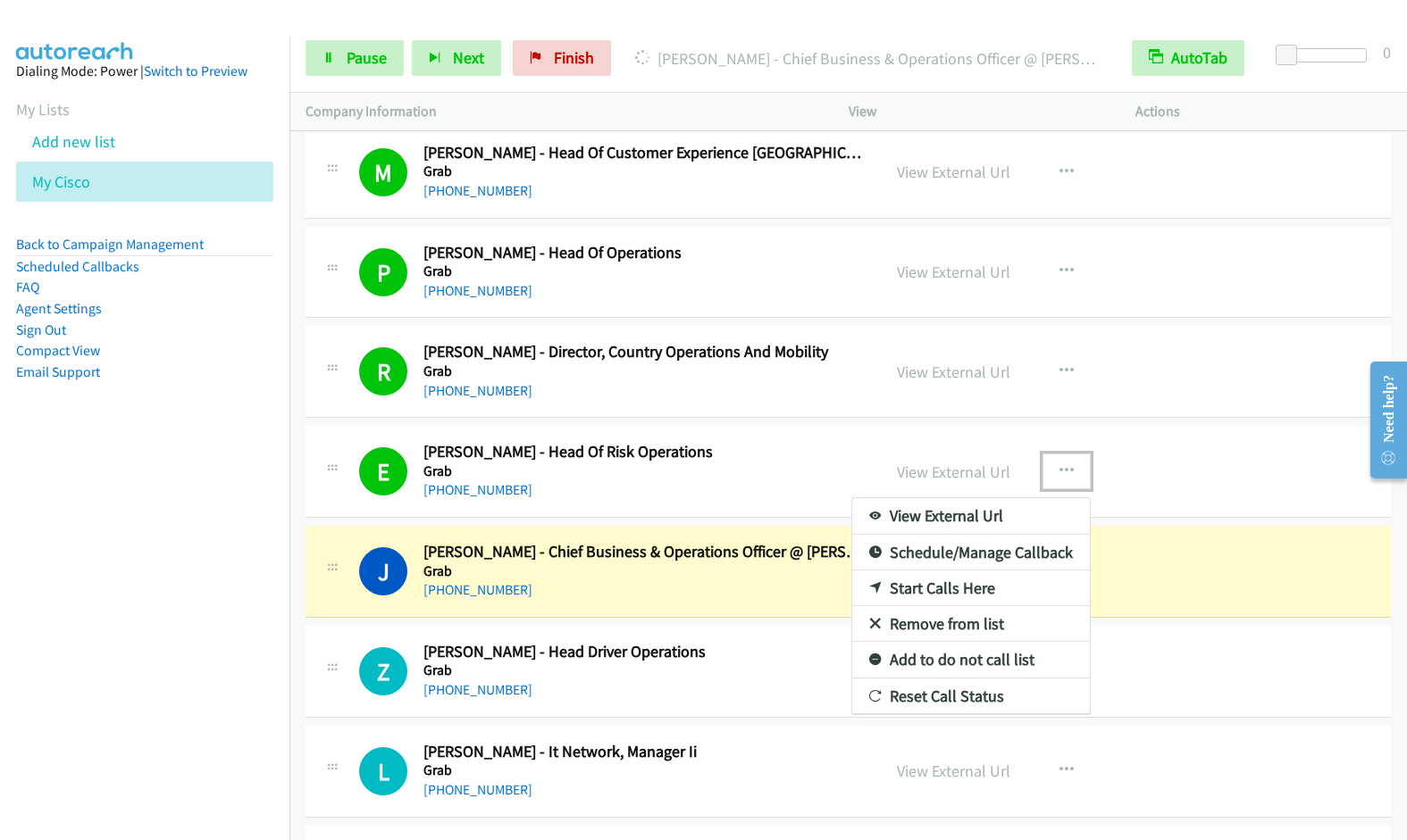
click at [957, 627] on link "Remove from list" at bounding box center [970, 624] width 237 height 36
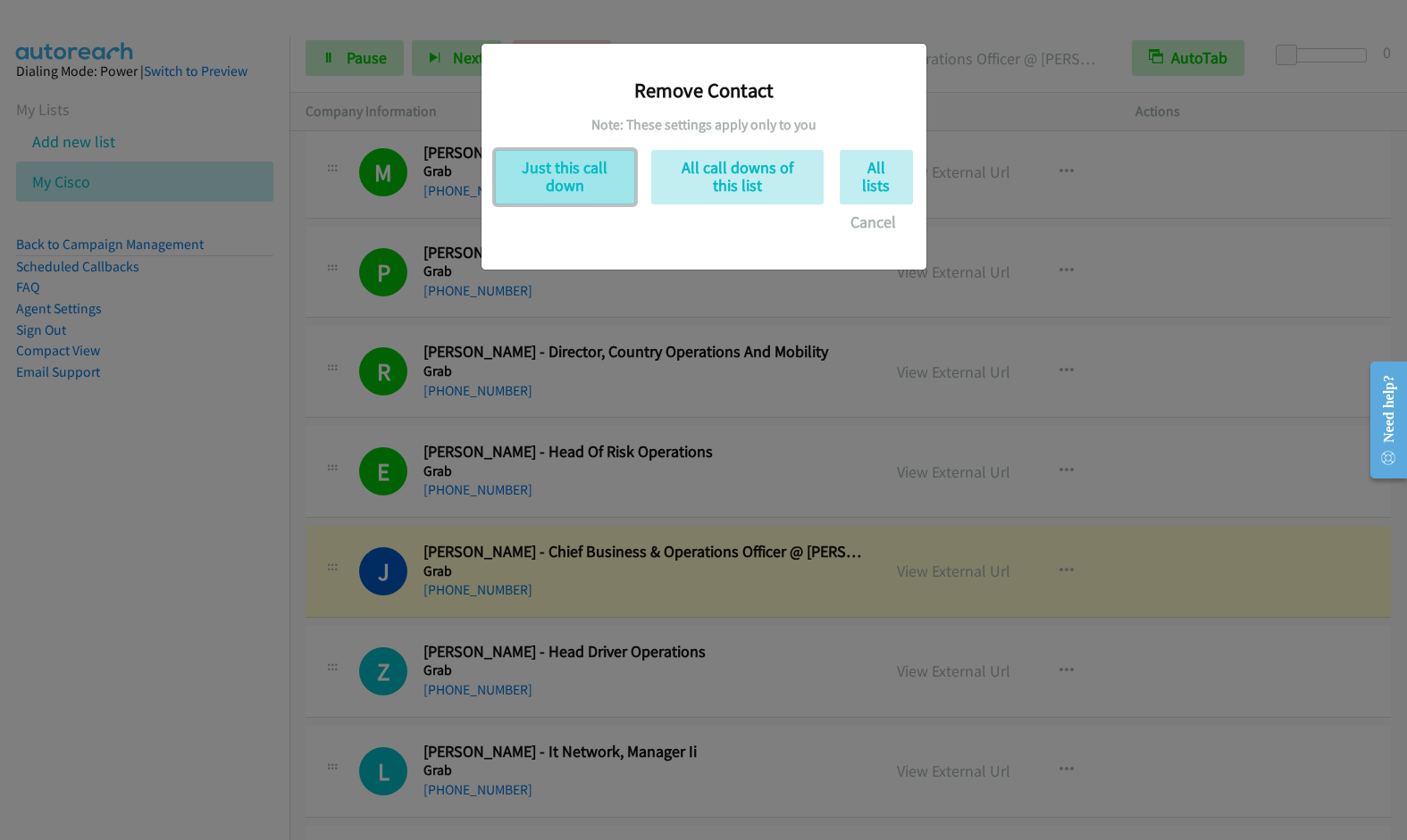
click at [610, 177] on button "Just this call down" at bounding box center [565, 177] width 141 height 54
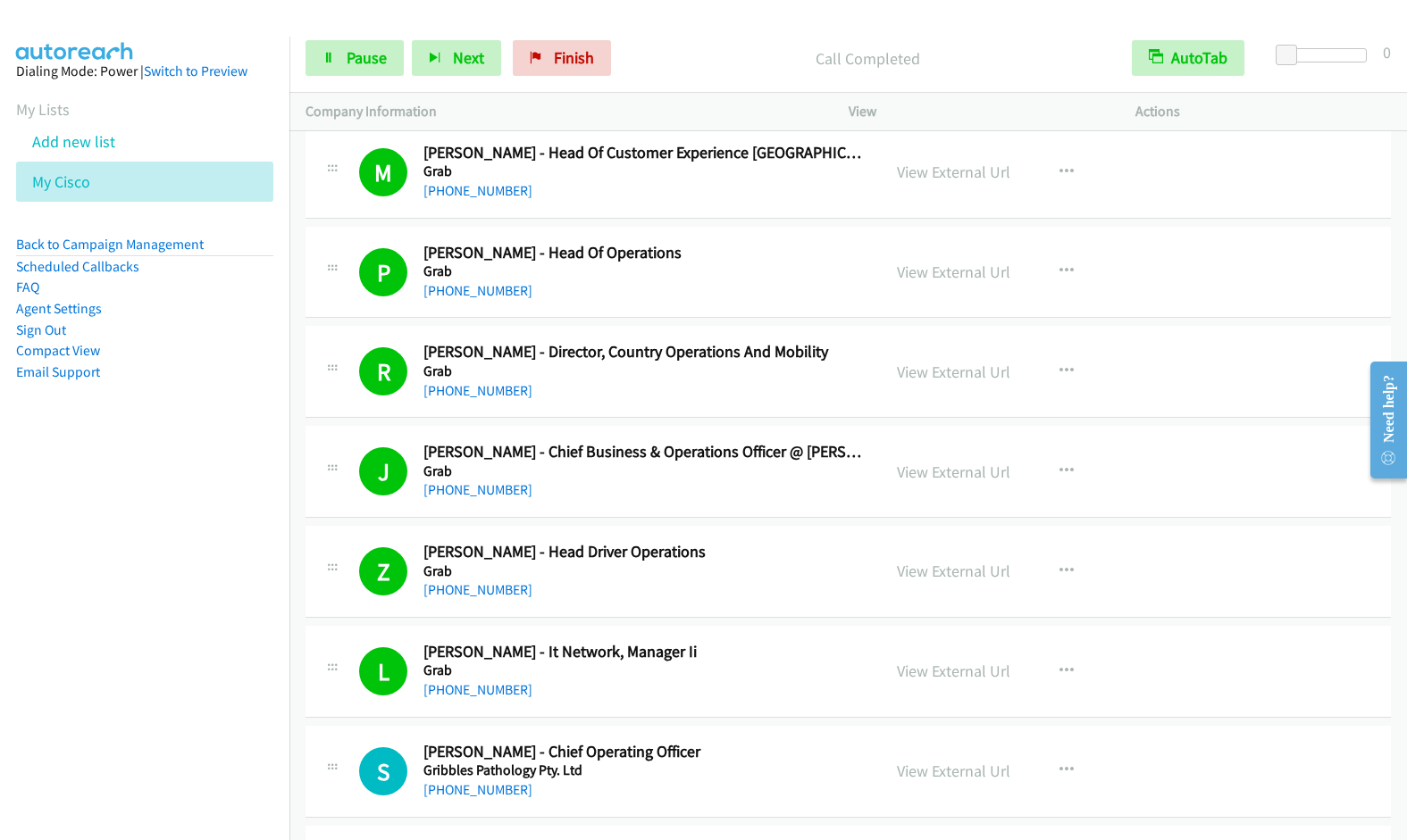
click at [1251, 762] on div "S Callback Scheduled Seelan George - Chief Operating Officer Gribbles Pathology…" at bounding box center [848, 771] width 1085 height 92
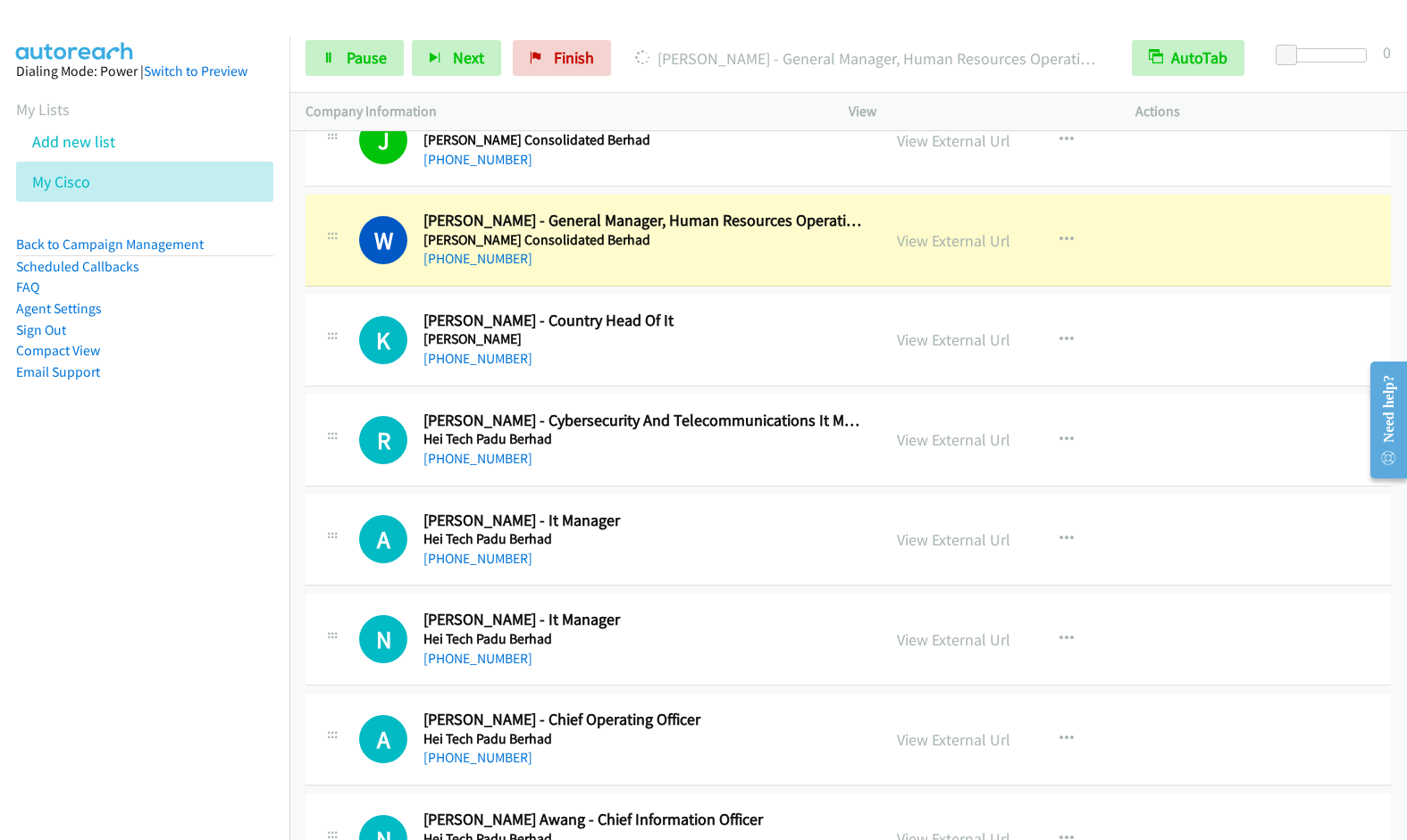
scroll to position [9107, 0]
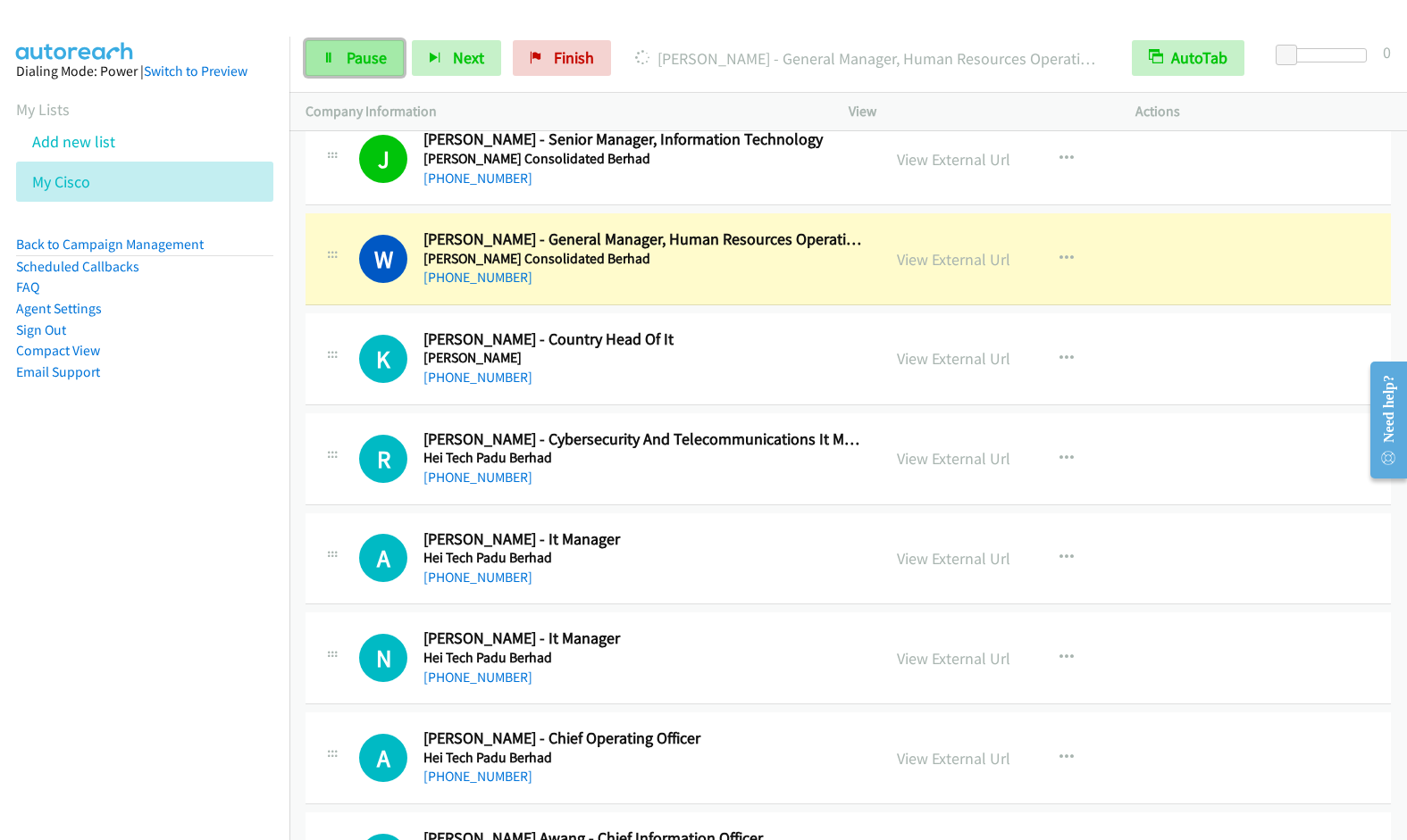
click at [328, 63] on icon at bounding box center [328, 58] width 13 height 13
